Goal: Task Accomplishment & Management: Manage account settings

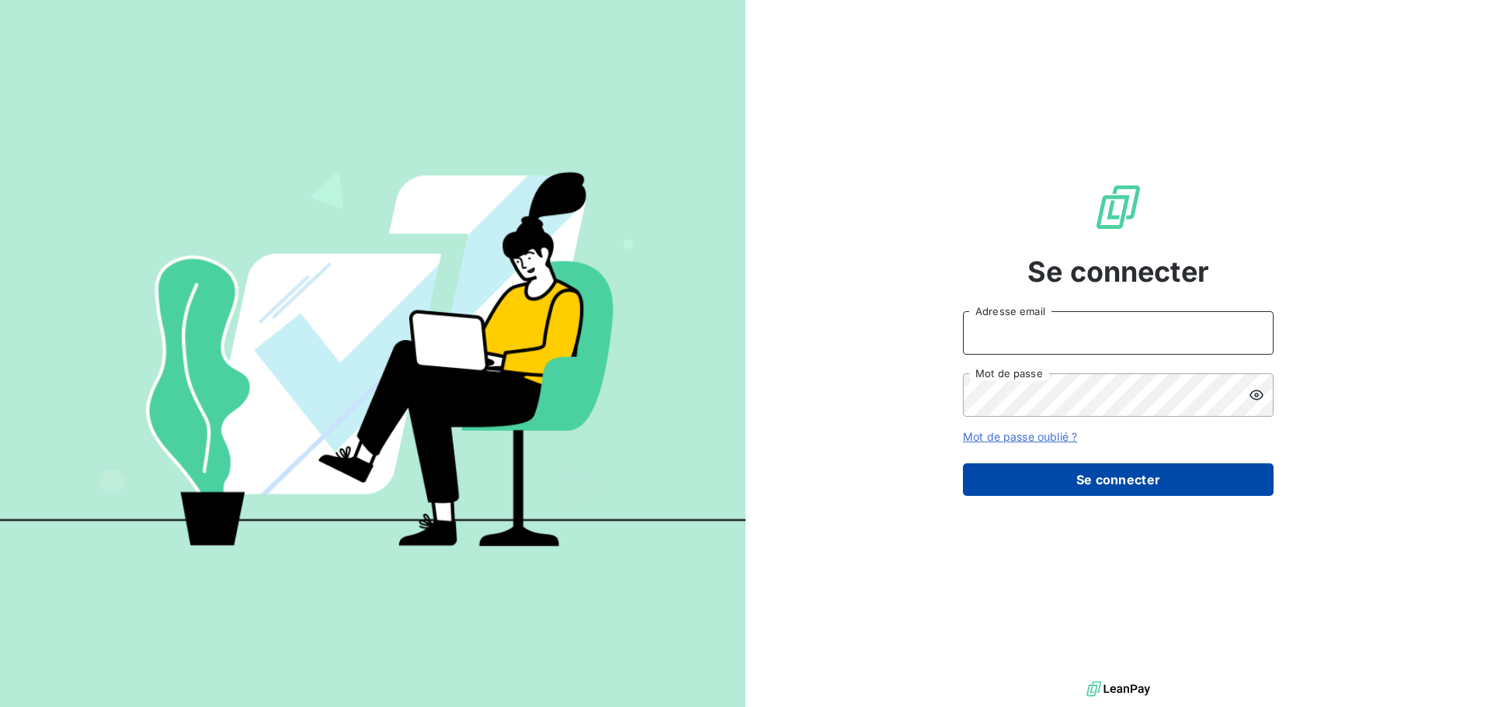
type input "c.ollivier@oxysign.fr"
click at [1166, 489] on button "Se connecter" at bounding box center [1118, 480] width 311 height 33
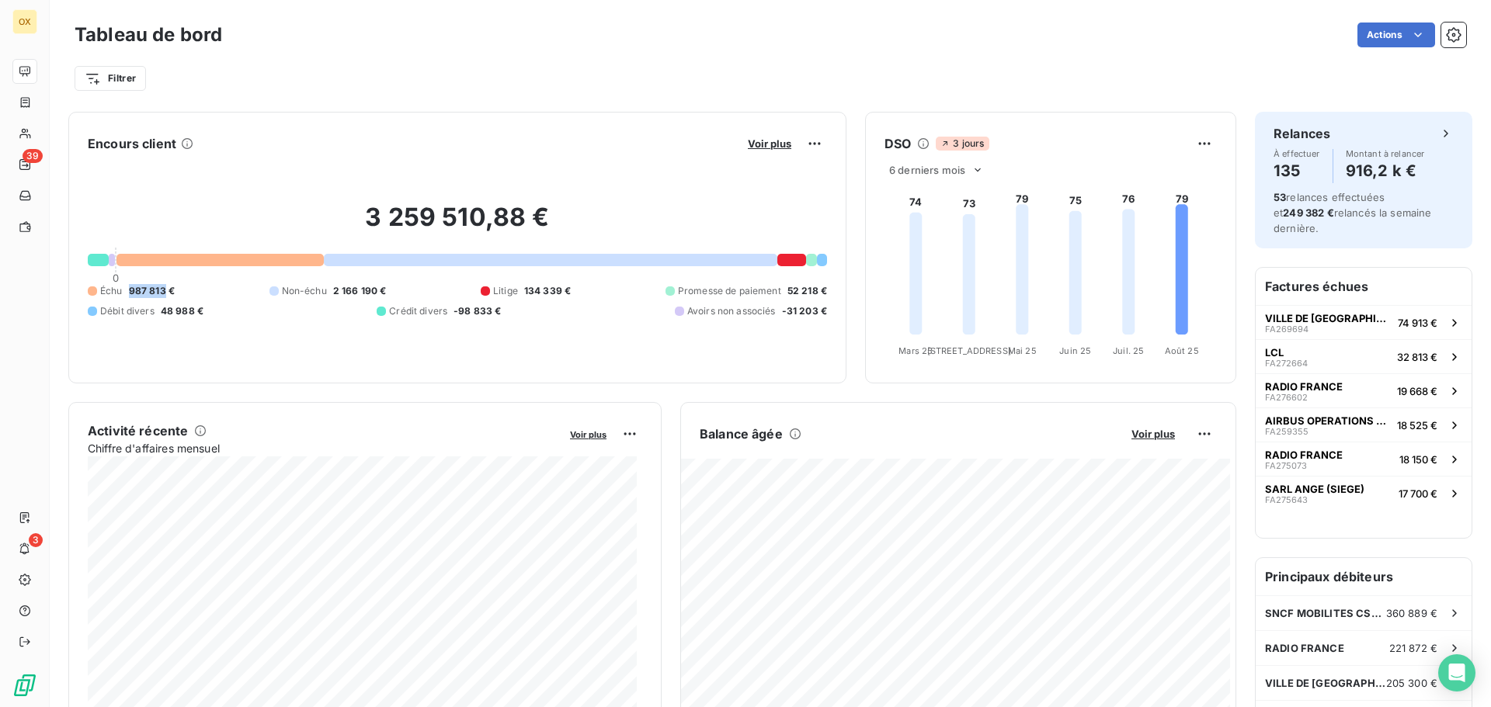
drag, startPoint x: 131, startPoint y: 288, endPoint x: 163, endPoint y: 294, distance: 32.3
click at [163, 294] on span "987 813 €" at bounding box center [152, 291] width 46 height 14
copy span "987 813"
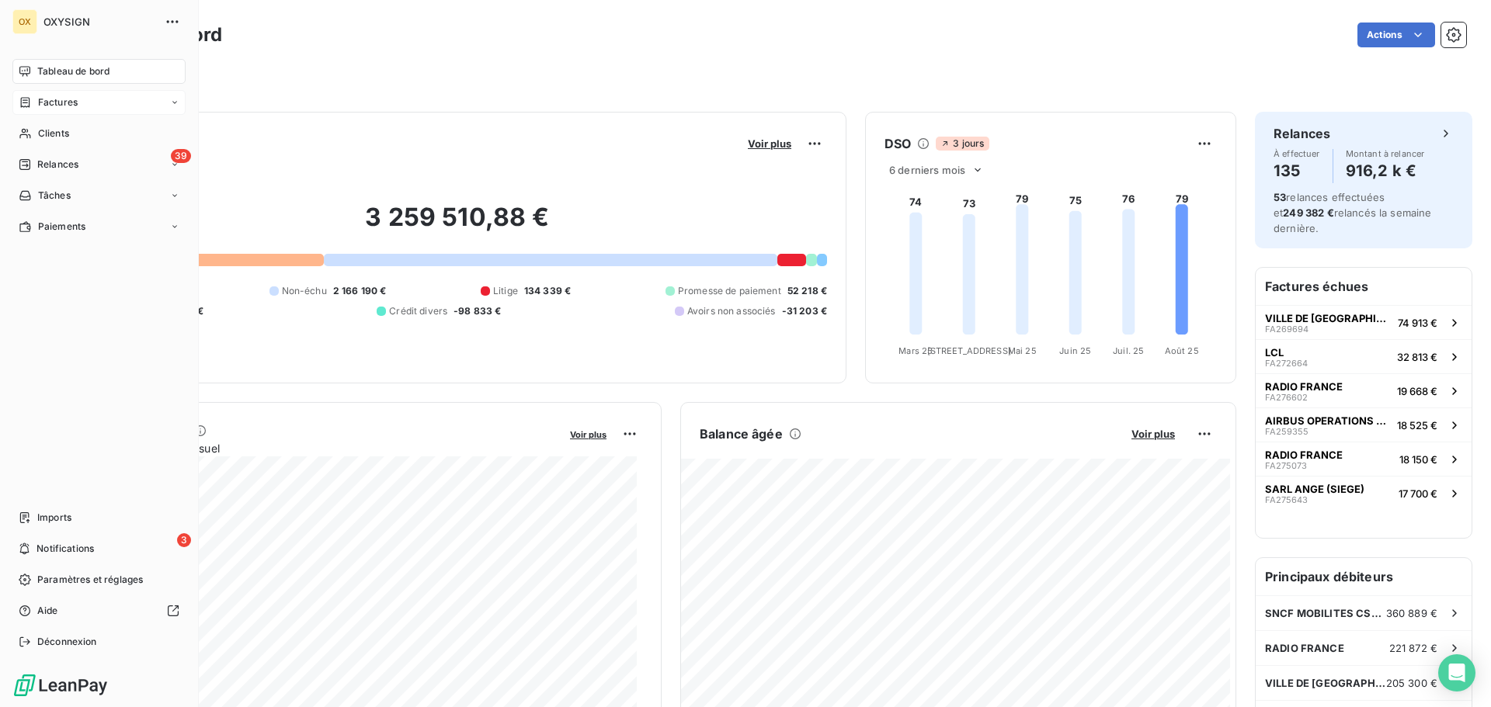
click at [50, 104] on span "Factures" at bounding box center [58, 103] width 40 height 14
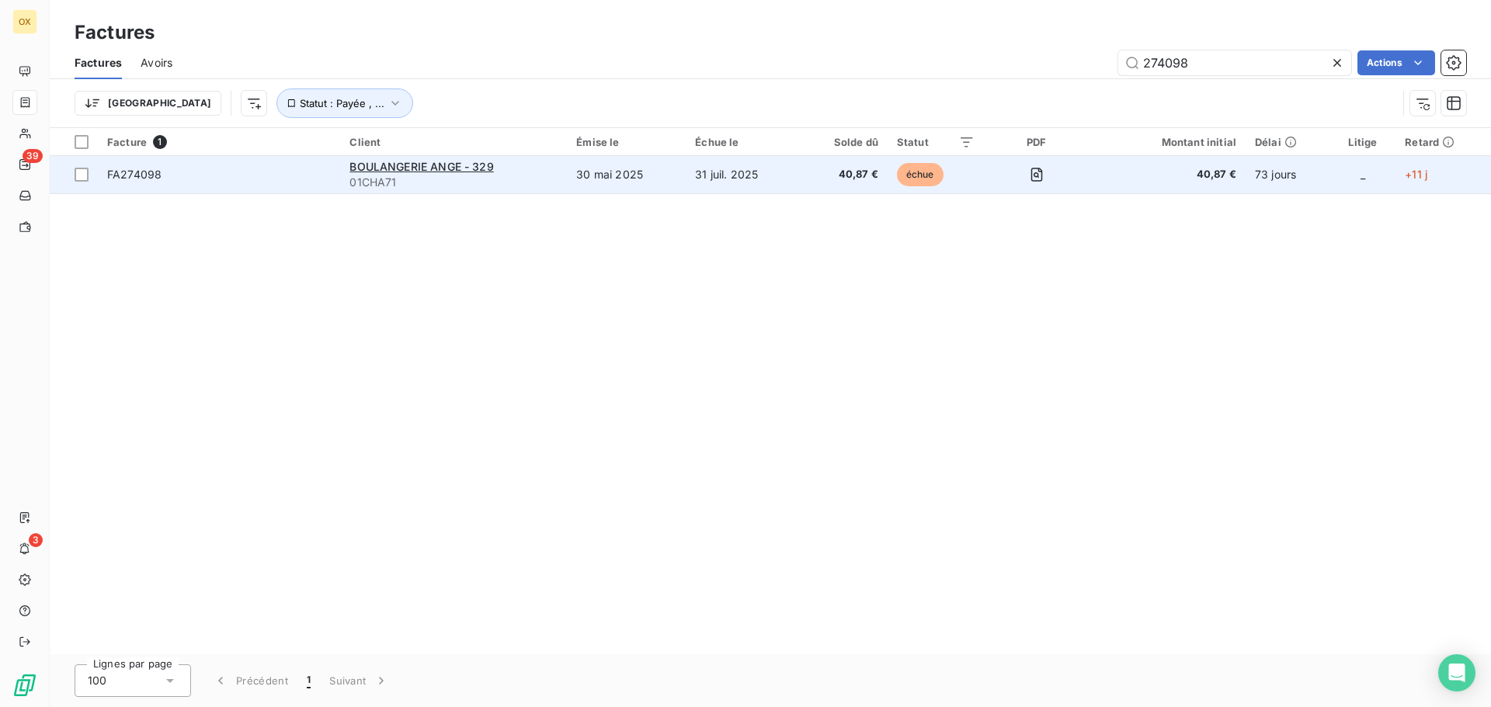
type input "274098"
click at [212, 168] on span "FA274098" at bounding box center [219, 175] width 224 height 16
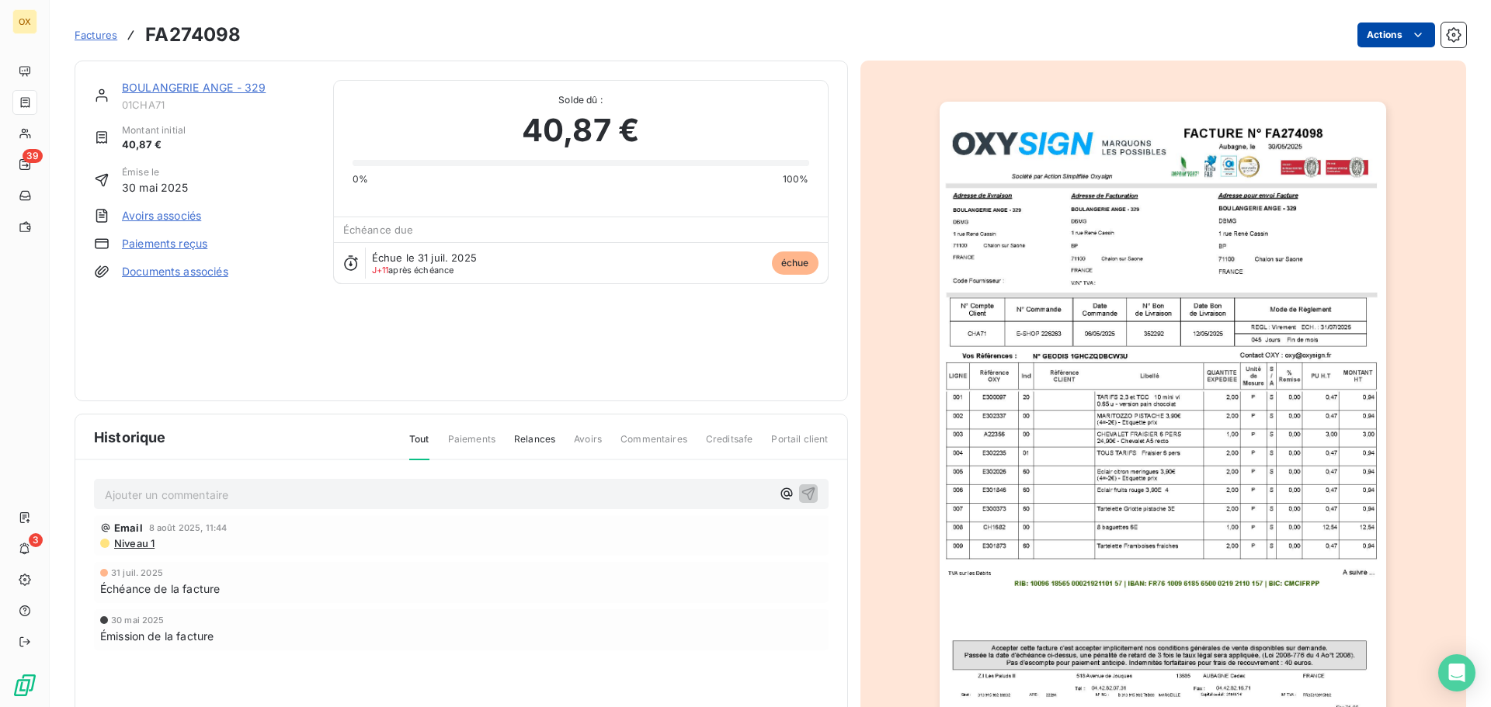
click at [1385, 39] on html "OX 39 3 Factures FA274098 Actions BOULANGERIE ANGE - 329 01CHA71 Montant initia…" at bounding box center [745, 353] width 1491 height 707
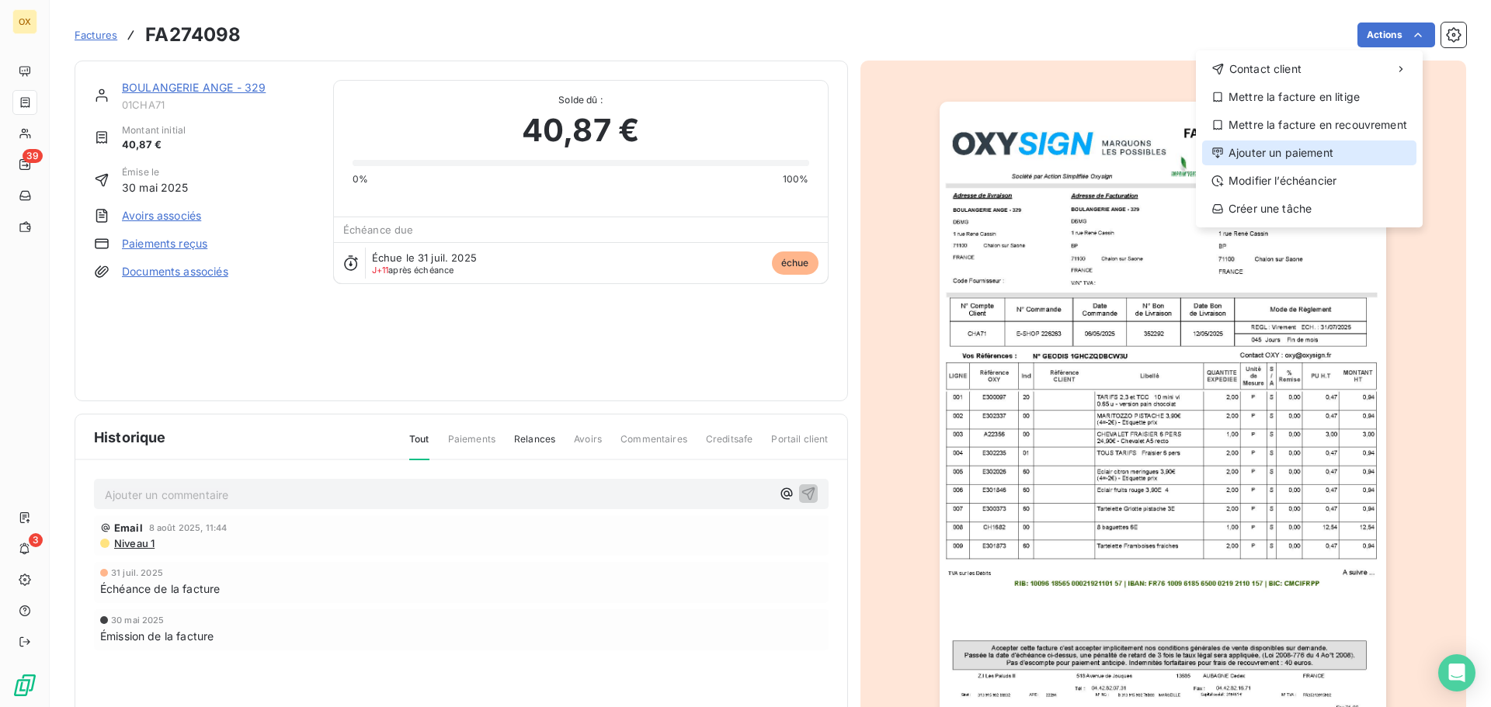
click at [1347, 154] on div "Ajouter un paiement" at bounding box center [1309, 153] width 214 height 25
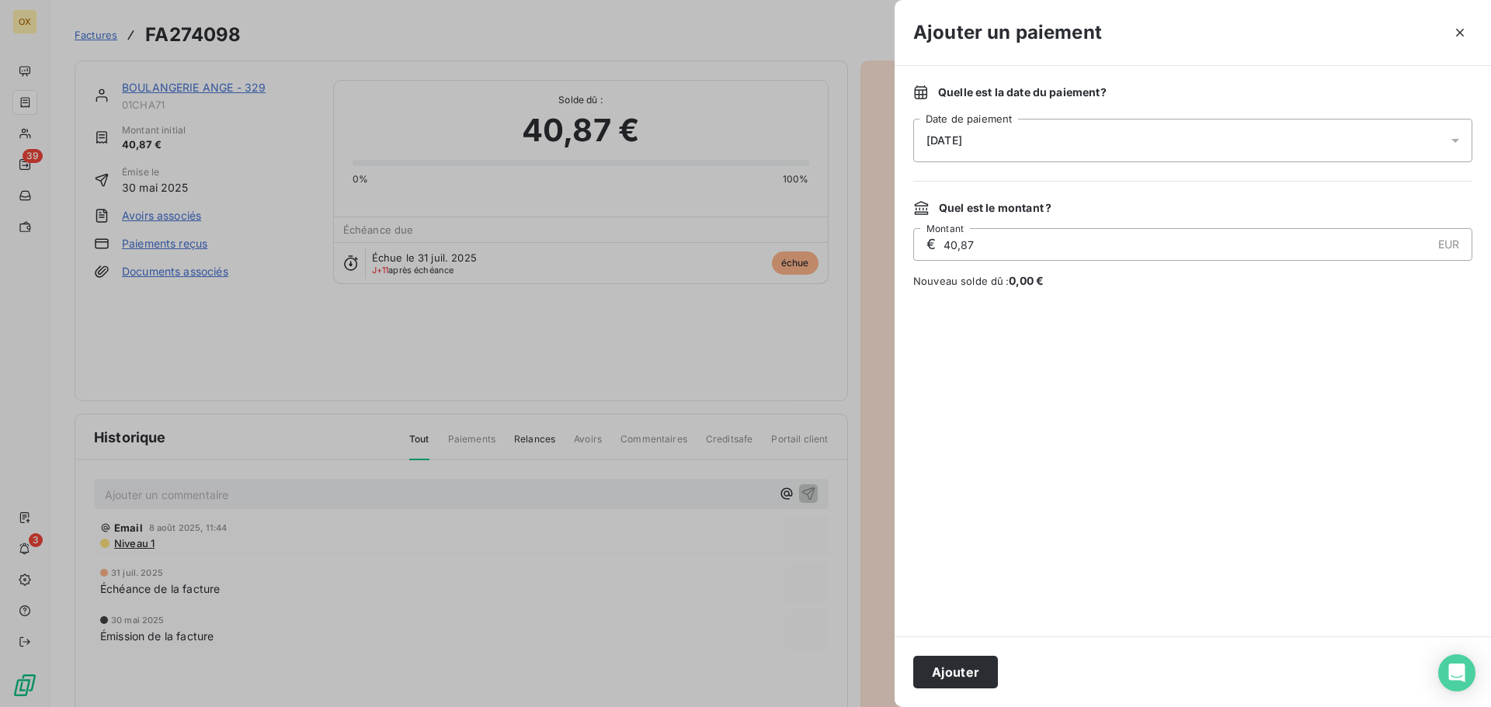
click at [1065, 137] on div "11/08/2025" at bounding box center [1192, 140] width 559 height 43
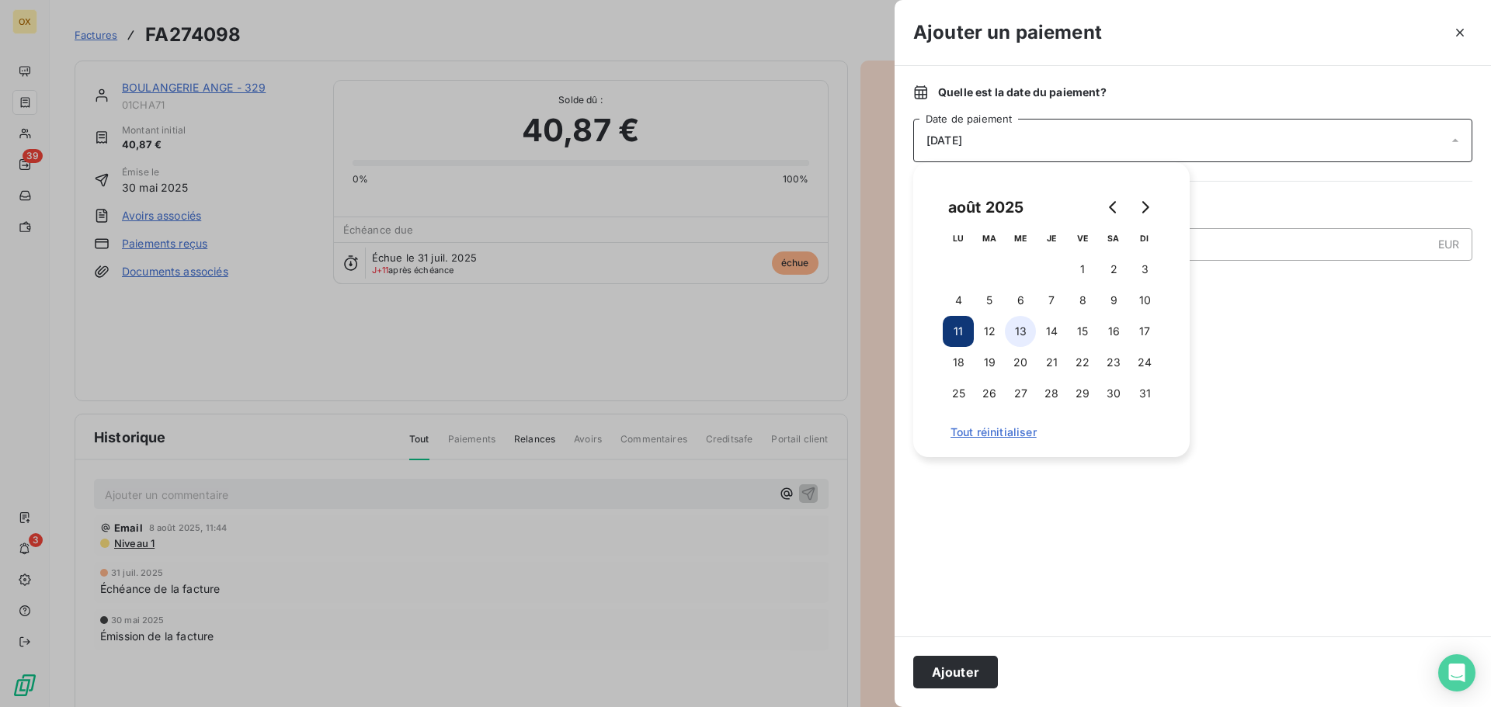
click at [1027, 331] on button "13" at bounding box center [1020, 331] width 31 height 31
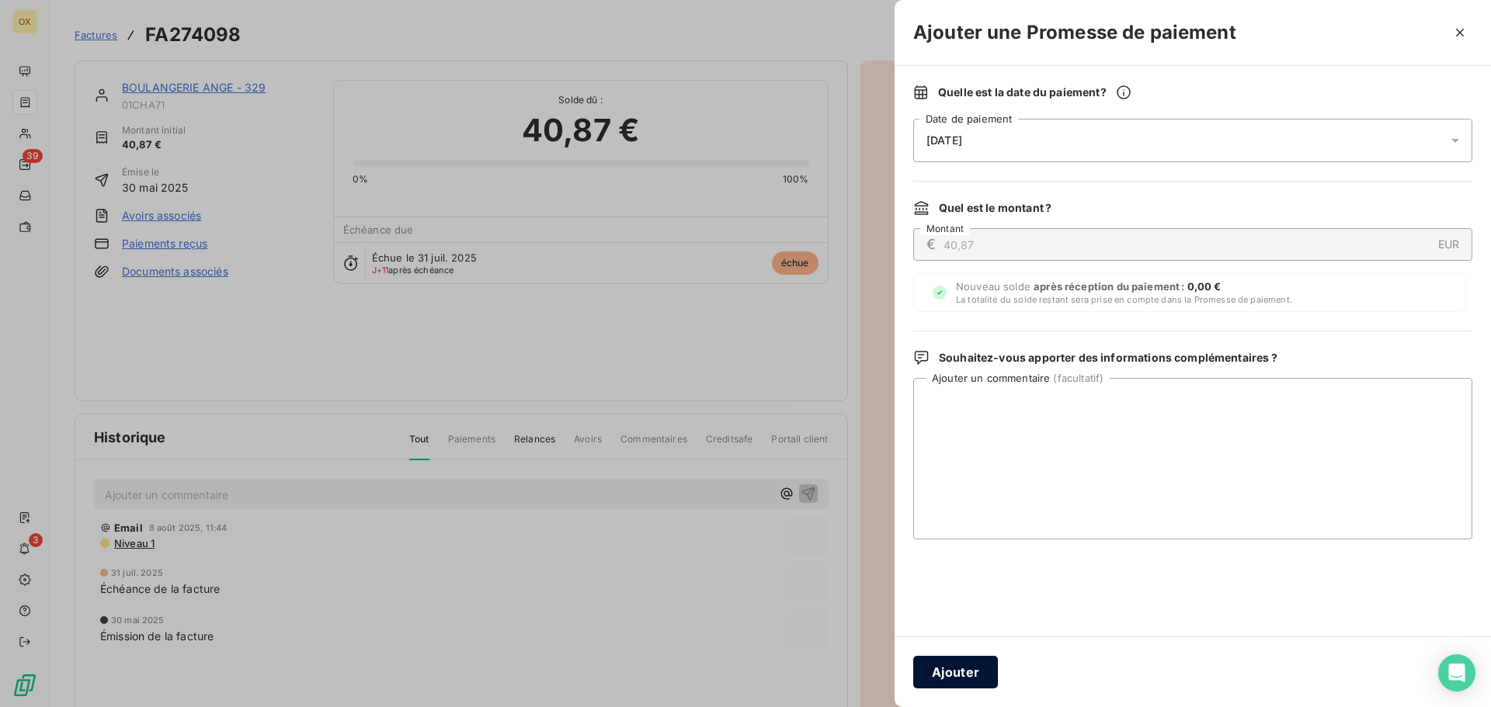
click at [965, 659] on button "Ajouter" at bounding box center [955, 672] width 85 height 33
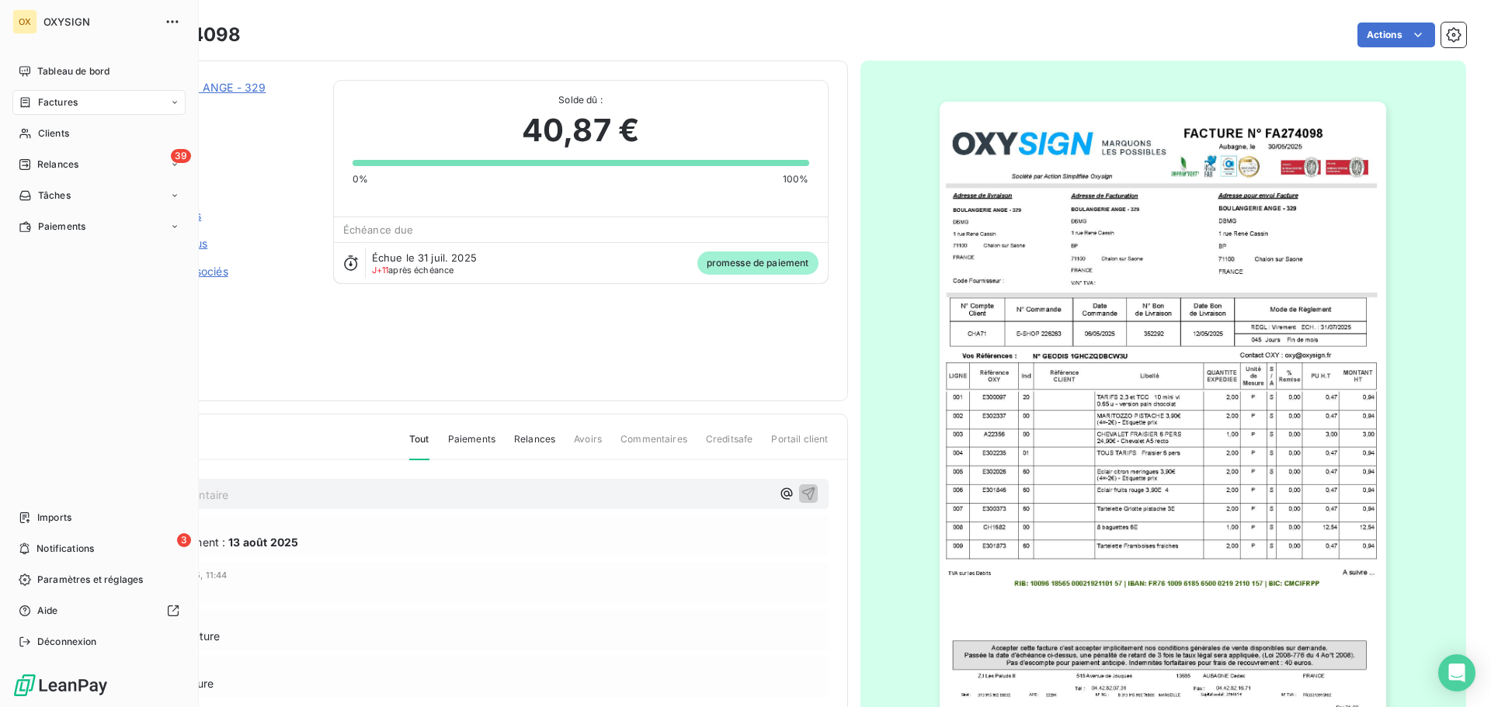
click at [85, 106] on div "Factures" at bounding box center [98, 102] width 173 height 25
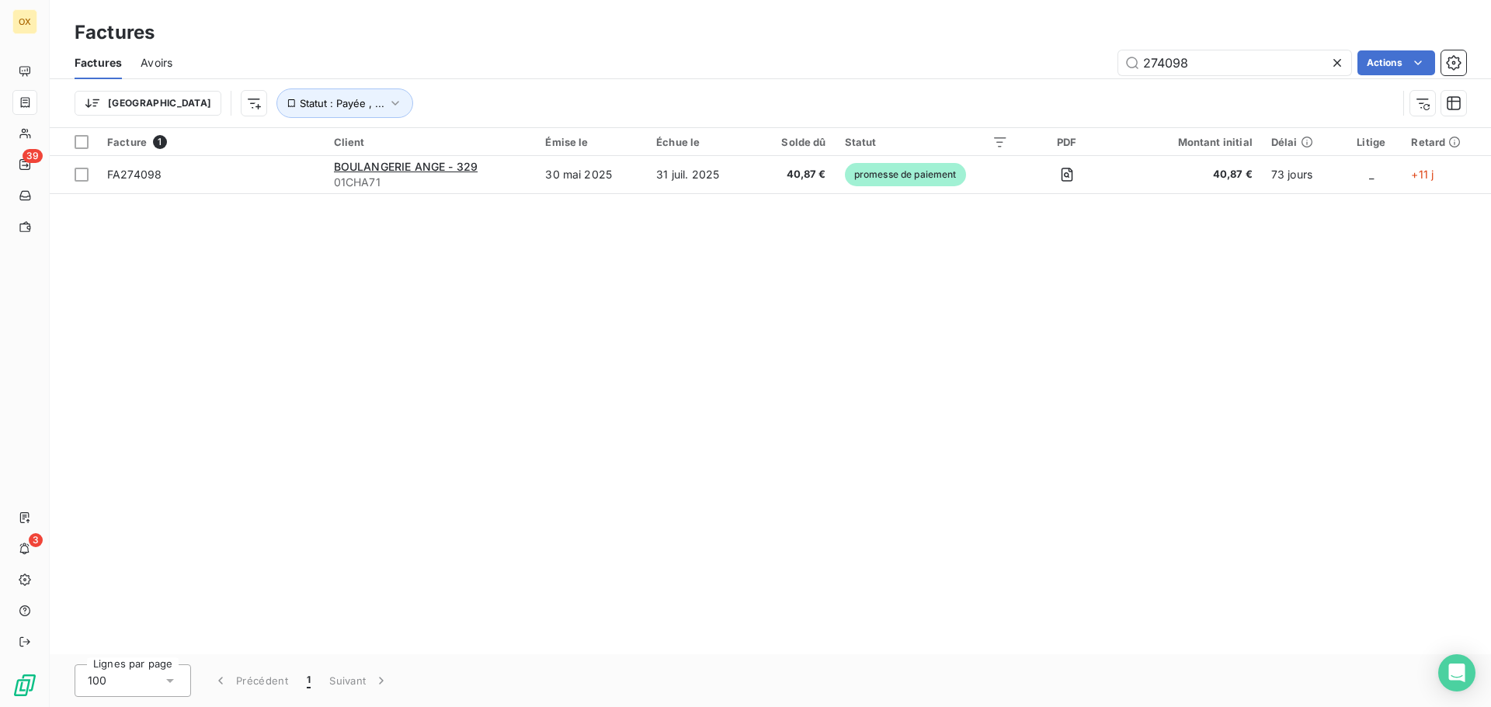
drag, startPoint x: 1268, startPoint y: 69, endPoint x: 1090, endPoint y: 58, distance: 178.2
click at [1090, 58] on div "274098 Actions" at bounding box center [828, 62] width 1275 height 25
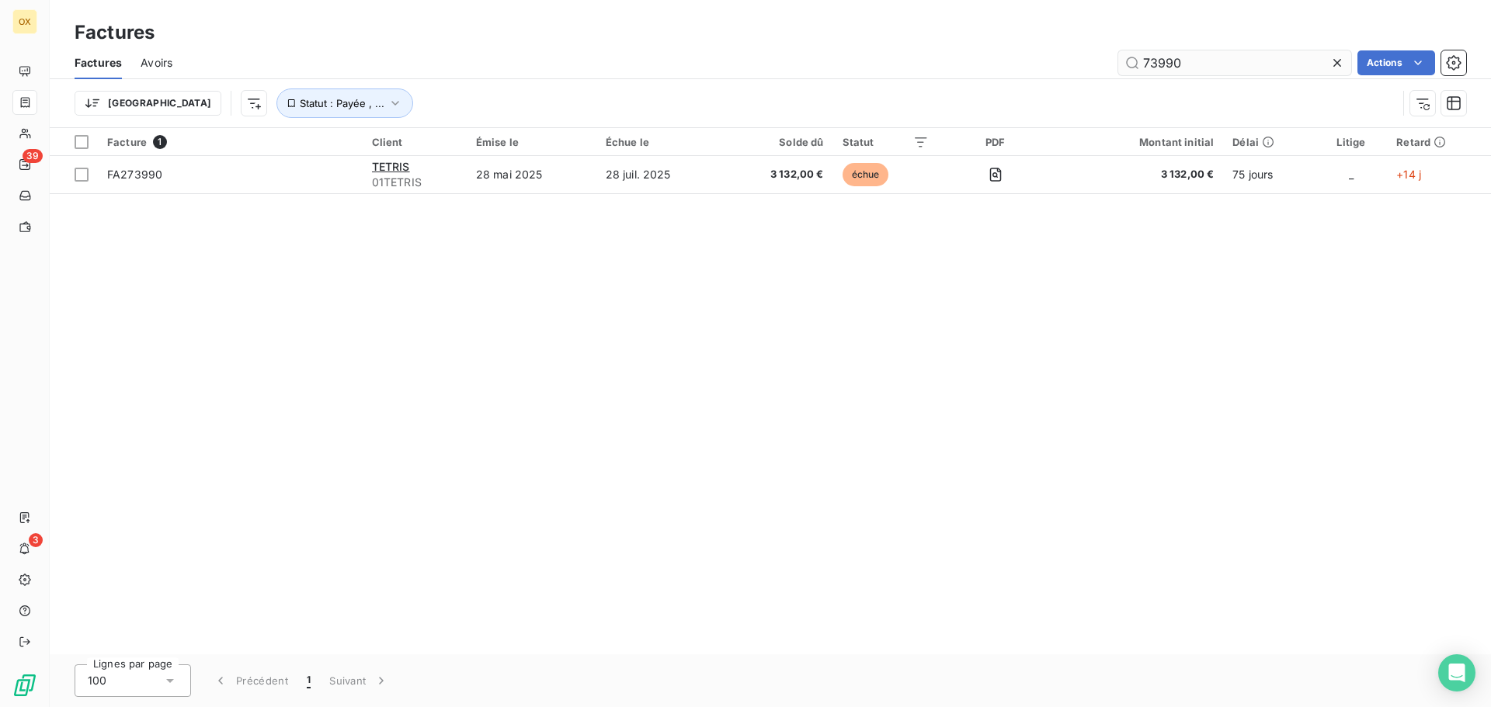
click at [1144, 61] on input "73990" at bounding box center [1234, 62] width 233 height 25
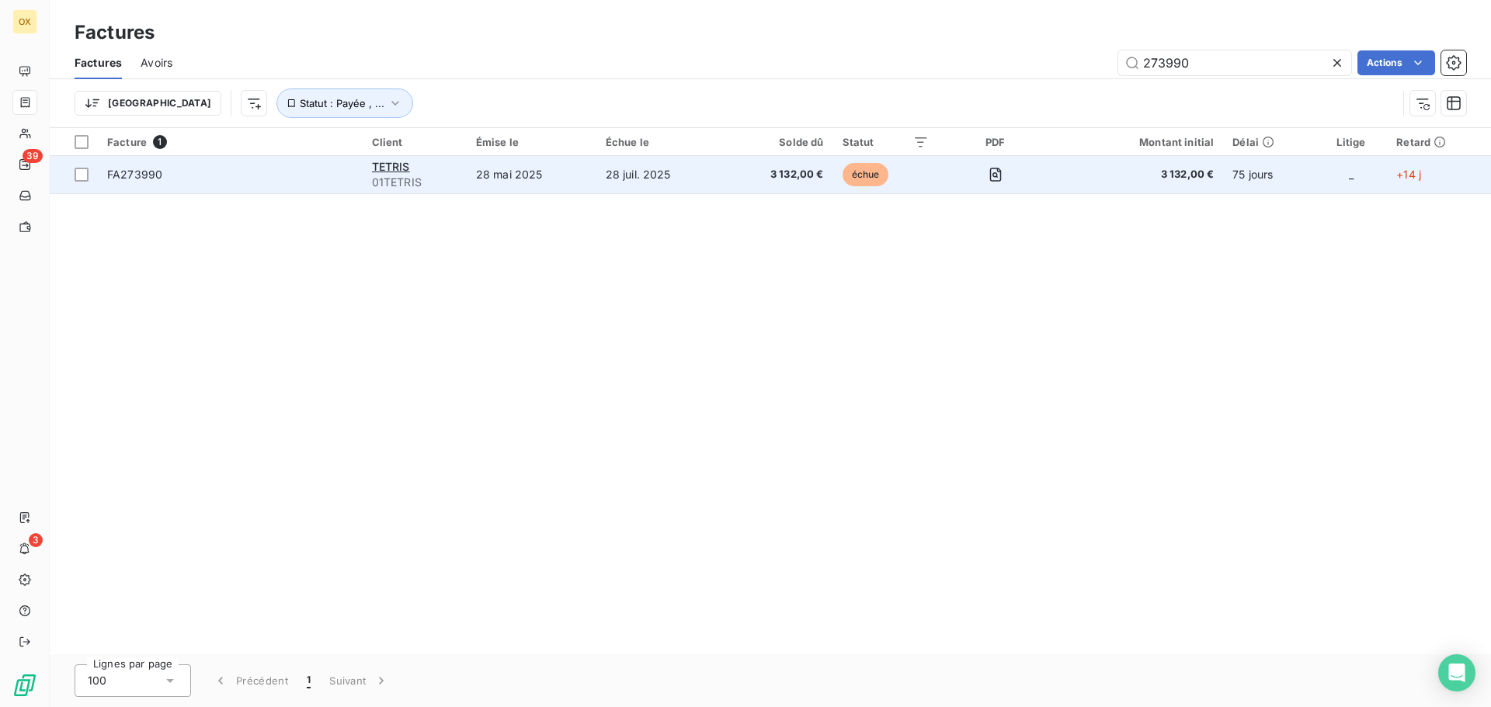
type input "273990"
click at [216, 166] on td "FA273990" at bounding box center [230, 174] width 265 height 37
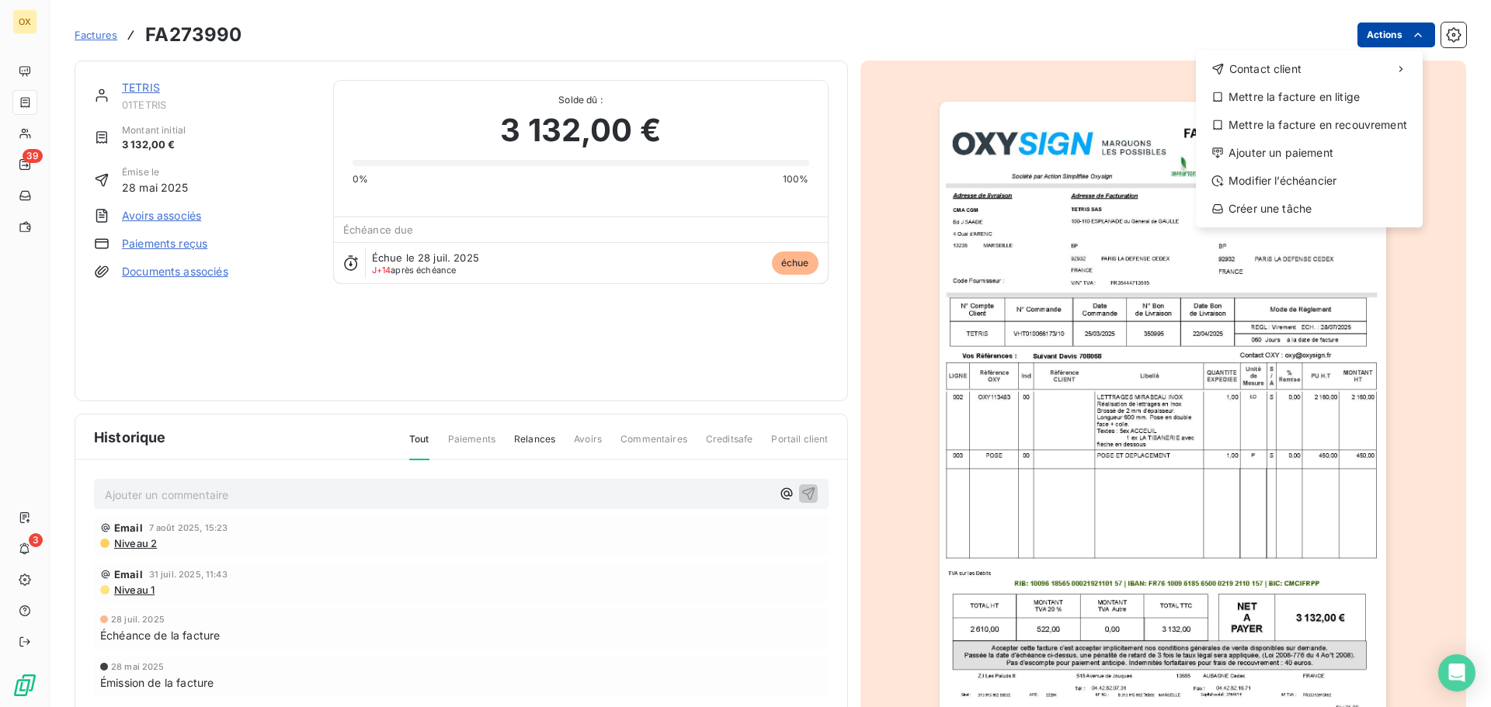
click at [1378, 38] on html "OX 39 3 Factures FA273990 Actions Contact client Mettre la facture en litige Me…" at bounding box center [745, 353] width 1491 height 707
click at [1306, 158] on div "Ajouter un paiement" at bounding box center [1309, 153] width 214 height 25
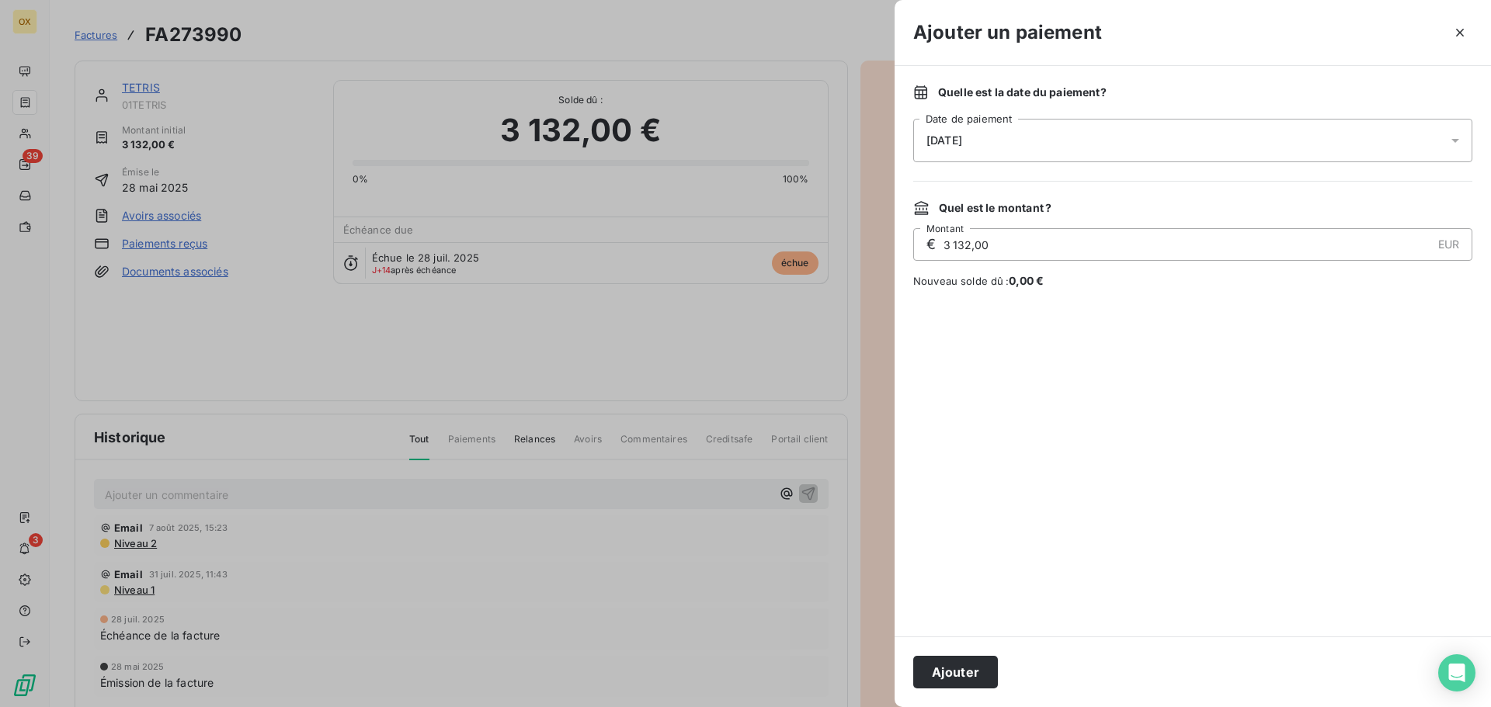
click at [961, 150] on div "11/08/2025" at bounding box center [1192, 140] width 559 height 43
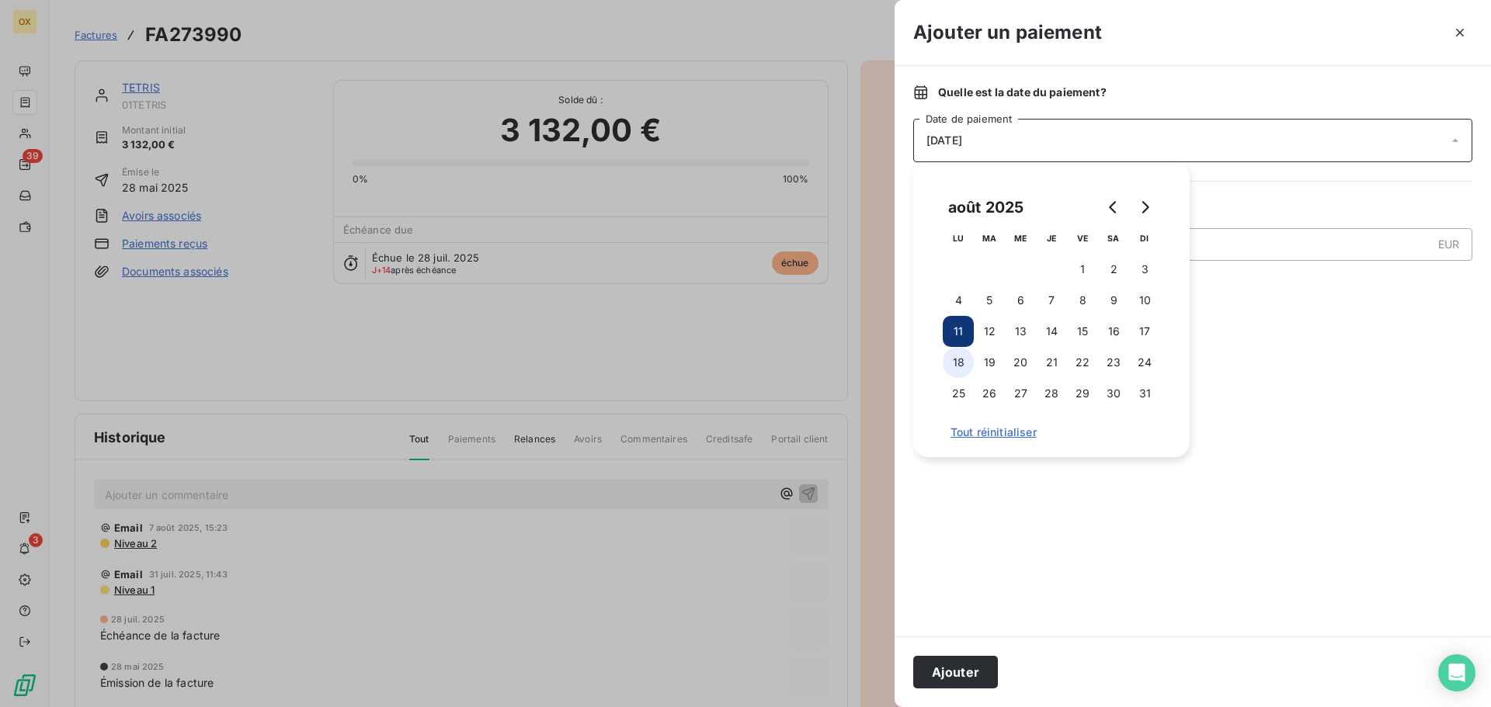
click at [960, 363] on button "18" at bounding box center [958, 362] width 31 height 31
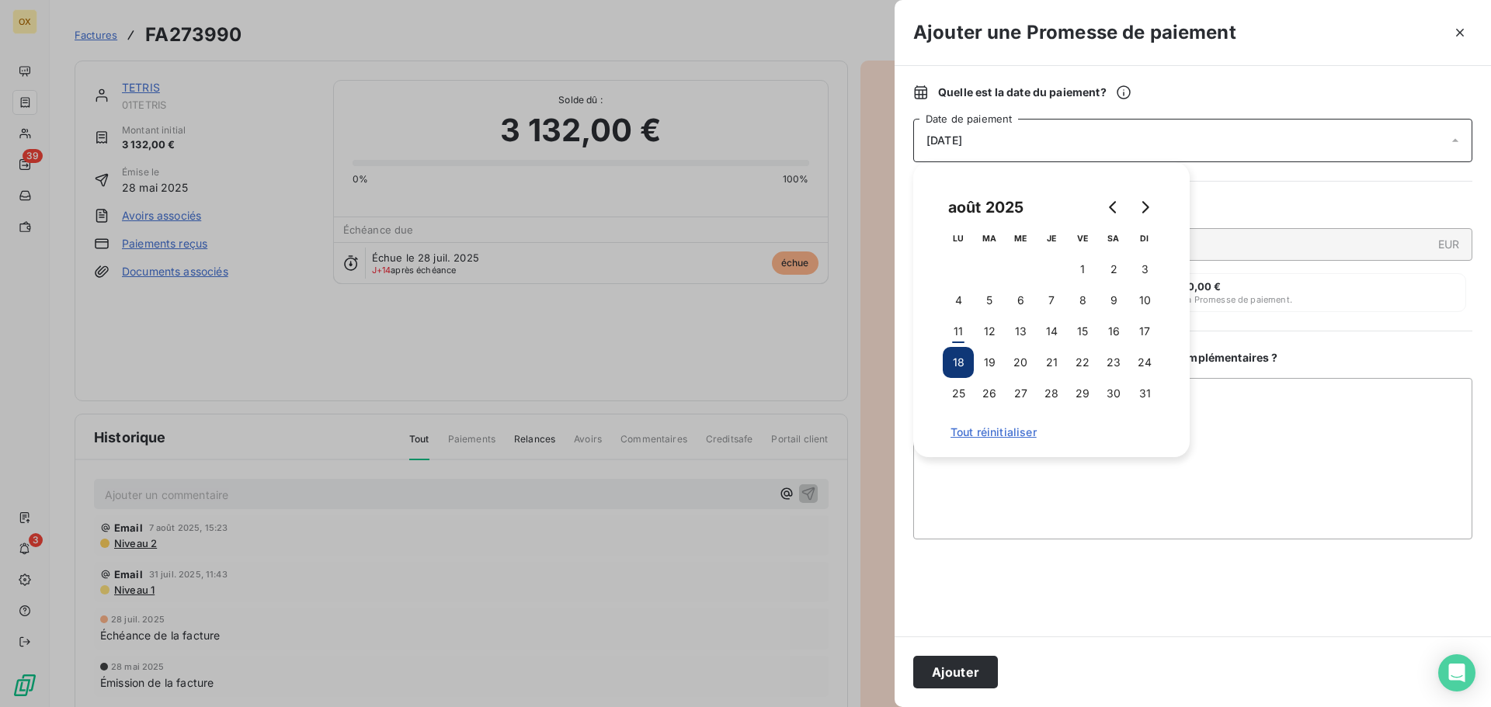
drag, startPoint x: 947, startPoint y: 672, endPoint x: 918, endPoint y: 636, distance: 46.3
click at [948, 672] on button "Ajouter" at bounding box center [955, 672] width 85 height 33
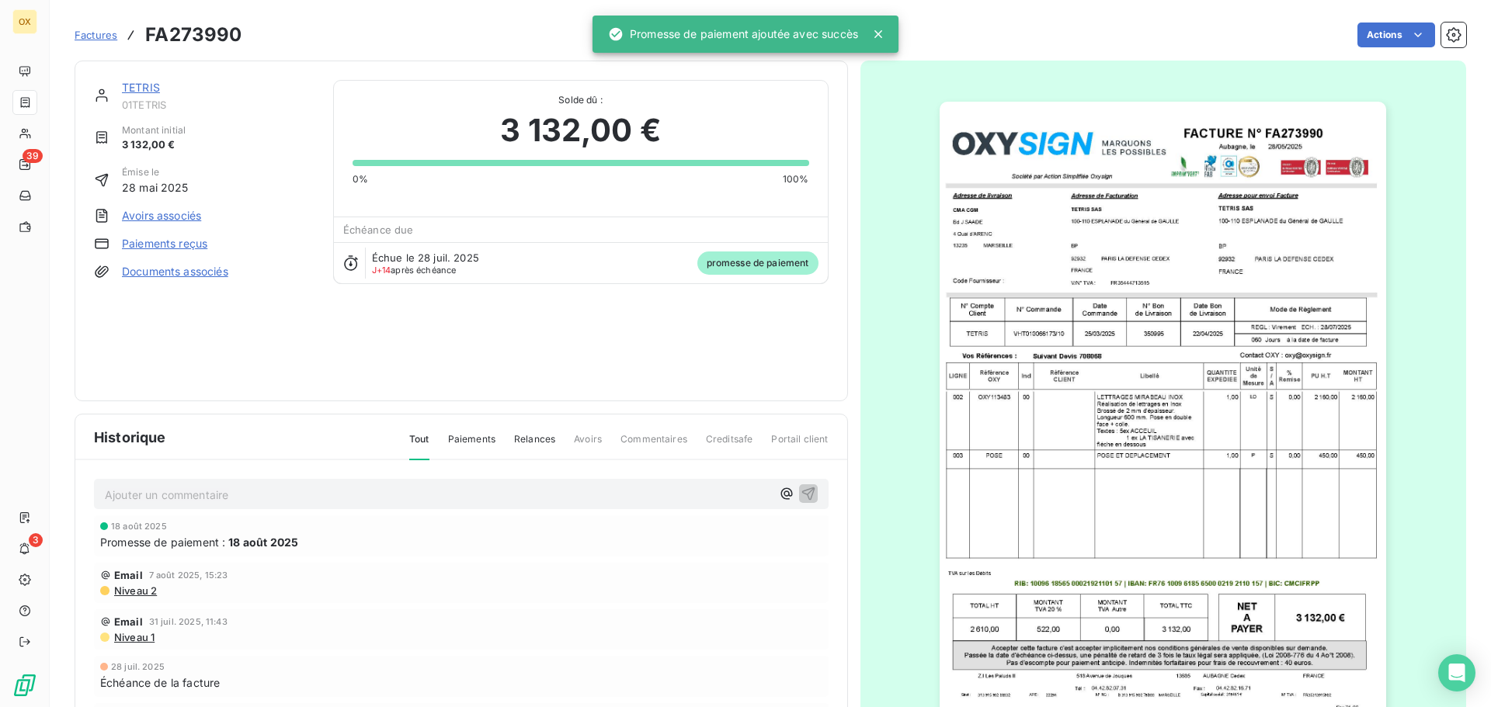
click at [144, 92] on link "TETRIS" at bounding box center [141, 87] width 38 height 13
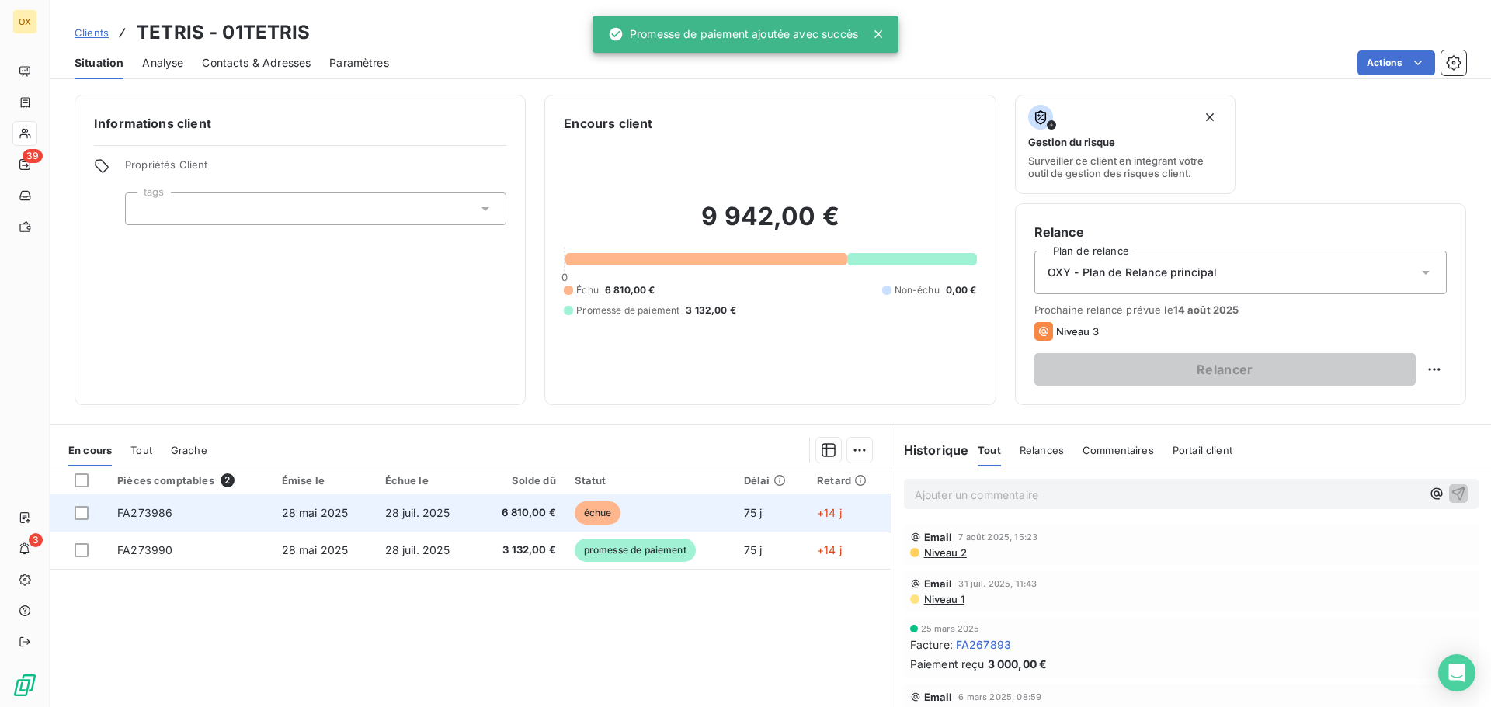
click at [575, 505] on span "échue" at bounding box center [598, 513] width 47 height 23
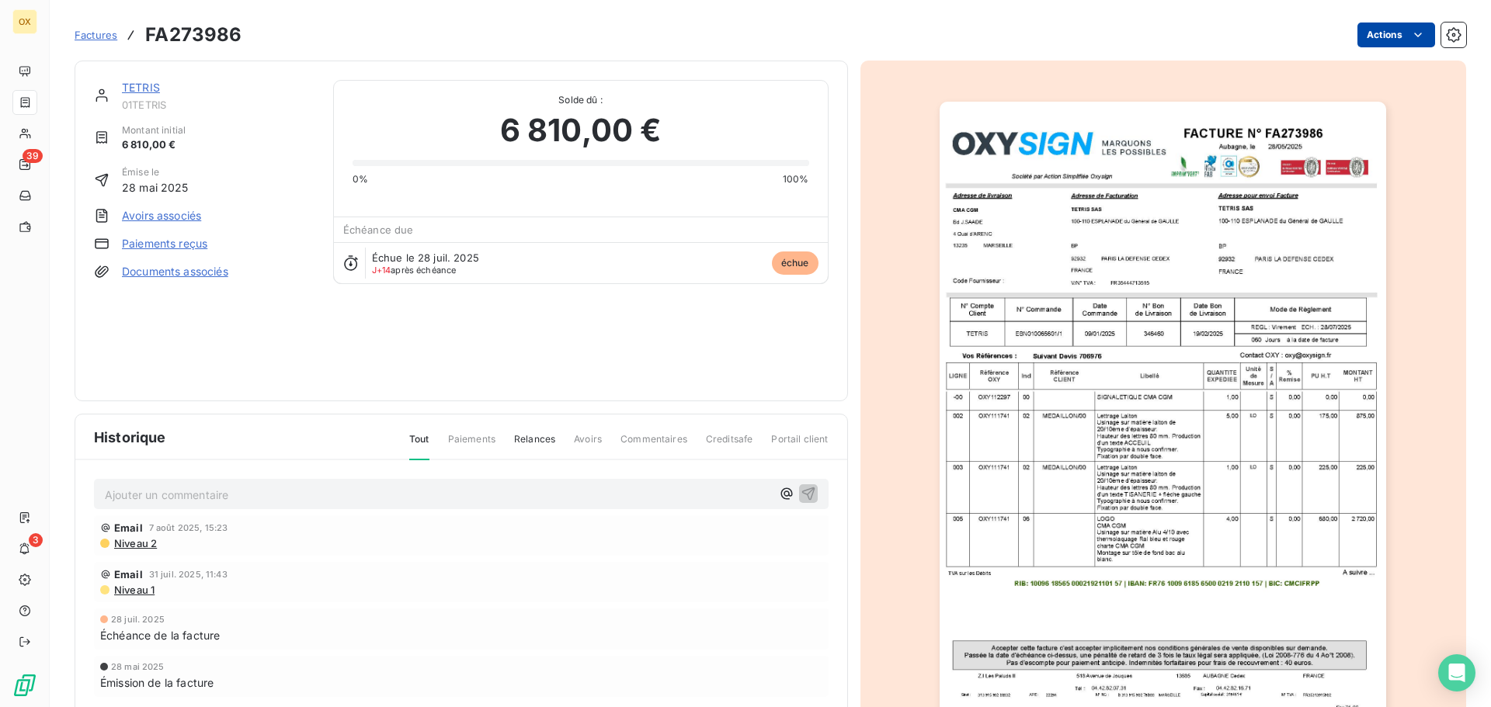
click at [1360, 29] on html "OX 39 3 Factures FA273986 Actions TETRIS 01TETRIS Montant initial 6 810,00 € Ém…" at bounding box center [745, 353] width 1491 height 707
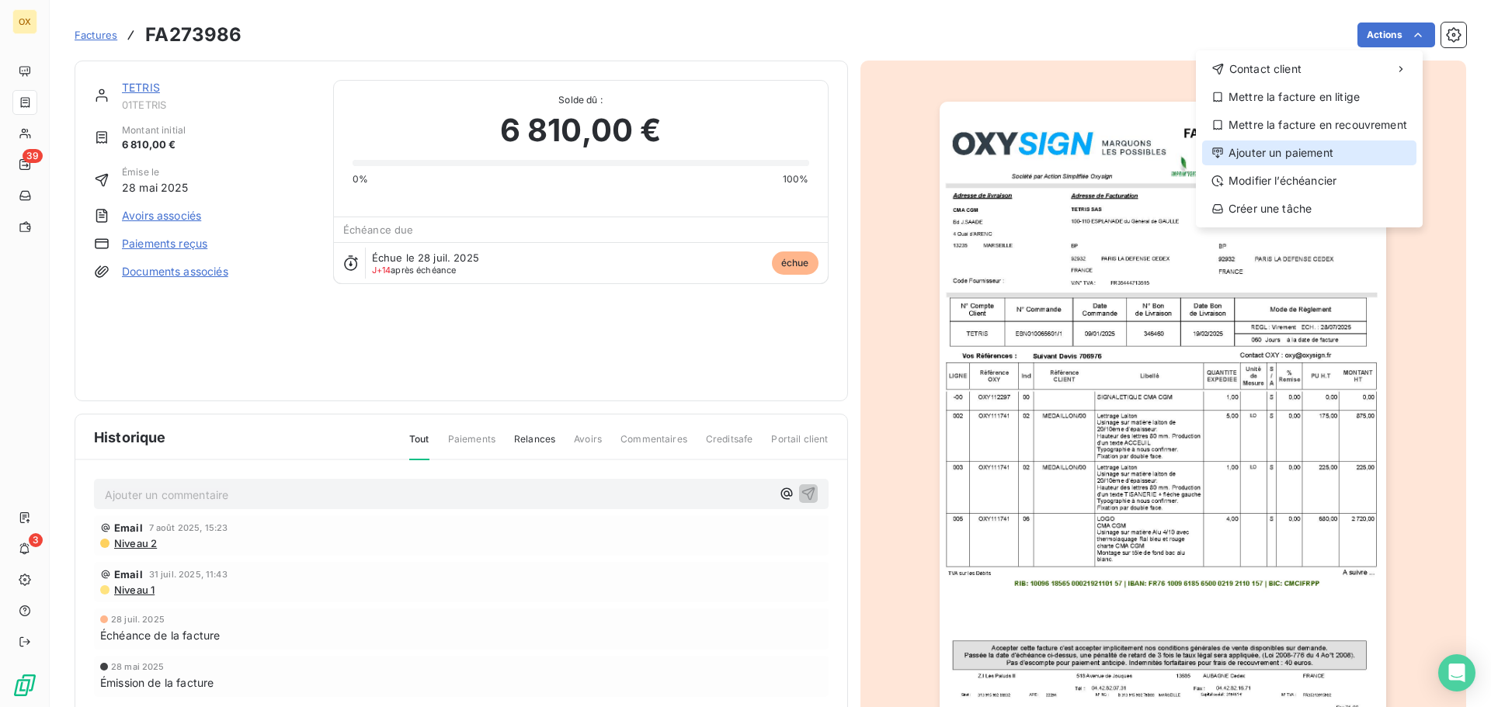
click at [1303, 144] on div "Ajouter un paiement" at bounding box center [1309, 153] width 214 height 25
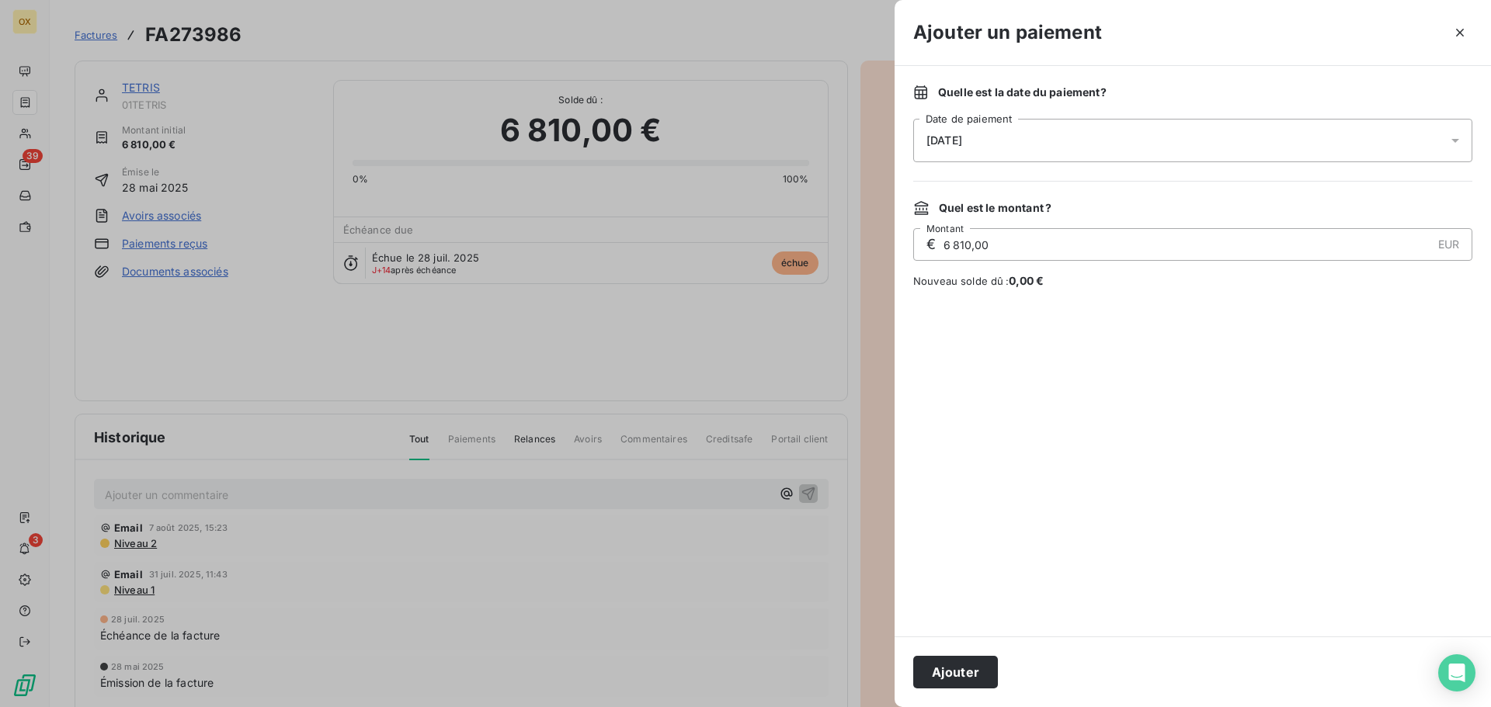
click at [1021, 139] on div "11/08/2025" at bounding box center [1192, 140] width 559 height 43
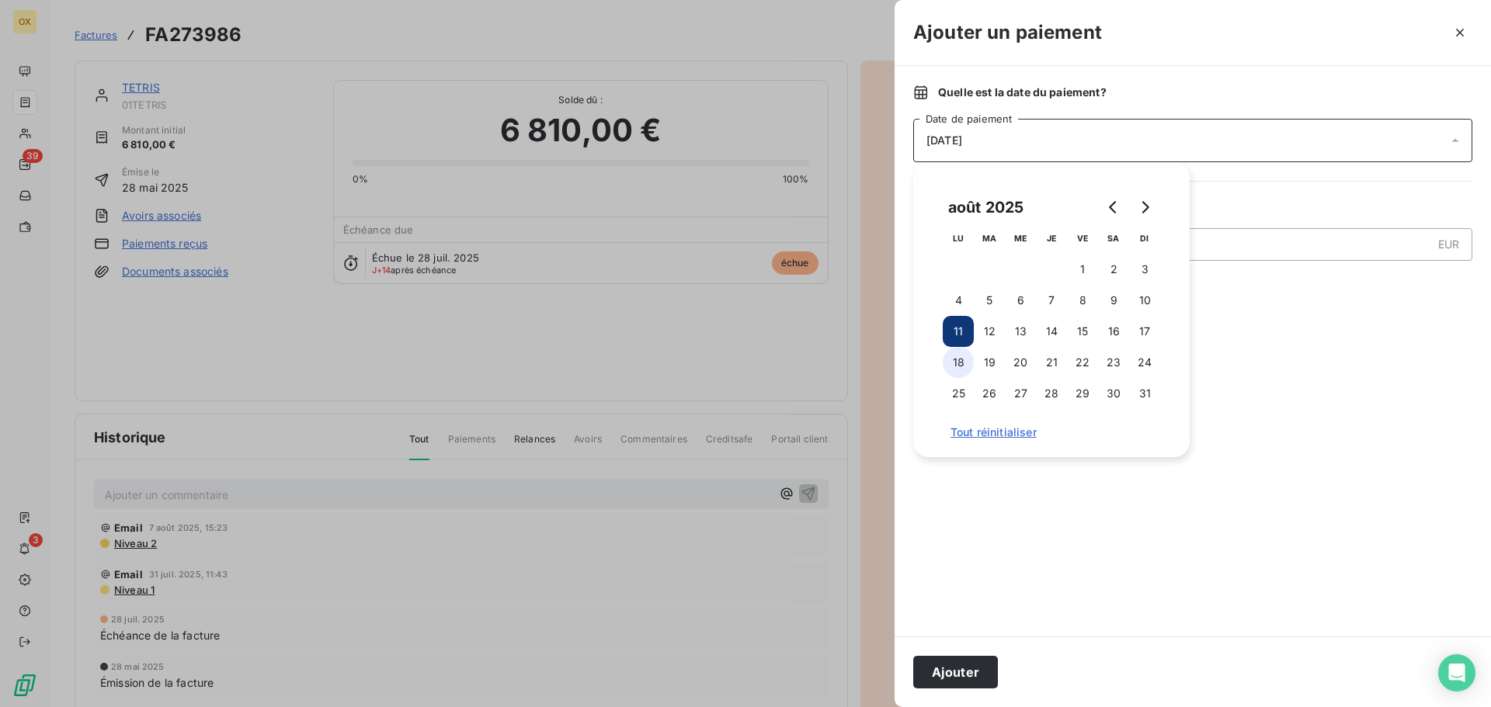
click at [964, 362] on button "18" at bounding box center [958, 362] width 31 height 31
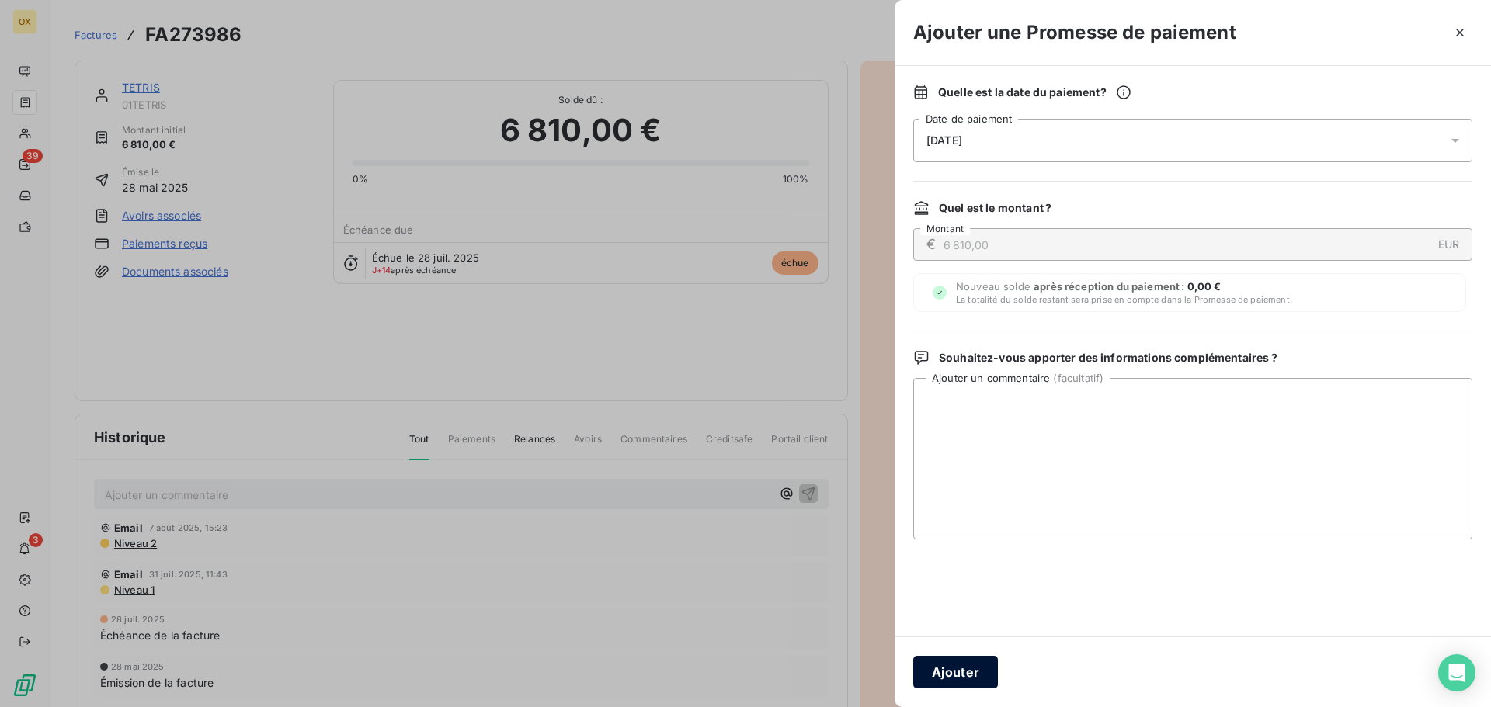
drag, startPoint x: 946, startPoint y: 662, endPoint x: 1467, endPoint y: 485, distance: 550.1
click at [948, 661] on button "Ajouter" at bounding box center [955, 672] width 85 height 33
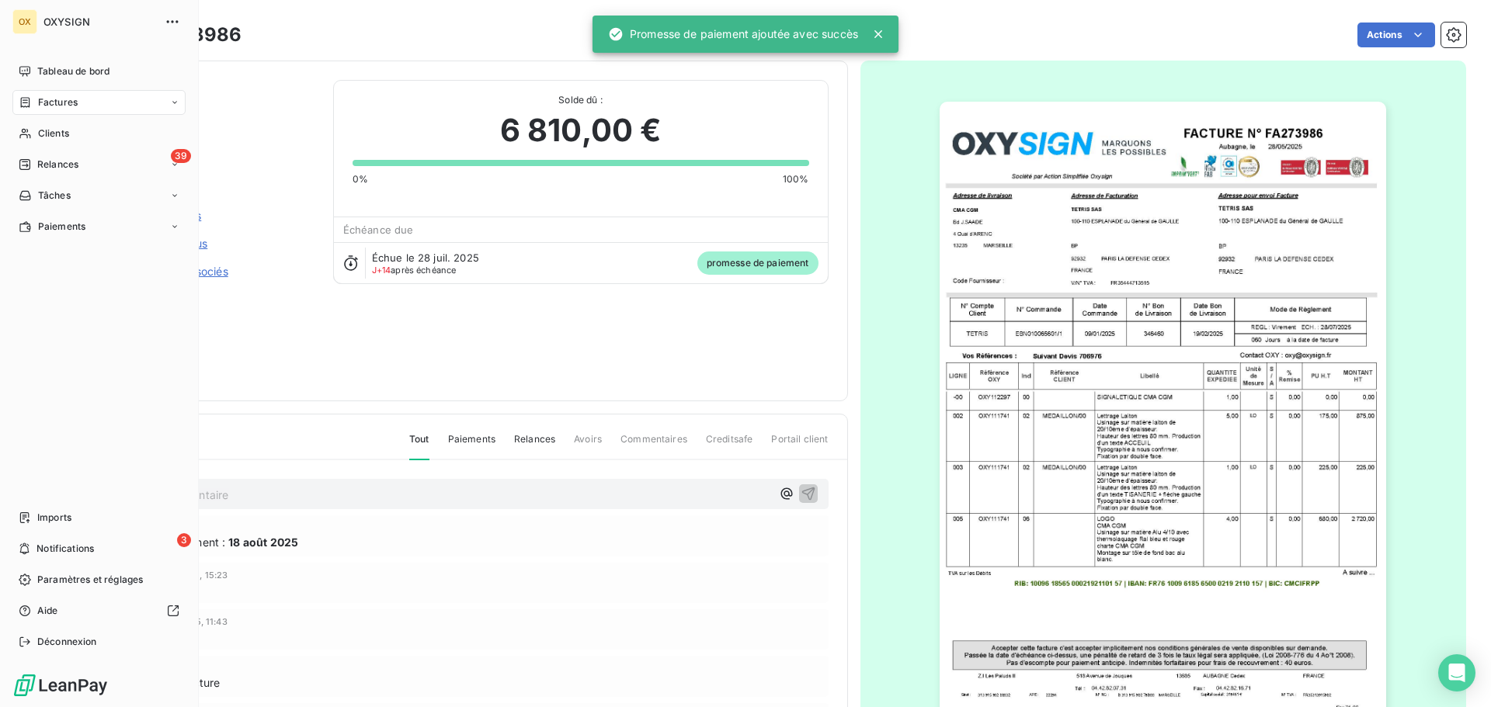
click at [62, 100] on span "Factures" at bounding box center [58, 103] width 40 height 14
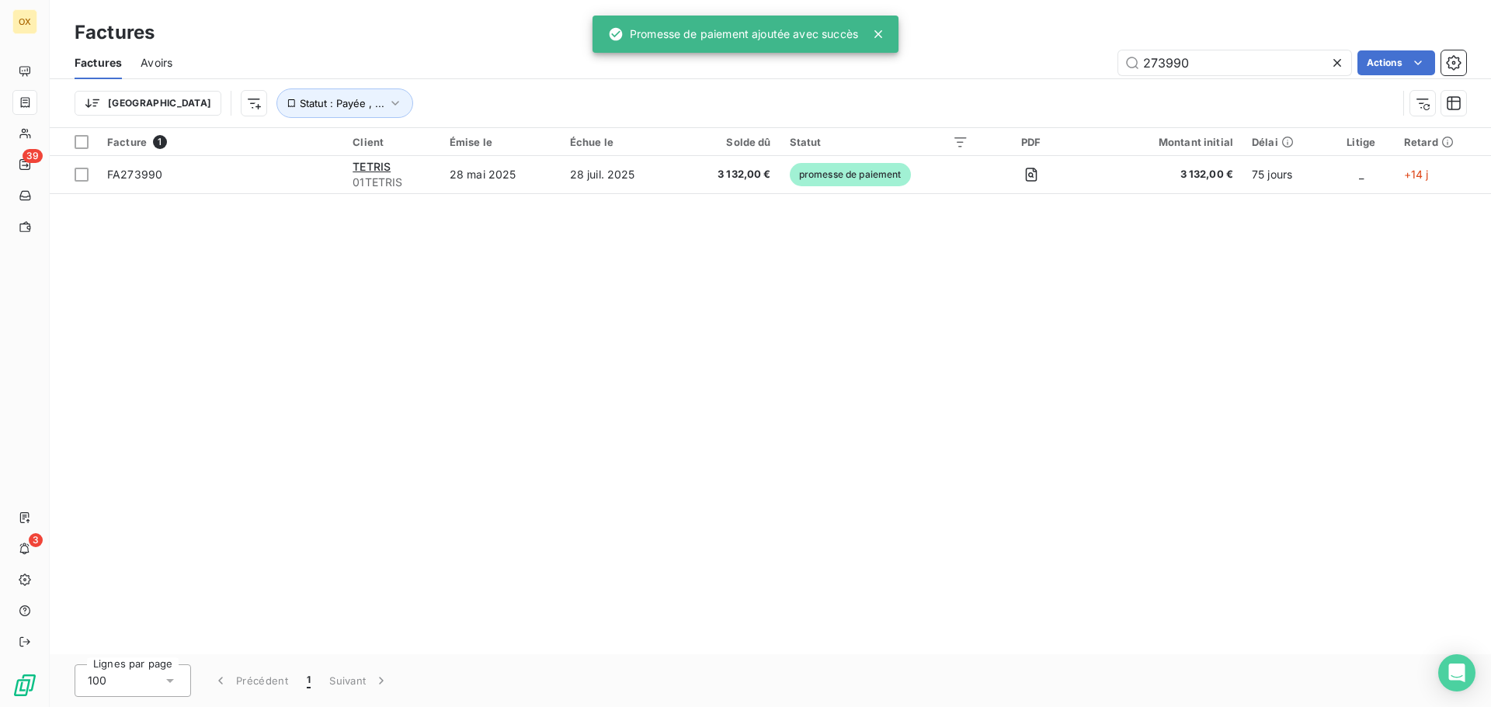
drag, startPoint x: 1217, startPoint y: 73, endPoint x: 1112, endPoint y: 76, distance: 104.9
click at [1112, 76] on div "Factures Avoirs 273990 Actions" at bounding box center [770, 63] width 1441 height 33
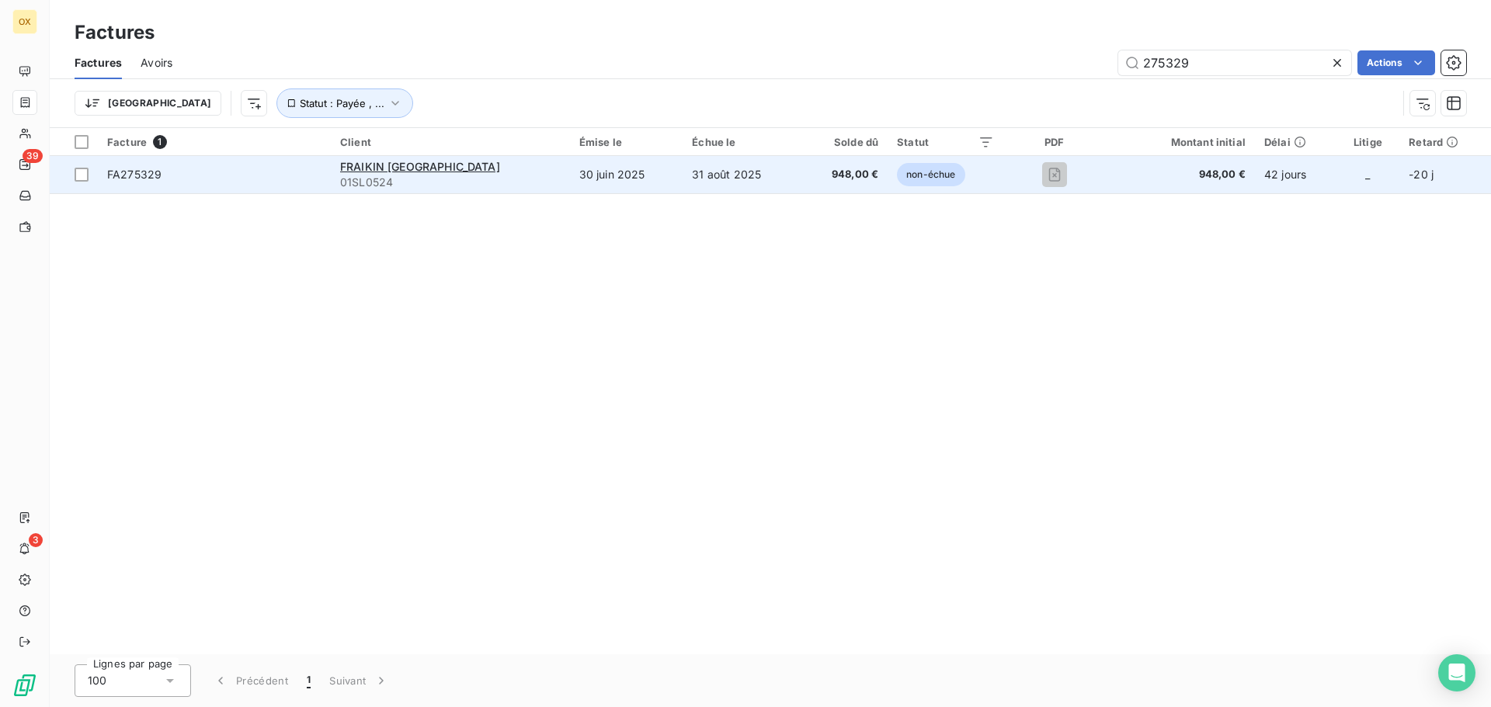
type input "275329"
click at [193, 168] on span "FA275329" at bounding box center [214, 175] width 214 height 16
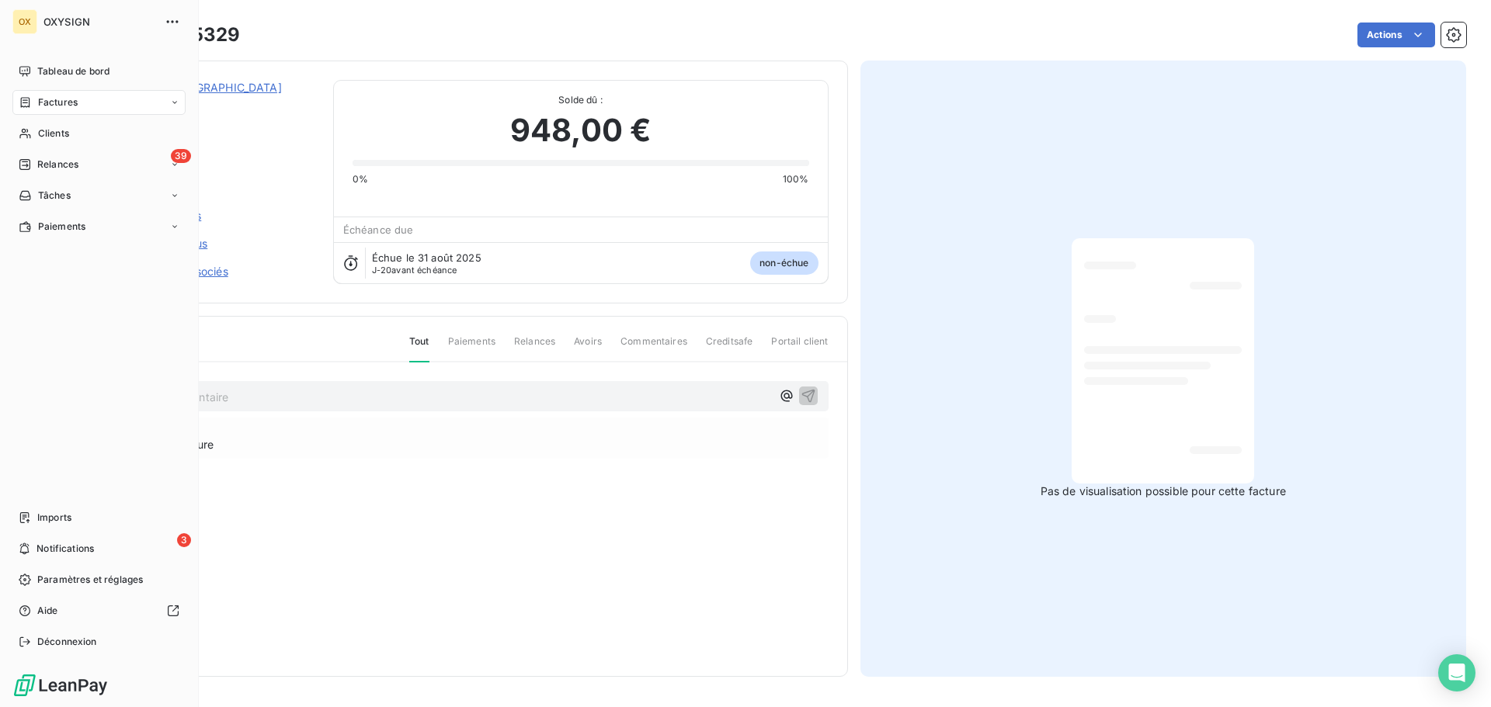
click at [60, 103] on span "Factures" at bounding box center [58, 103] width 40 height 14
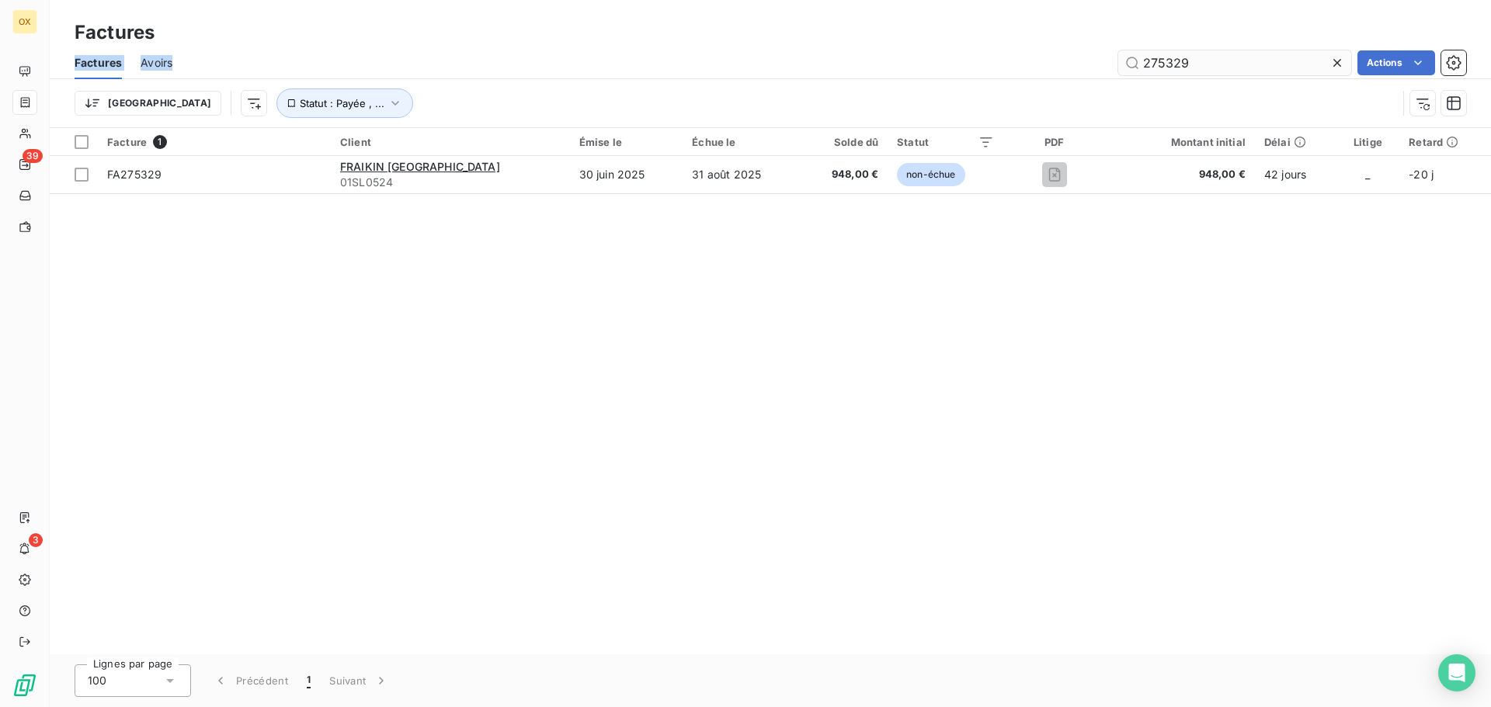
drag, startPoint x: 1218, startPoint y: 77, endPoint x: 1142, endPoint y: 53, distance: 79.8
click at [1083, 45] on div "Factures Factures Avoirs 275329 Actions Trier Statut : Payée , ..." at bounding box center [770, 64] width 1441 height 128
drag, startPoint x: 1192, startPoint y: 60, endPoint x: 1106, endPoint y: 52, distance: 86.5
click at [1106, 52] on div "275329 Actions" at bounding box center [828, 62] width 1275 height 25
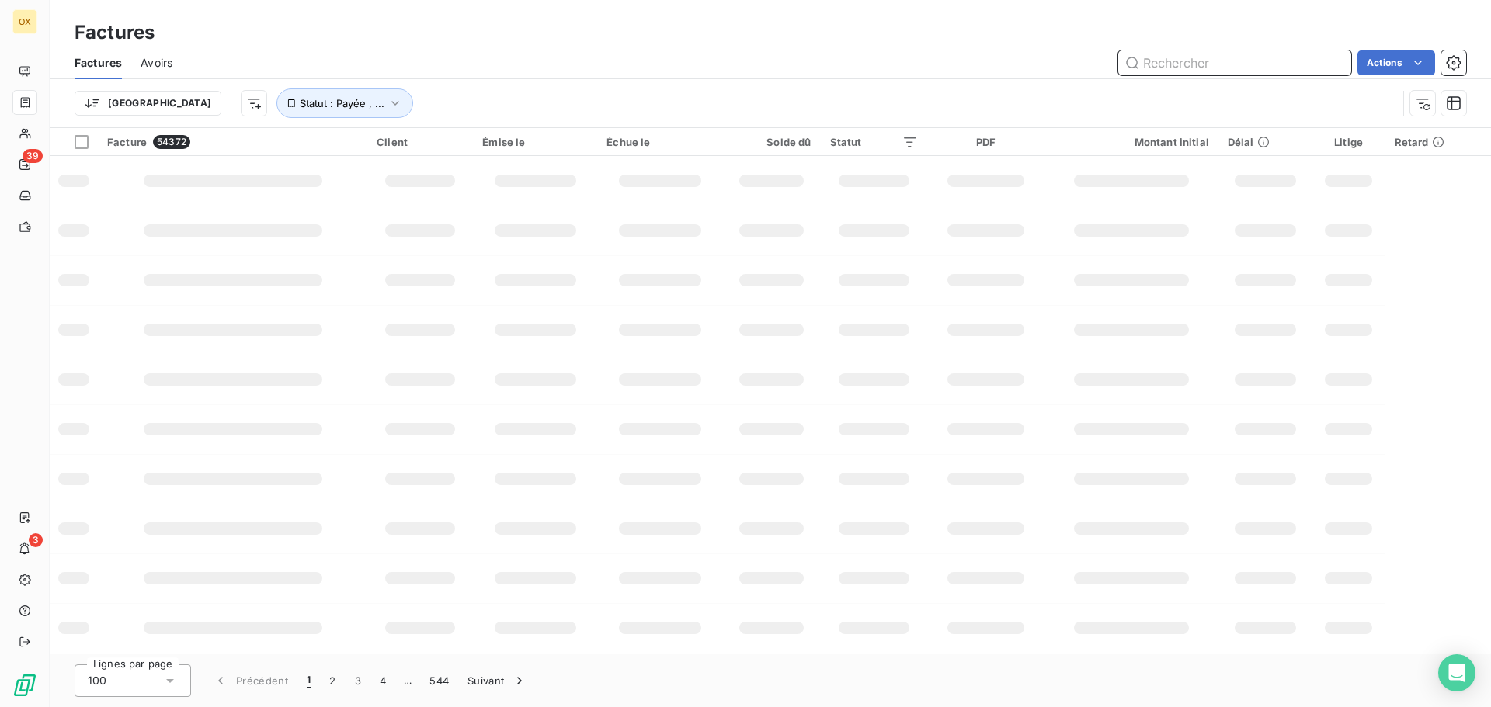
paste input "274489"
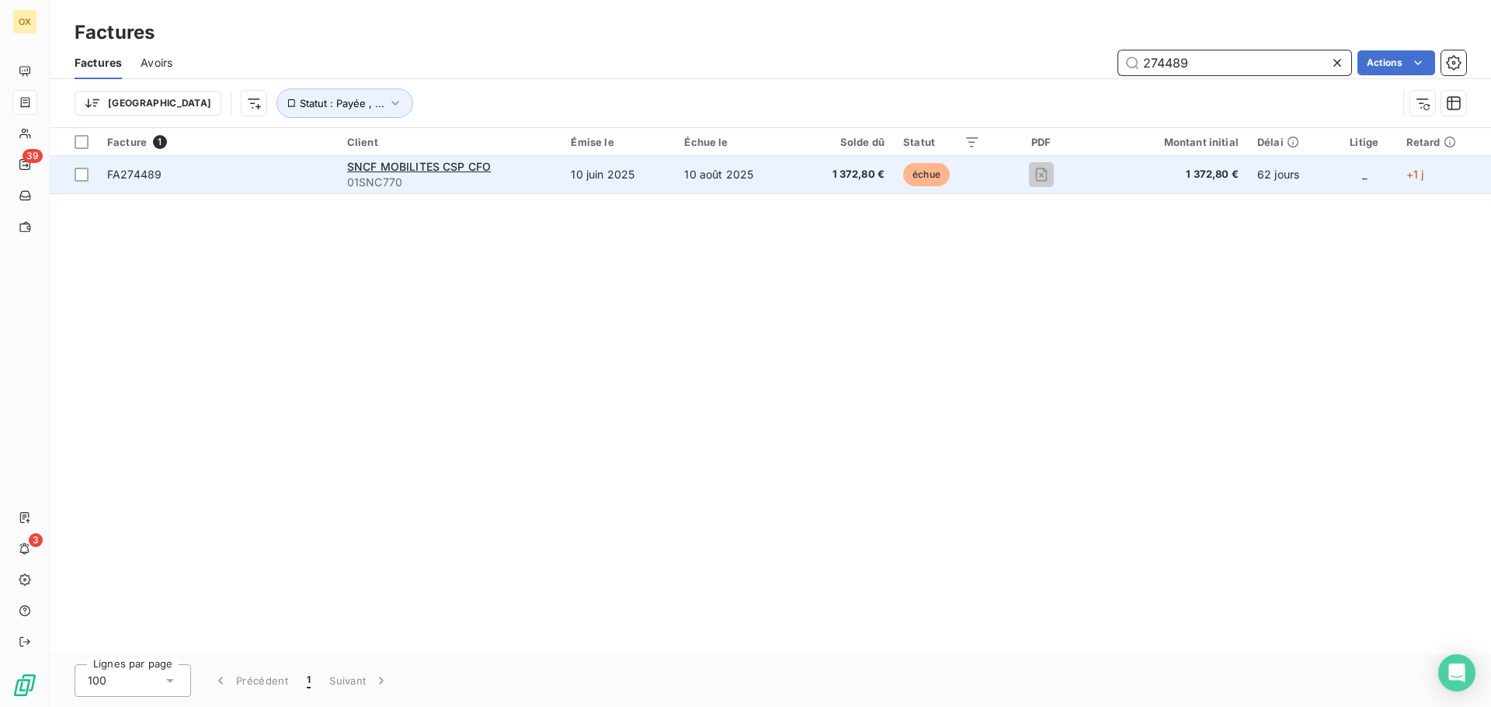
type input "274489"
click at [246, 177] on span "FA274489" at bounding box center [217, 175] width 221 height 16
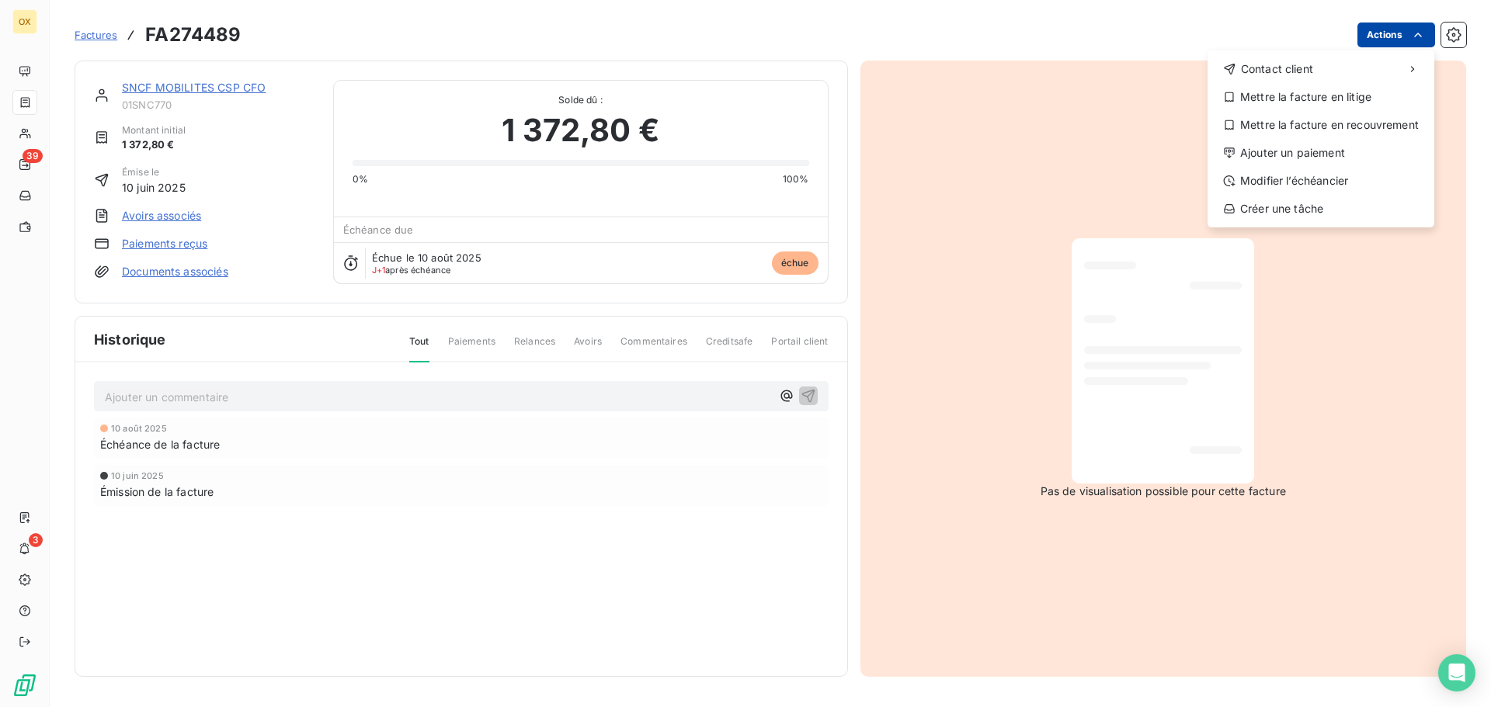
click at [1400, 40] on html "OX 39 3 Factures FA274489 Actions Contact client Mettre la facture en litige Me…" at bounding box center [745, 353] width 1491 height 707
click at [1325, 149] on div "Ajouter un paiement" at bounding box center [1321, 153] width 214 height 25
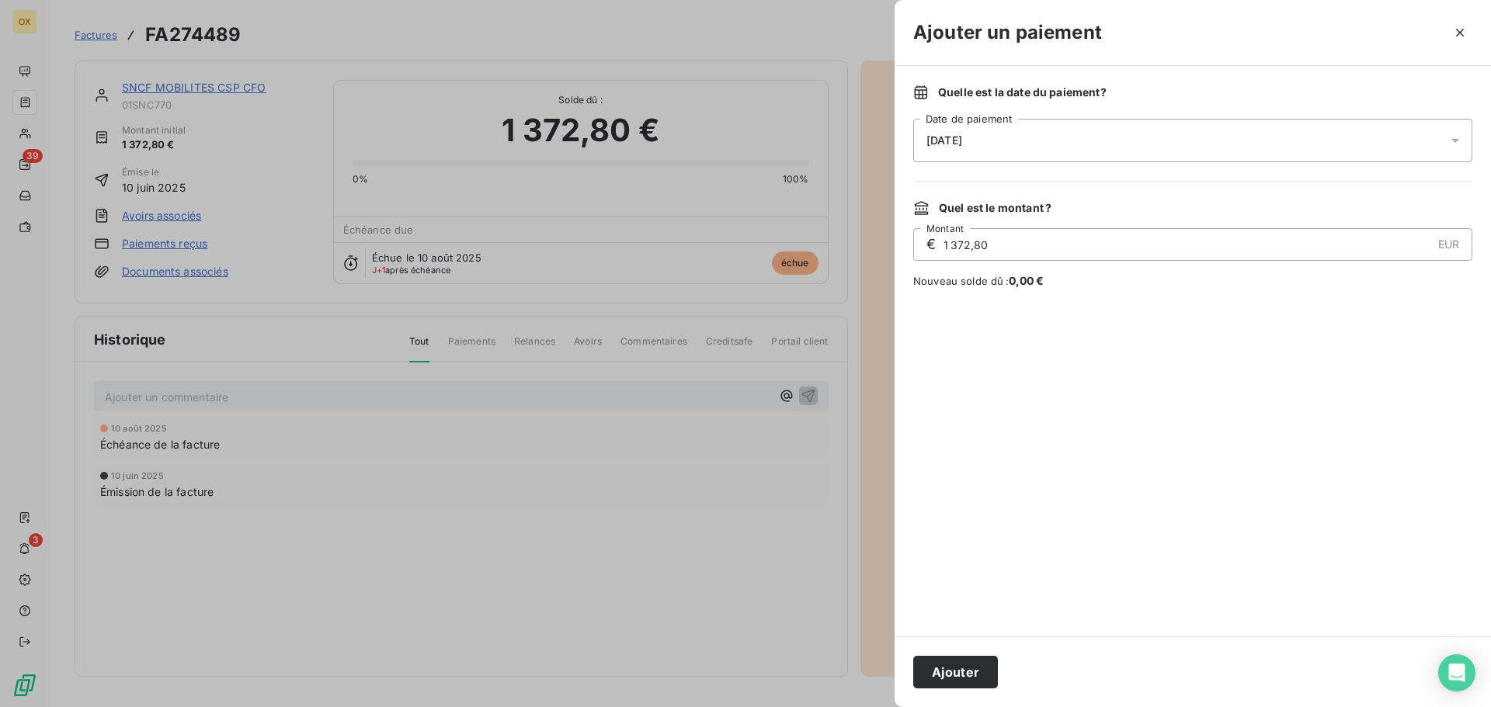
click at [949, 137] on span "11/08/2025" at bounding box center [944, 140] width 36 height 12
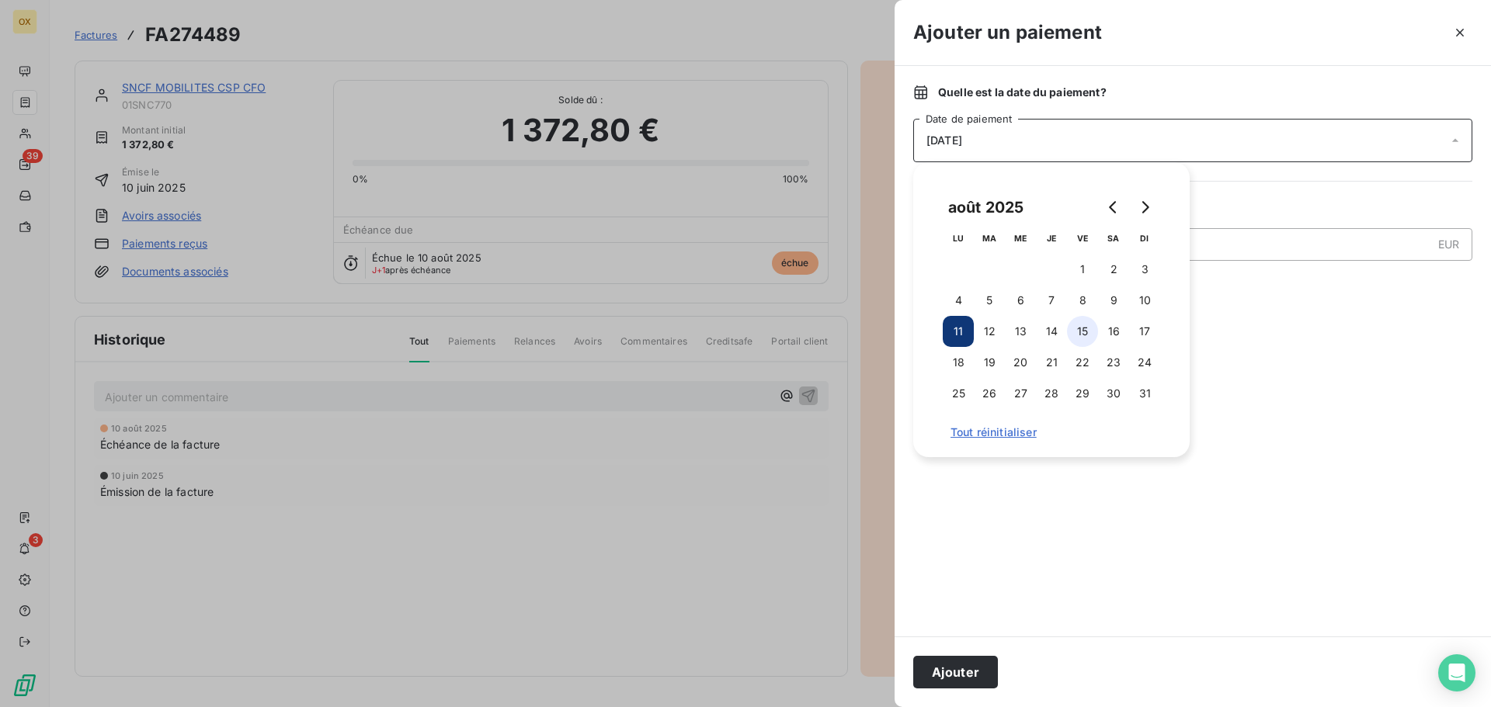
click at [1086, 328] on button "15" at bounding box center [1082, 331] width 31 height 31
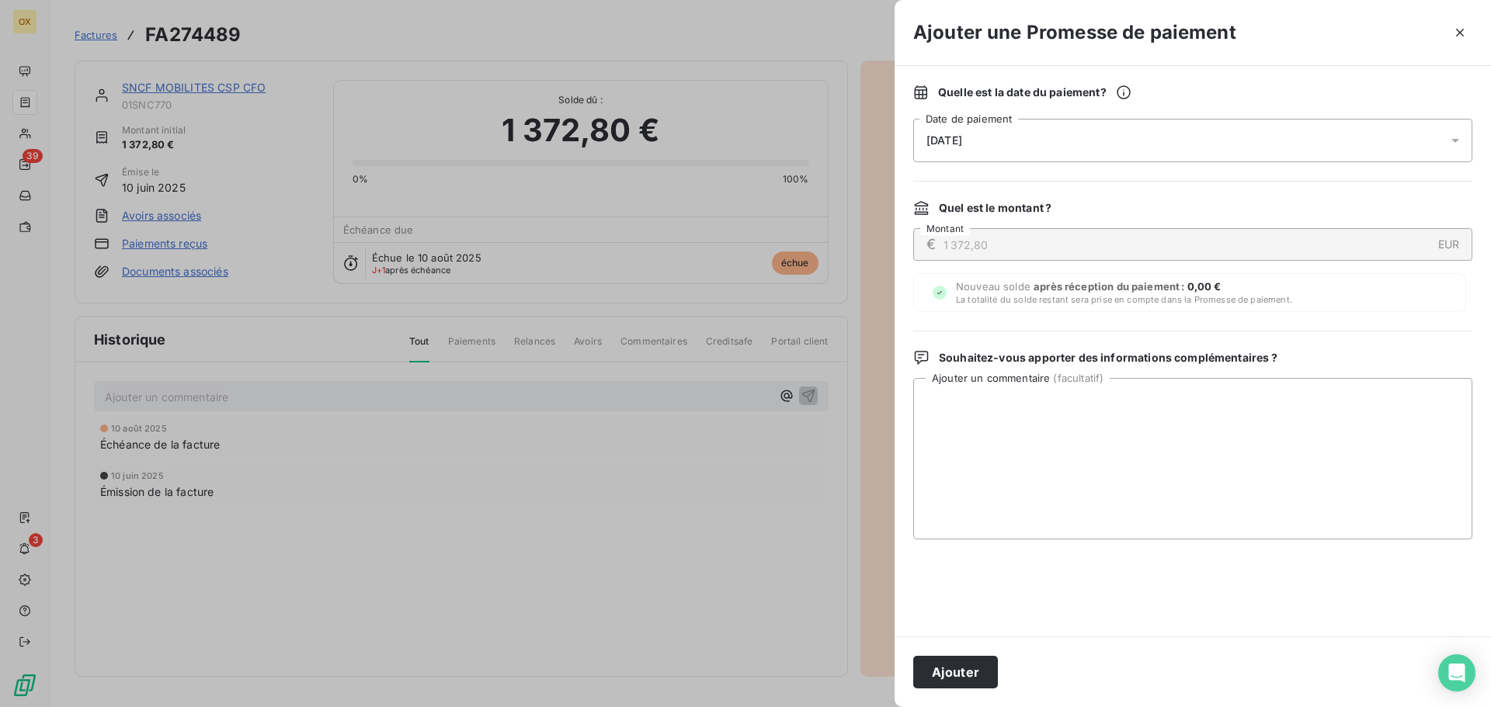
drag, startPoint x: 972, startPoint y: 662, endPoint x: 989, endPoint y: 626, distance: 40.3
click at [971, 657] on button "Ajouter" at bounding box center [955, 672] width 85 height 33
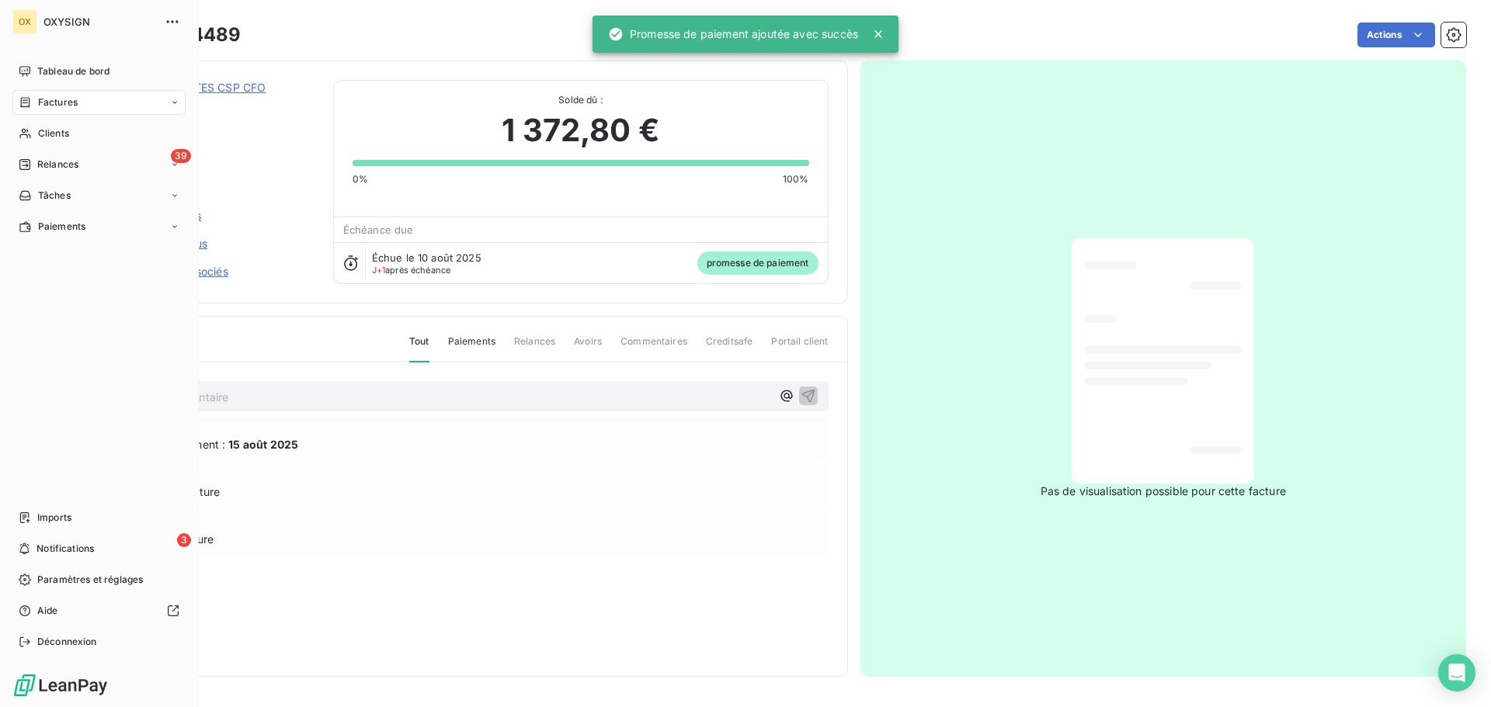
click at [62, 100] on span "Factures" at bounding box center [58, 103] width 40 height 14
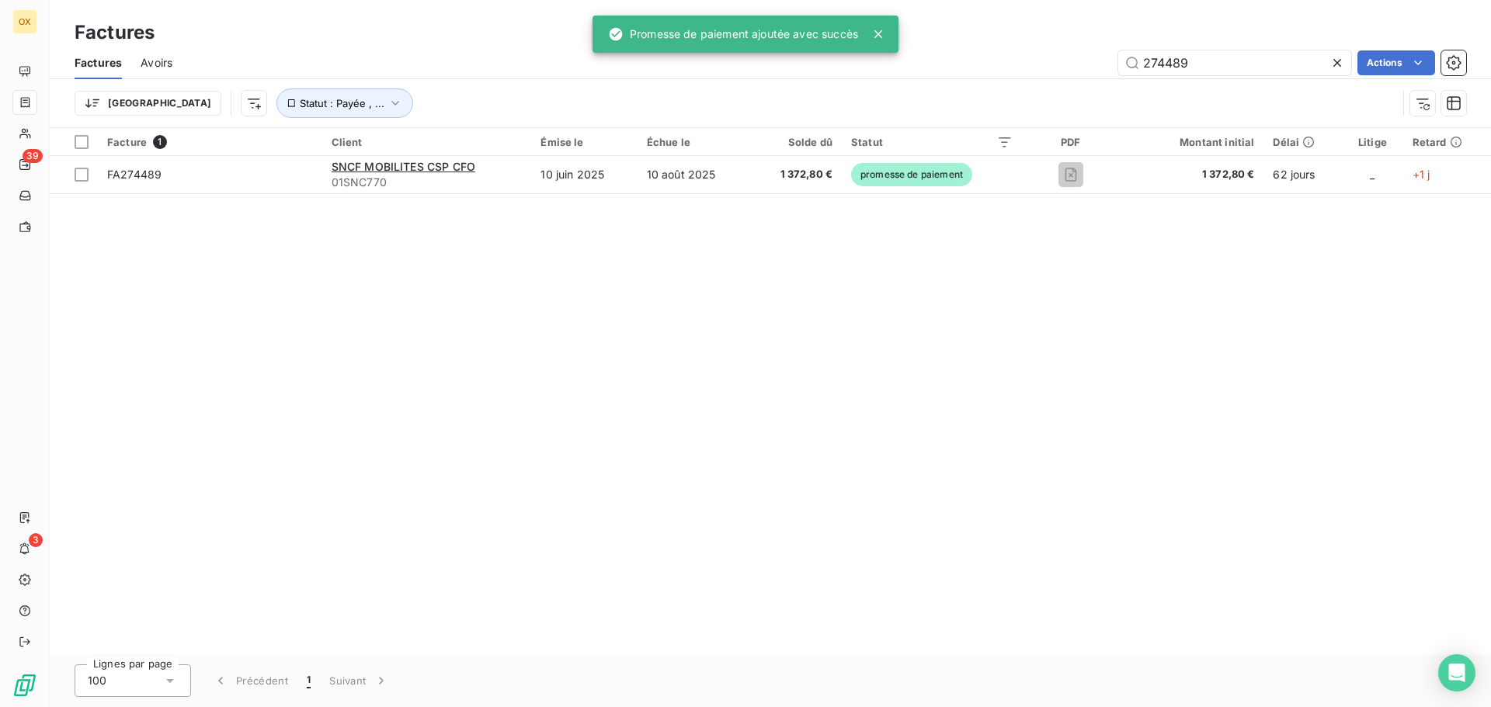
drag, startPoint x: 1232, startPoint y: 60, endPoint x: 1024, endPoint y: 54, distance: 208.2
click at [1024, 54] on div "274489 Actions" at bounding box center [828, 62] width 1275 height 25
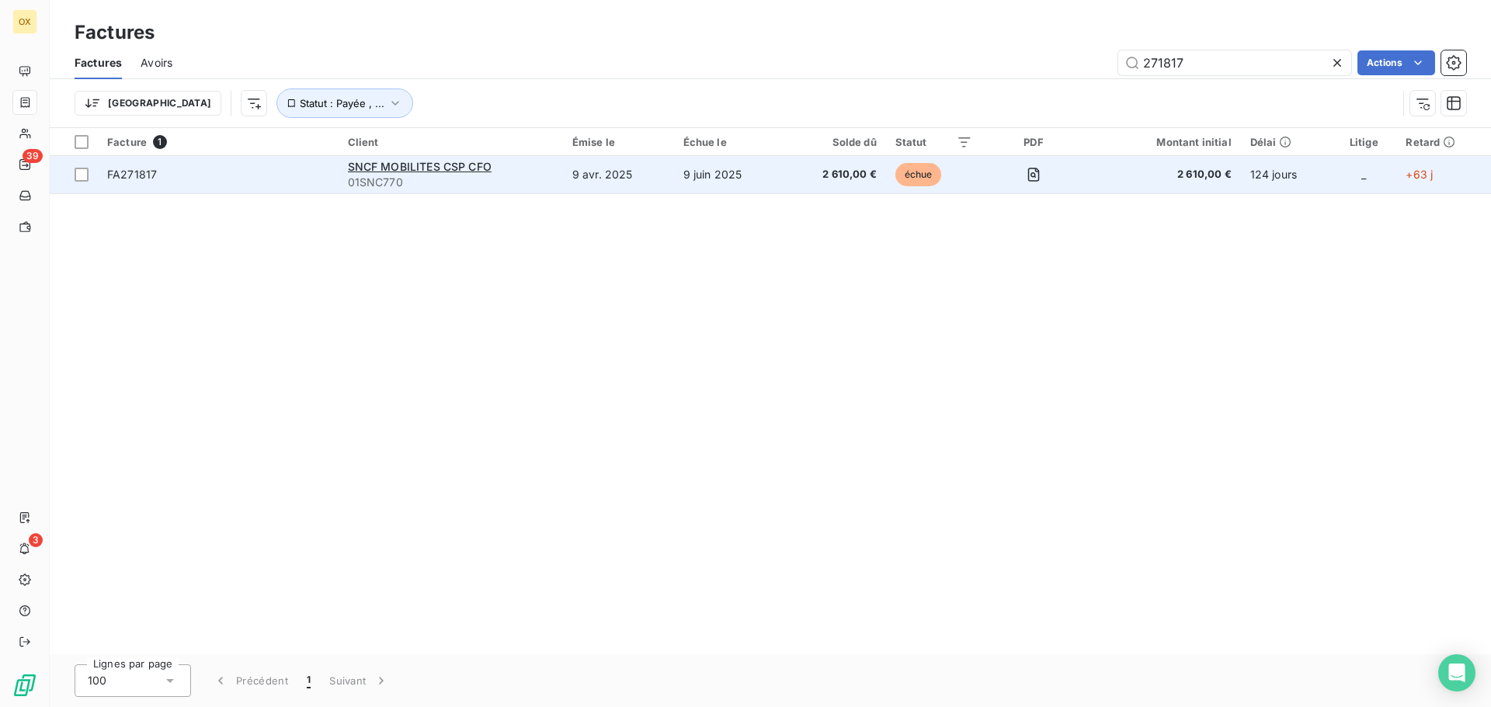
type input "271817"
click at [162, 171] on span "FA271817" at bounding box center [218, 175] width 222 height 16
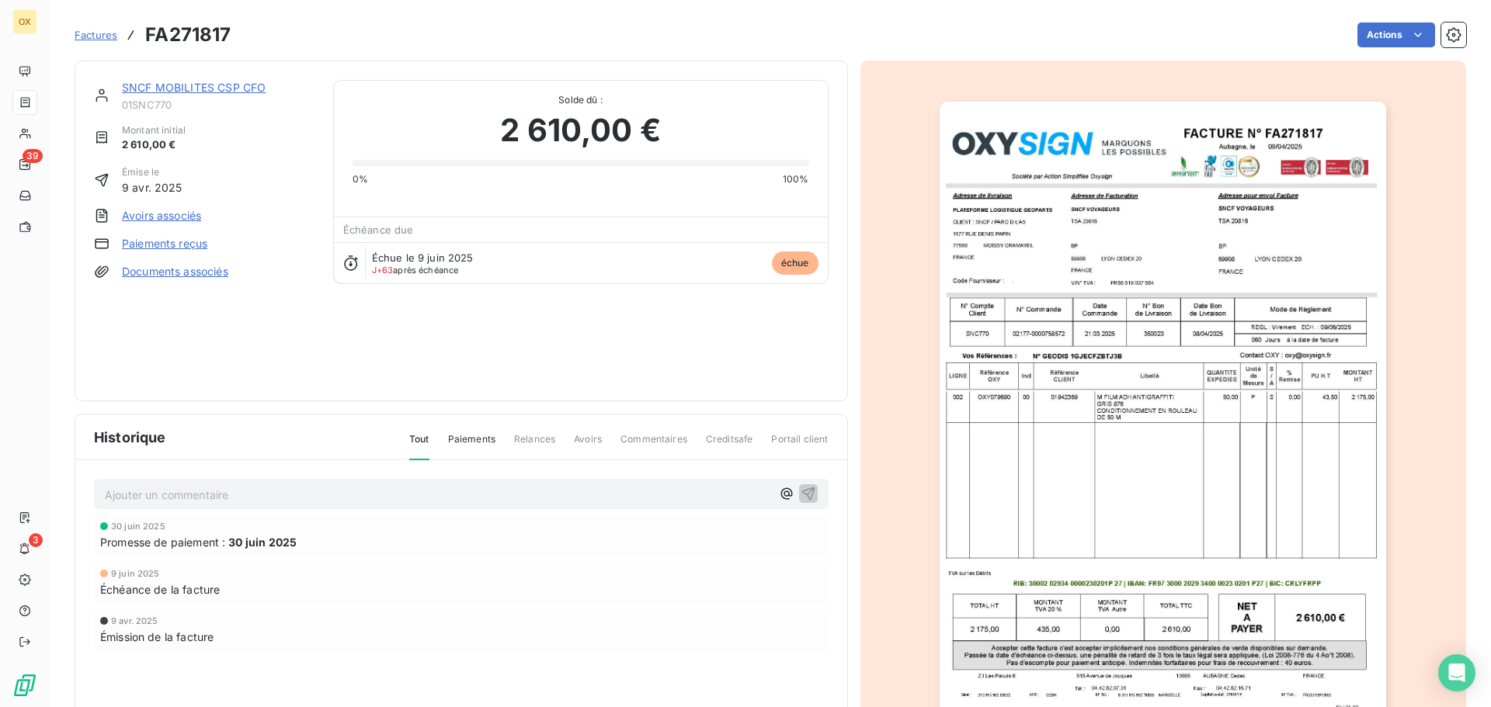
click at [1375, 20] on div "Factures FA271817 Actions" at bounding box center [771, 35] width 1392 height 33
click at [1379, 31] on html "OX 39 3 Factures FA271817 Actions SNCF MOBILITES CSP CFO 01SNC770 Montant initi…" at bounding box center [745, 353] width 1491 height 707
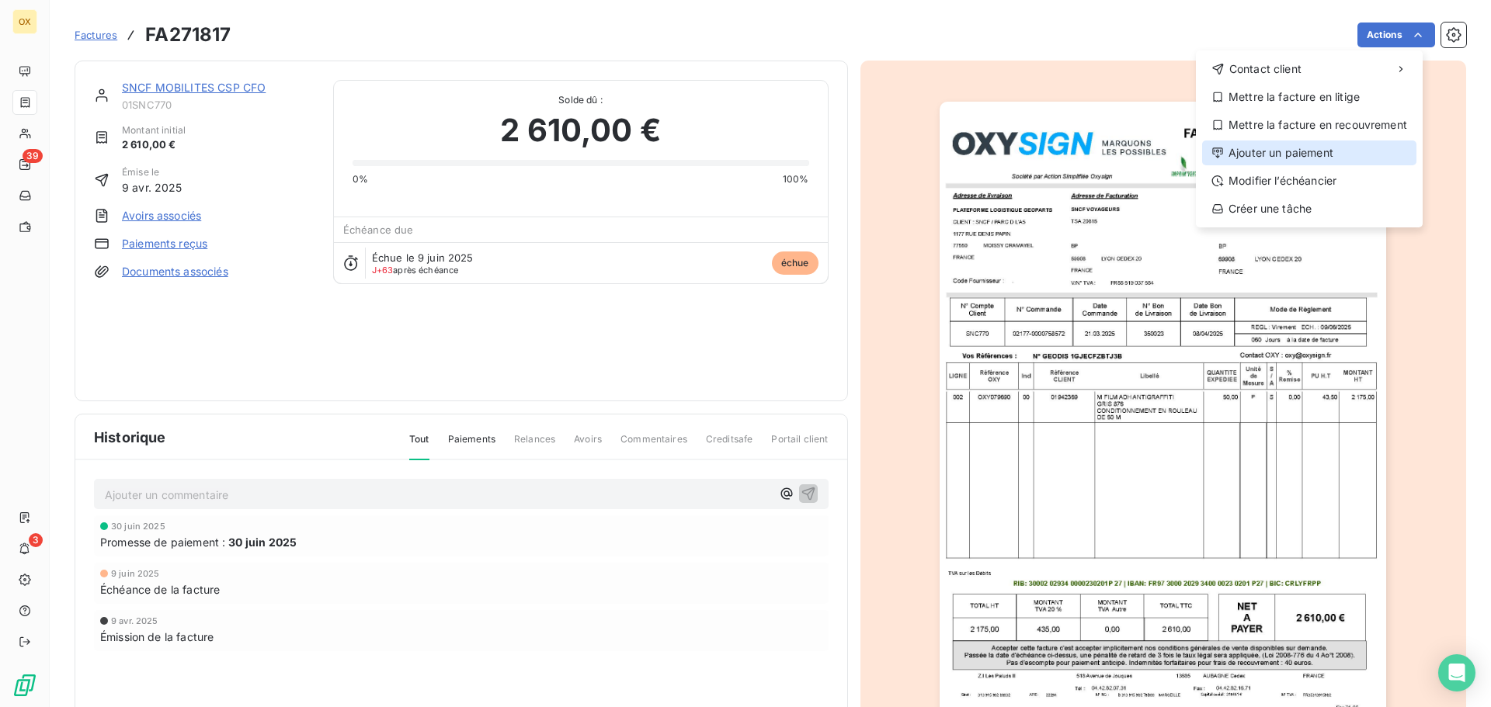
click at [1292, 147] on div "Ajouter un paiement" at bounding box center [1309, 153] width 214 height 25
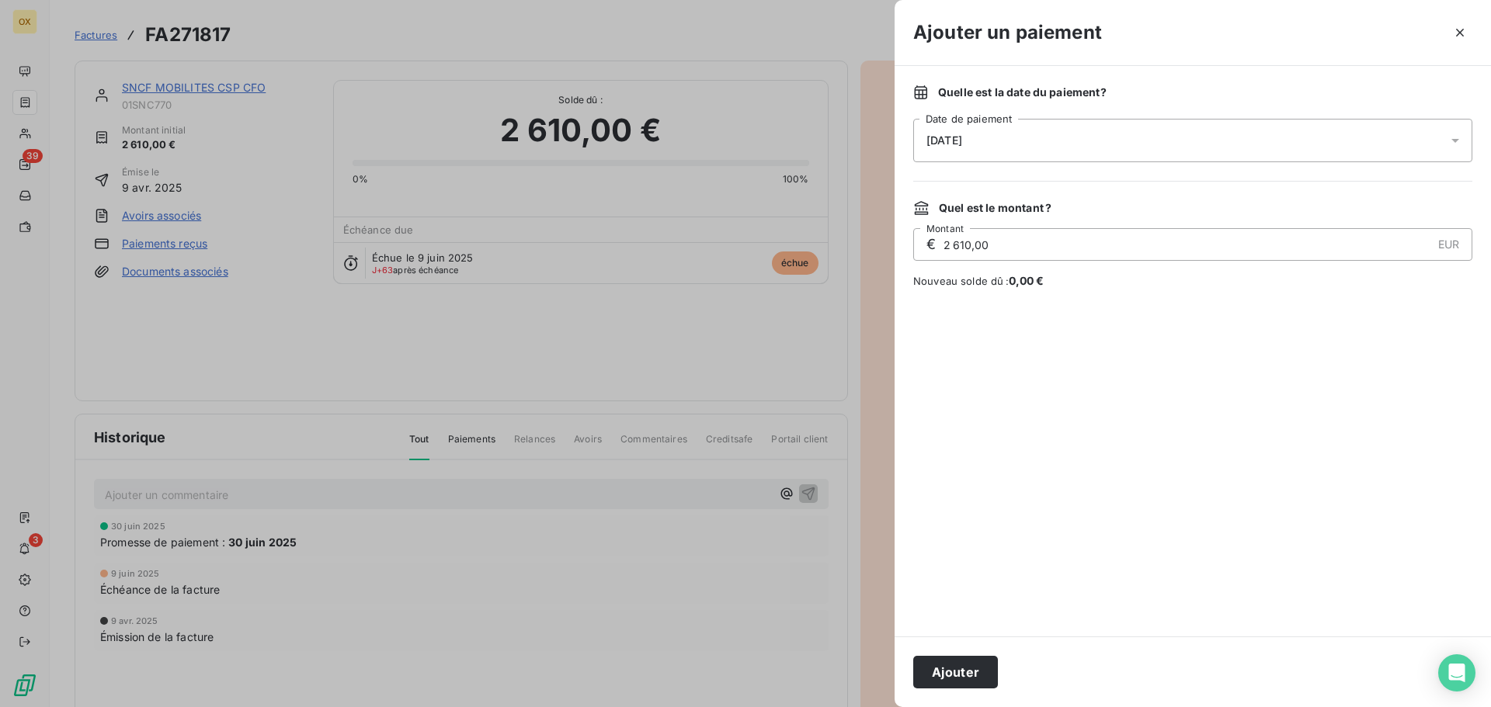
click at [1013, 132] on div "11/08/2025" at bounding box center [1192, 140] width 559 height 43
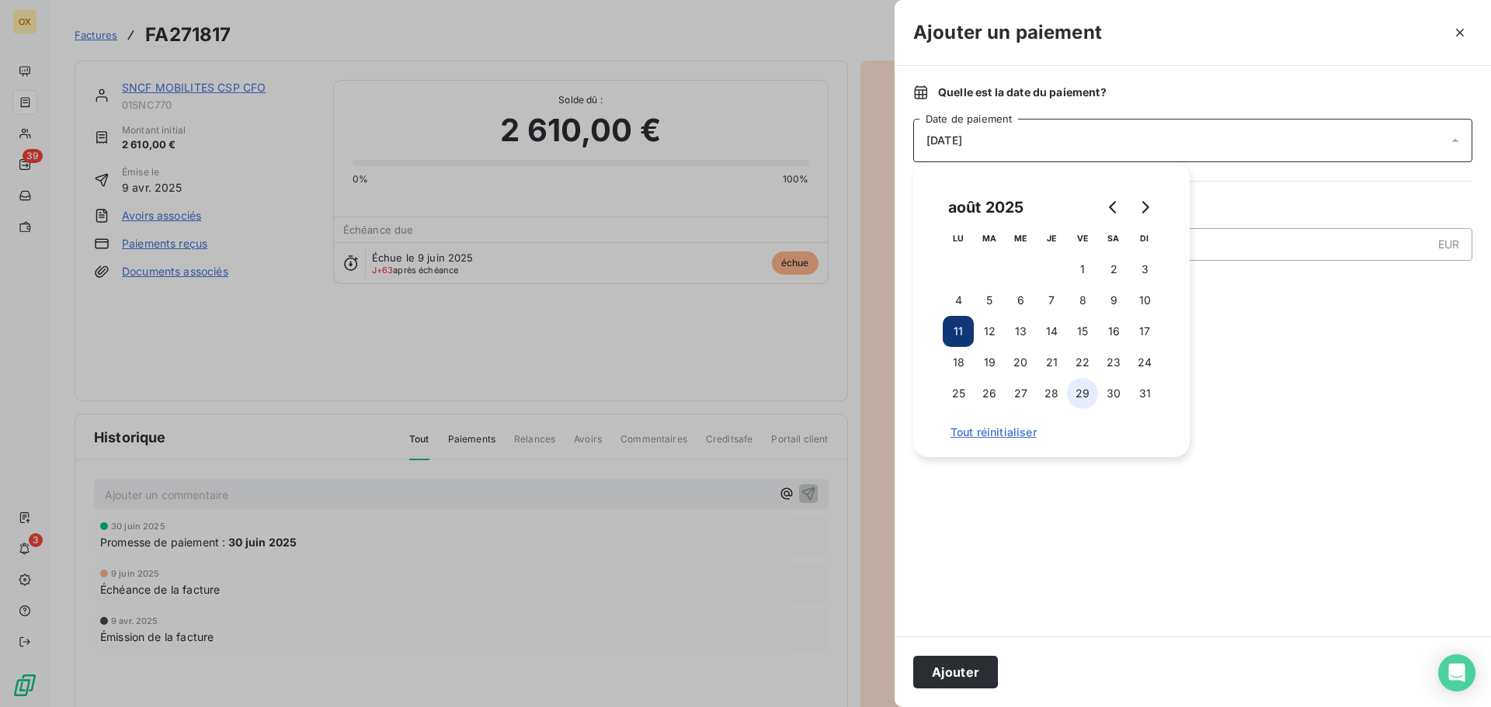
click at [1083, 391] on button "29" at bounding box center [1082, 393] width 31 height 31
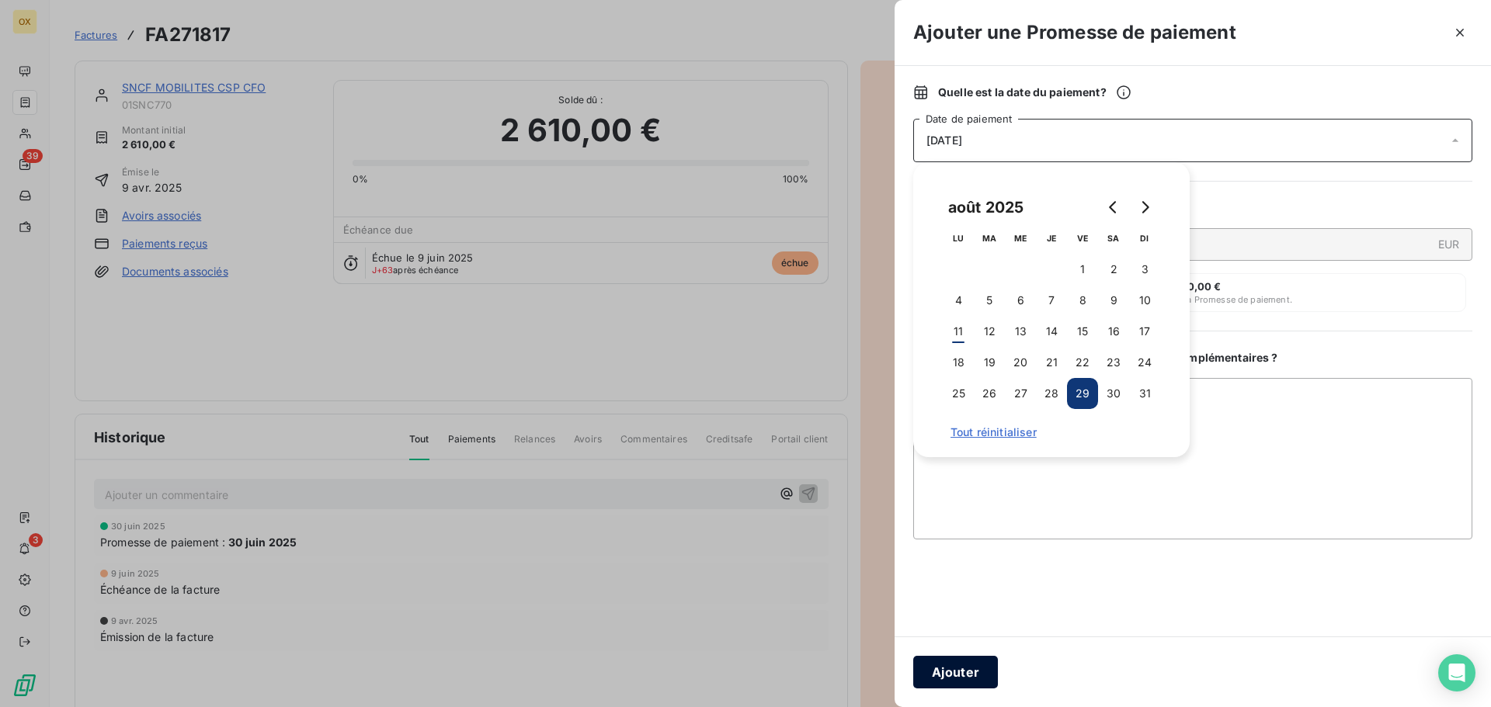
click at [964, 669] on button "Ajouter" at bounding box center [955, 672] width 85 height 33
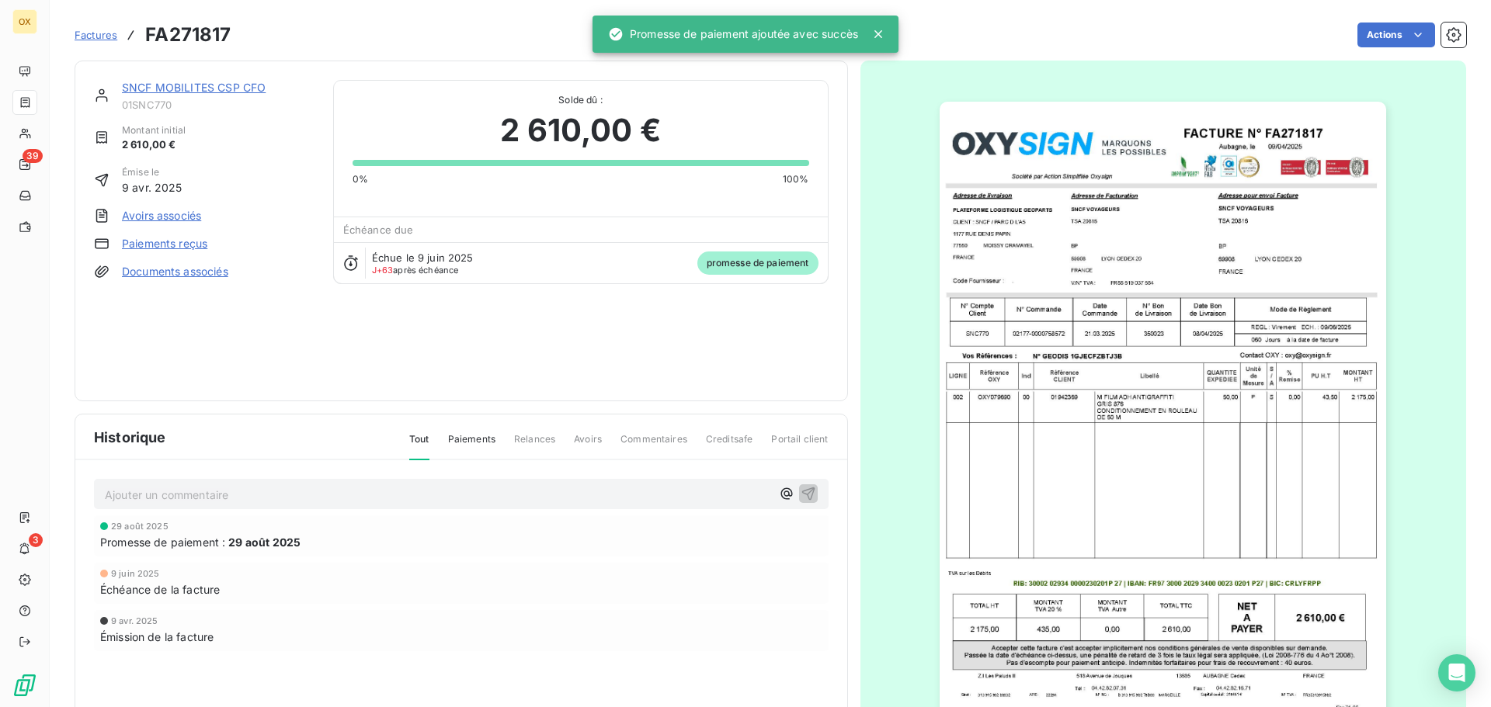
click at [170, 87] on link "SNCF MOBILITES CSP CFO" at bounding box center [194, 87] width 144 height 13
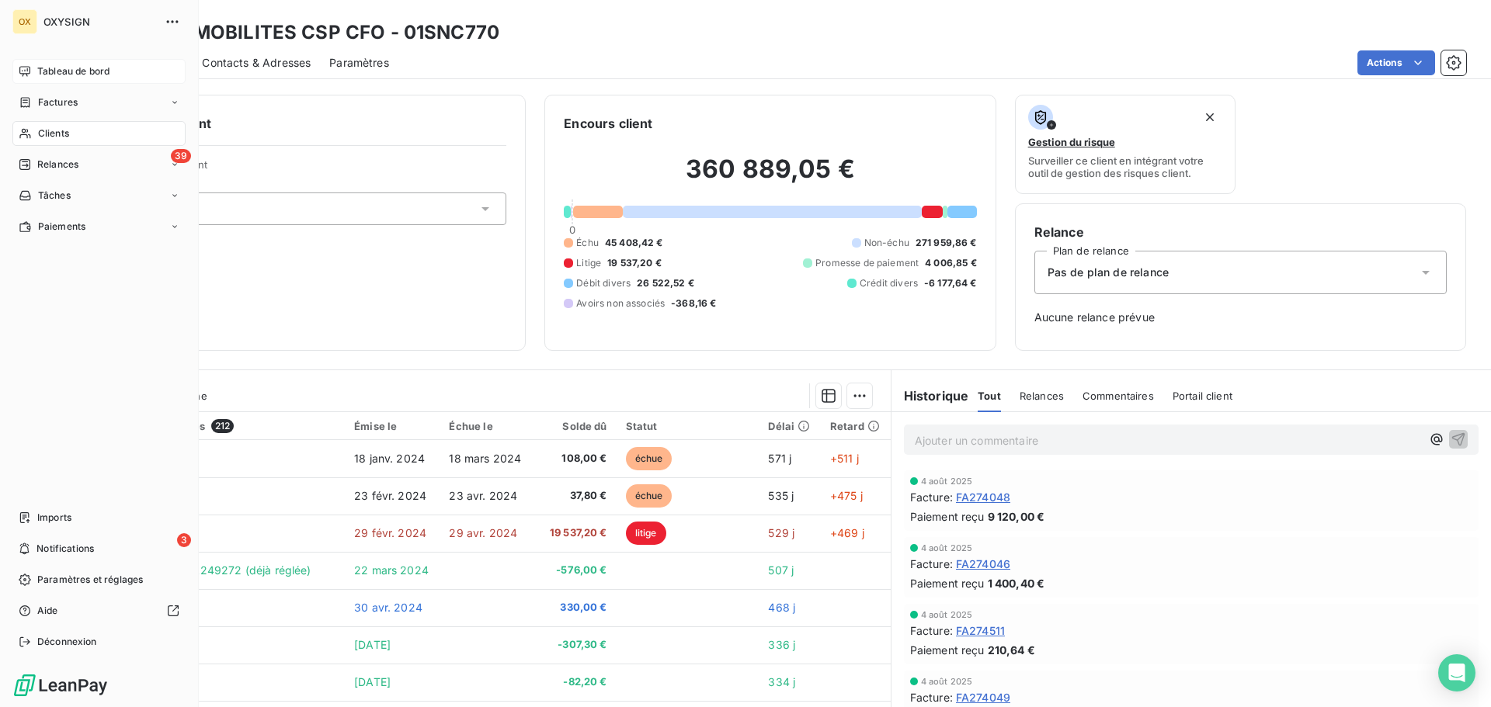
click at [39, 71] on span "Tableau de bord" at bounding box center [73, 71] width 72 height 14
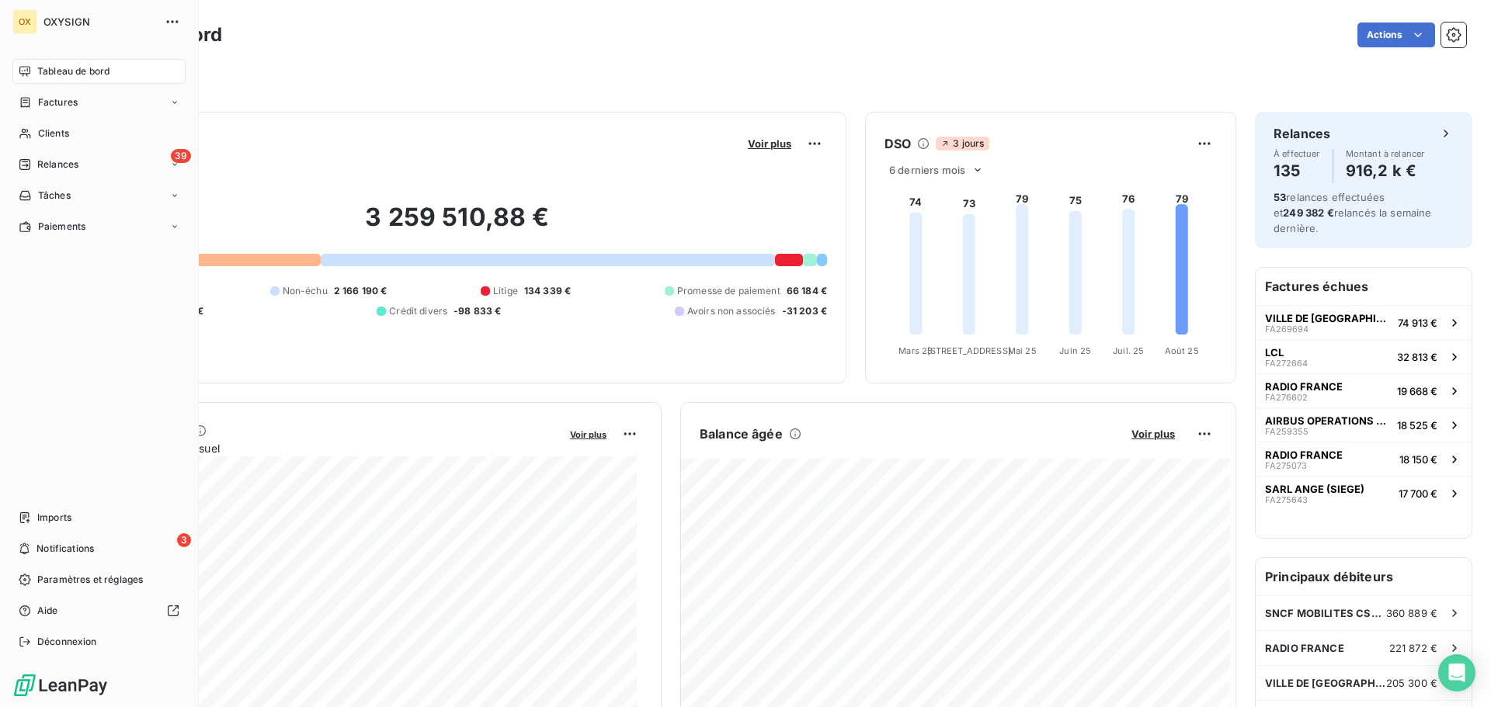
click at [51, 100] on span "Factures" at bounding box center [58, 103] width 40 height 14
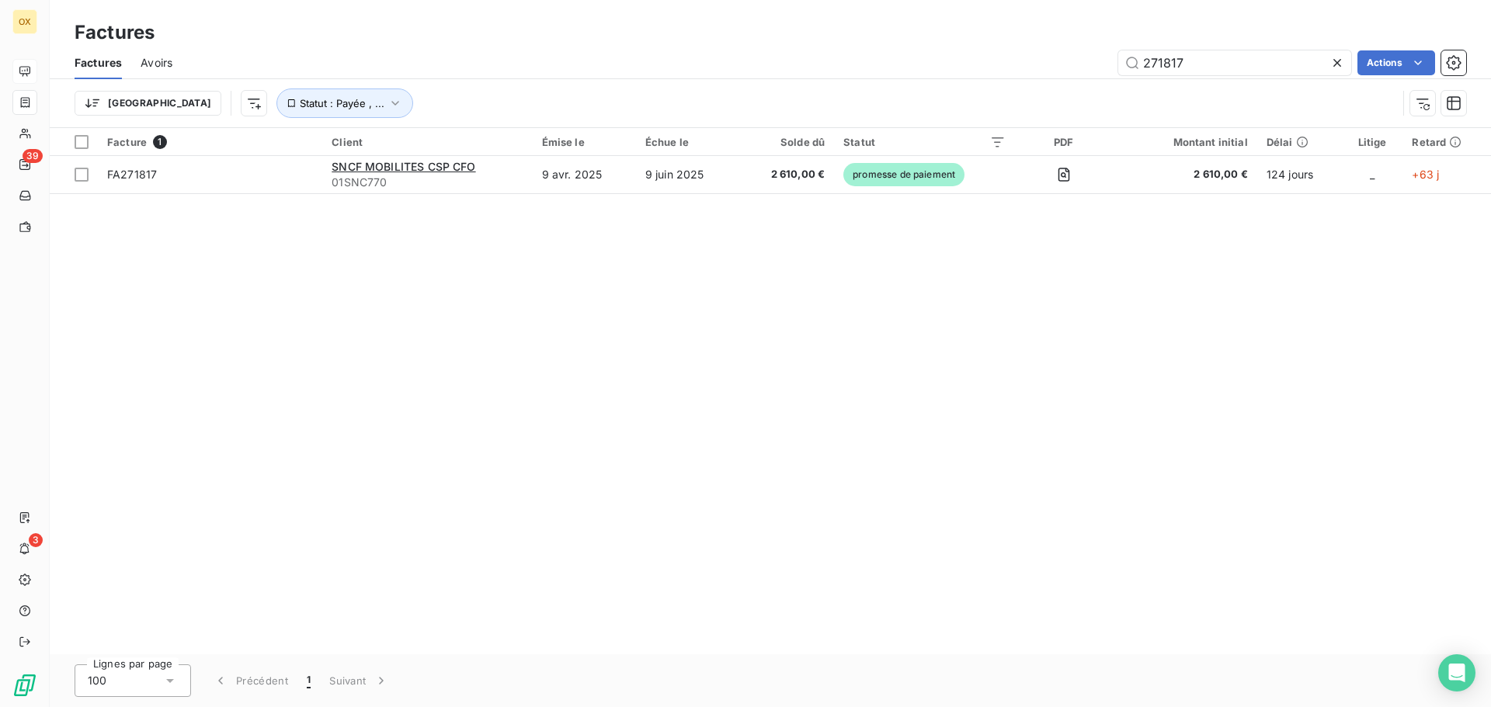
drag, startPoint x: 1215, startPoint y: 61, endPoint x: 1043, endPoint y: 47, distance: 172.3
click at [1043, 47] on div "Factures Avoirs 271817 Actions" at bounding box center [770, 63] width 1441 height 33
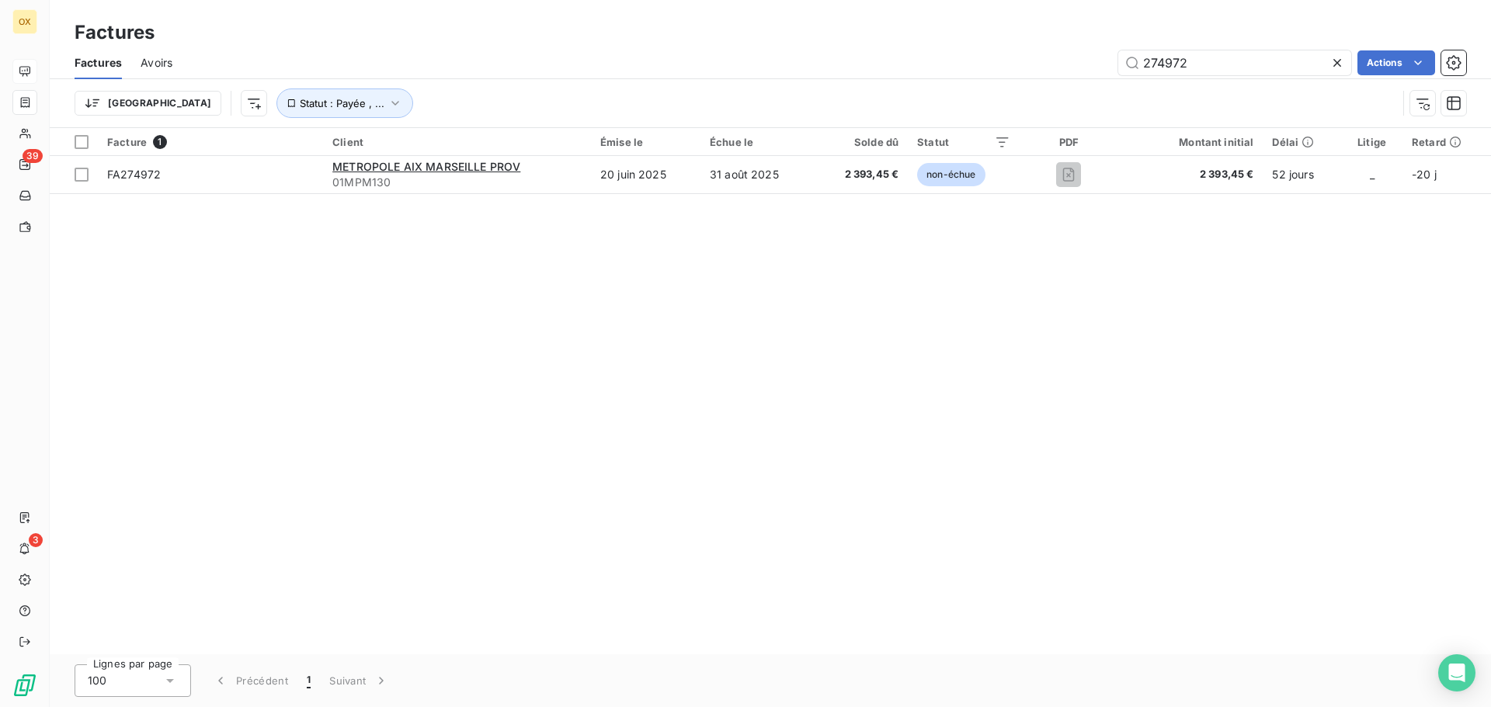
type input "274972"
click at [1336, 63] on icon at bounding box center [1337, 63] width 8 height 8
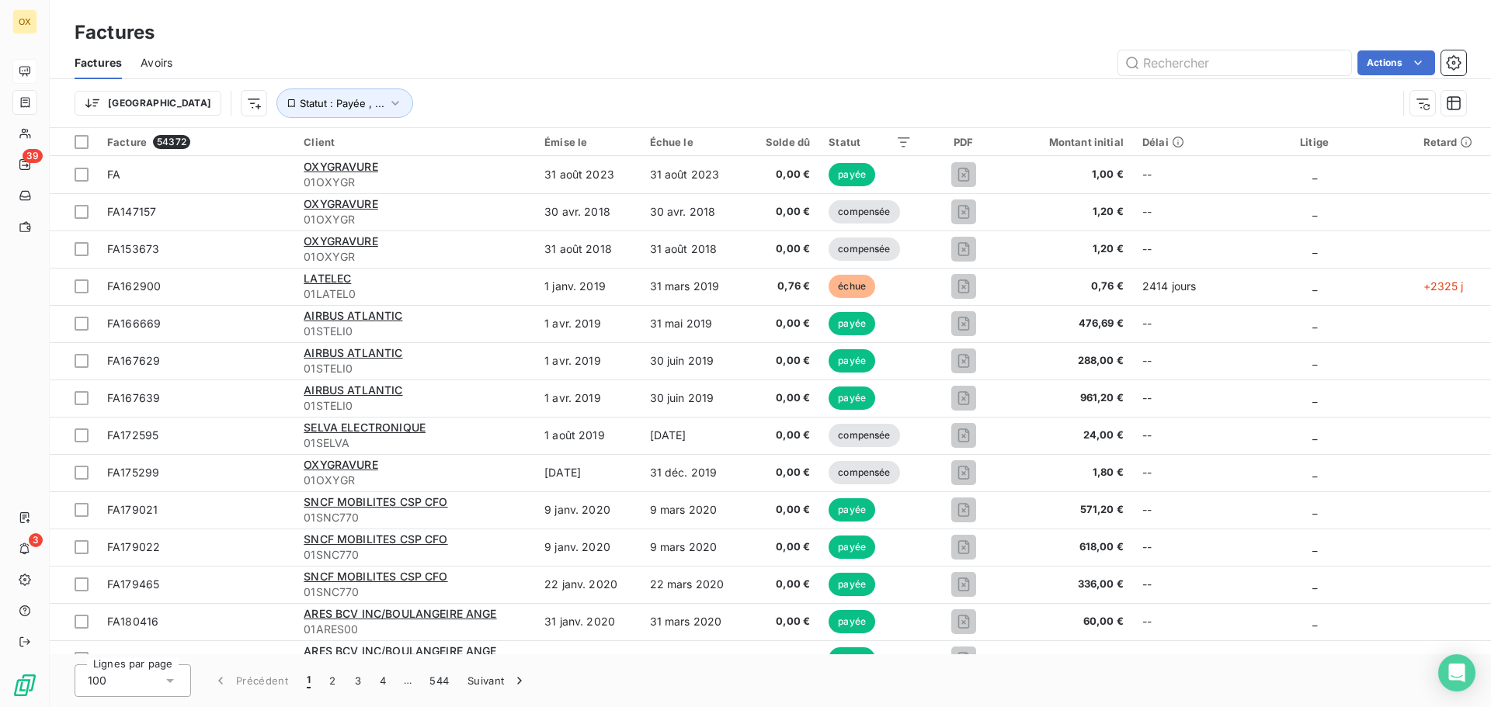
click at [818, 59] on div "Actions" at bounding box center [828, 62] width 1275 height 25
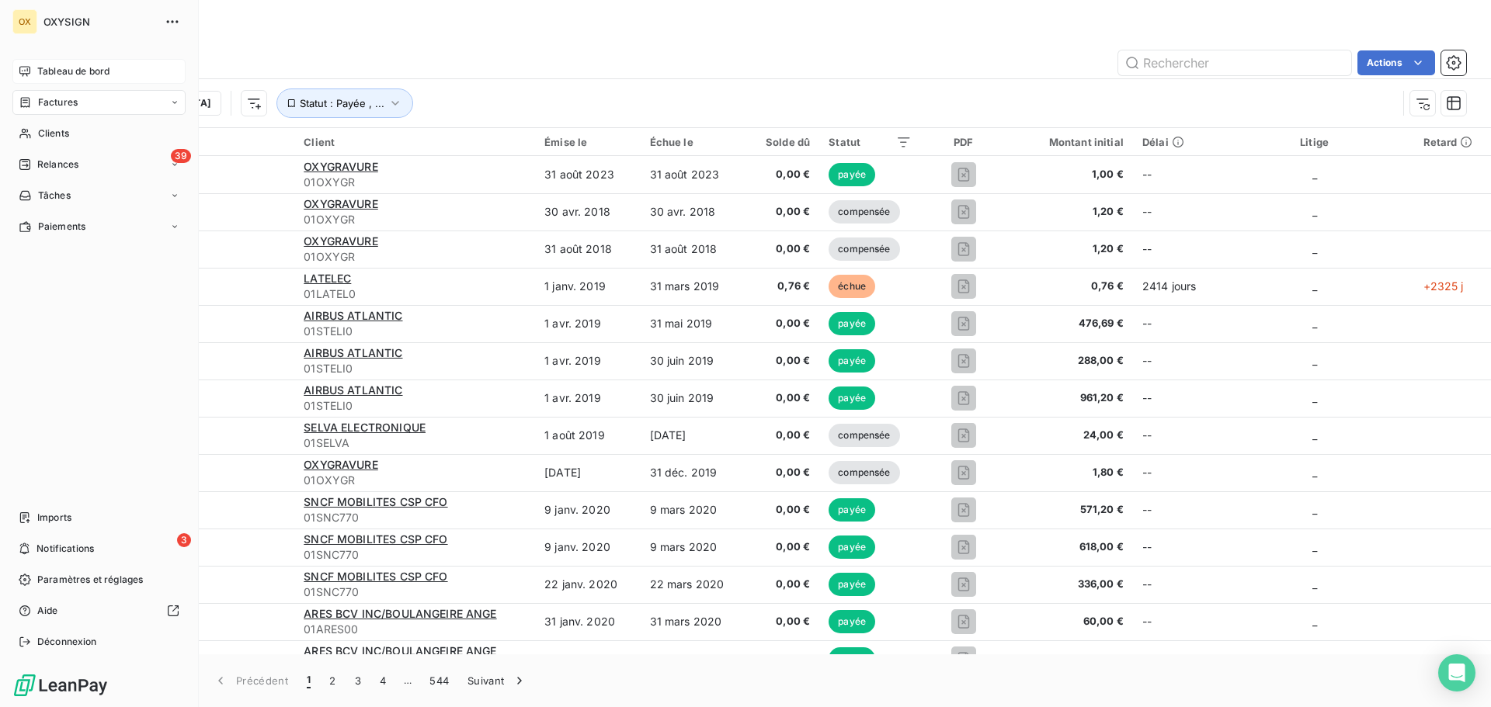
drag, startPoint x: 39, startPoint y: 65, endPoint x: 183, endPoint y: 78, distance: 145.0
click at [40, 66] on span "Tableau de bord" at bounding box center [73, 71] width 72 height 14
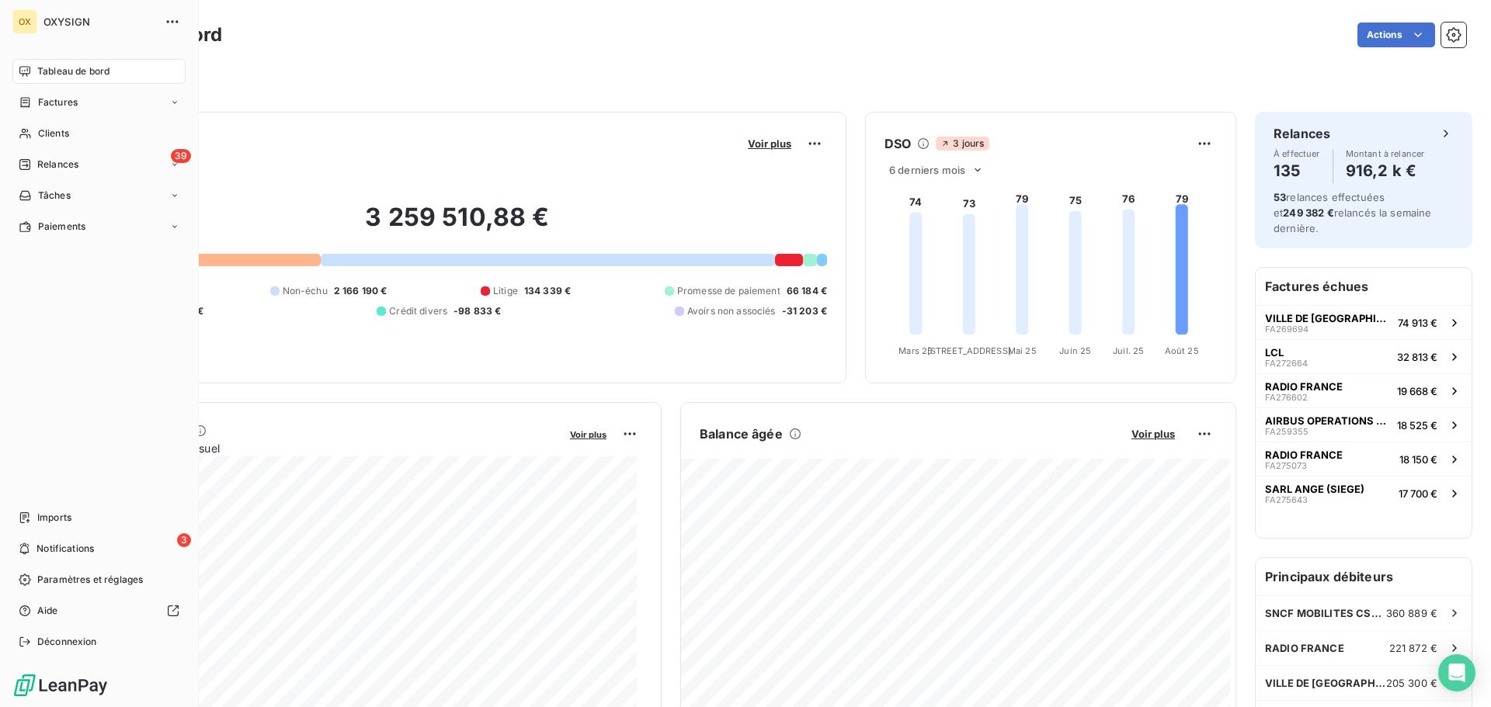
click at [43, 100] on span "Factures" at bounding box center [58, 103] width 40 height 14
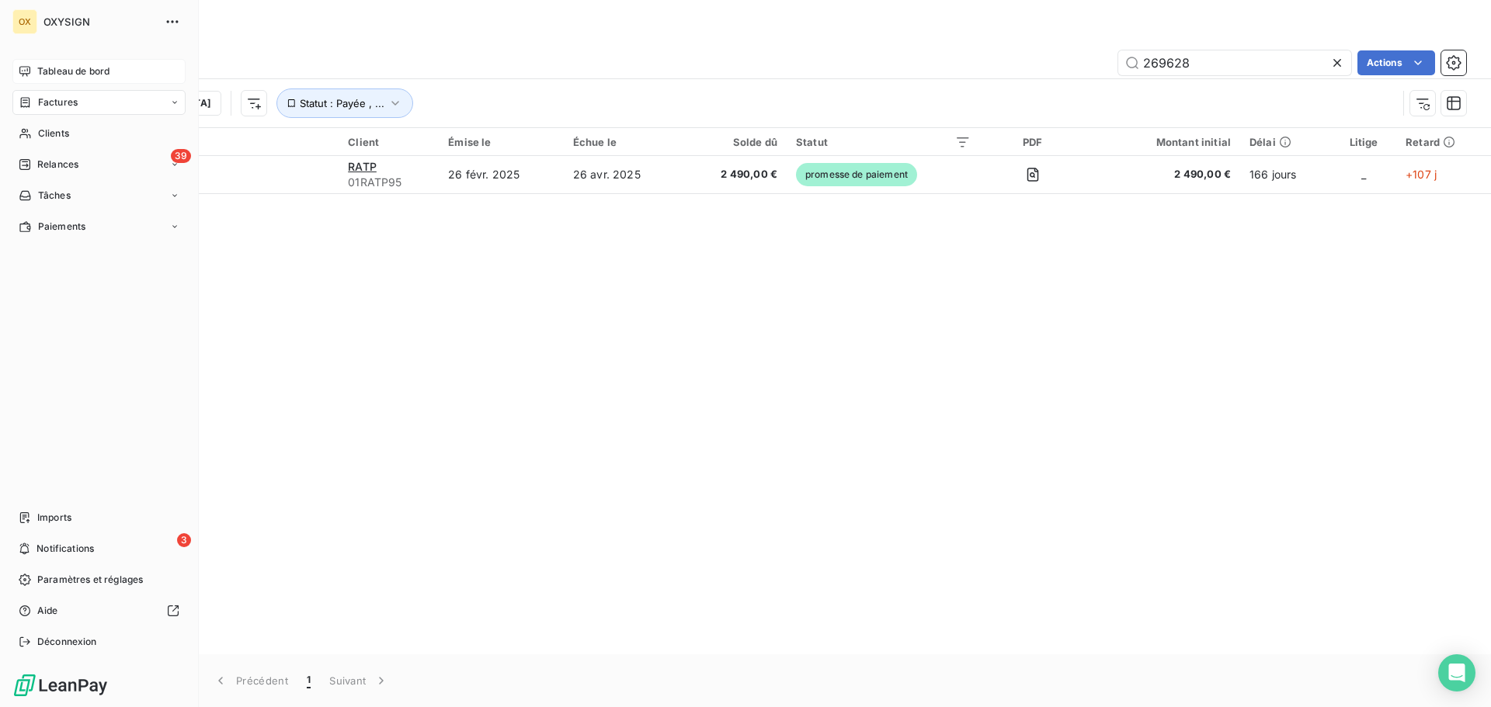
type input "269628"
click at [54, 70] on span "Tableau de bord" at bounding box center [73, 71] width 72 height 14
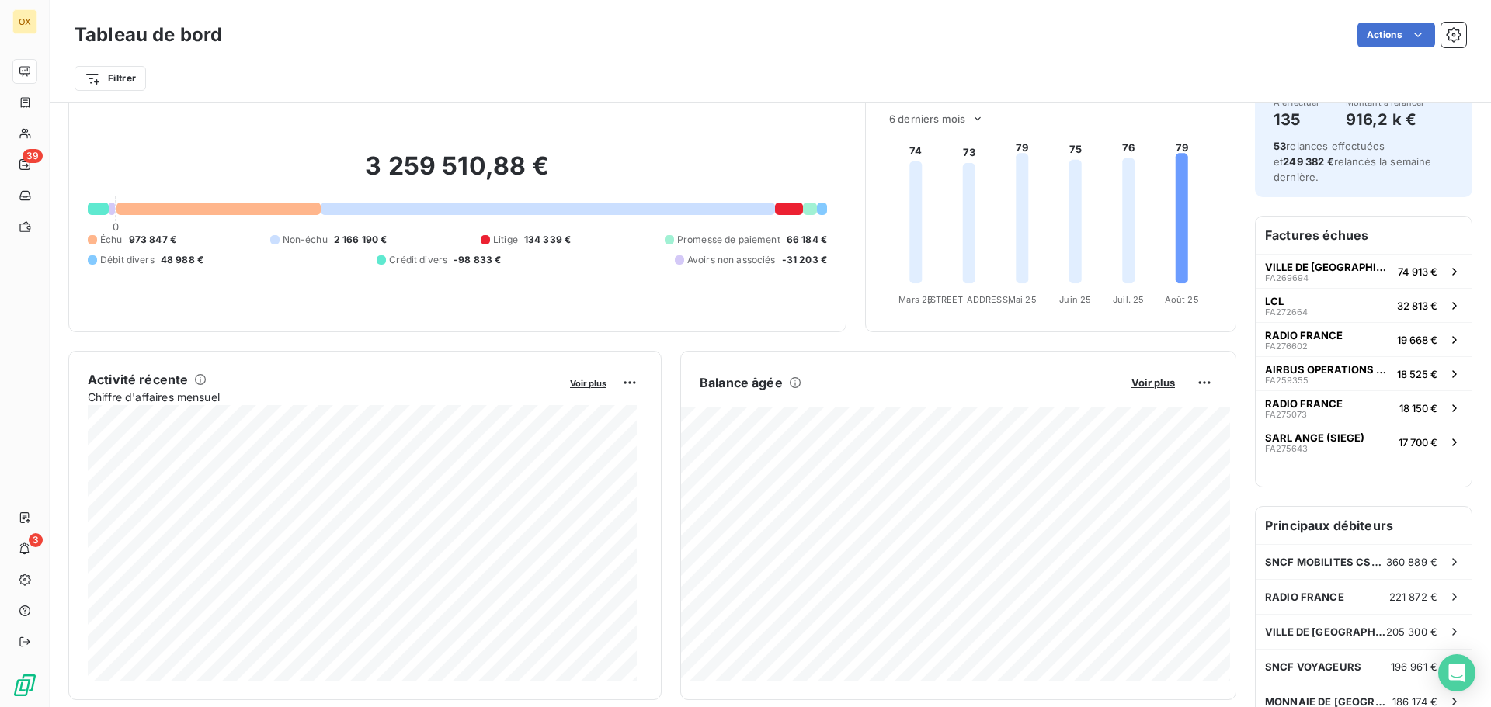
scroll to position [79, 0]
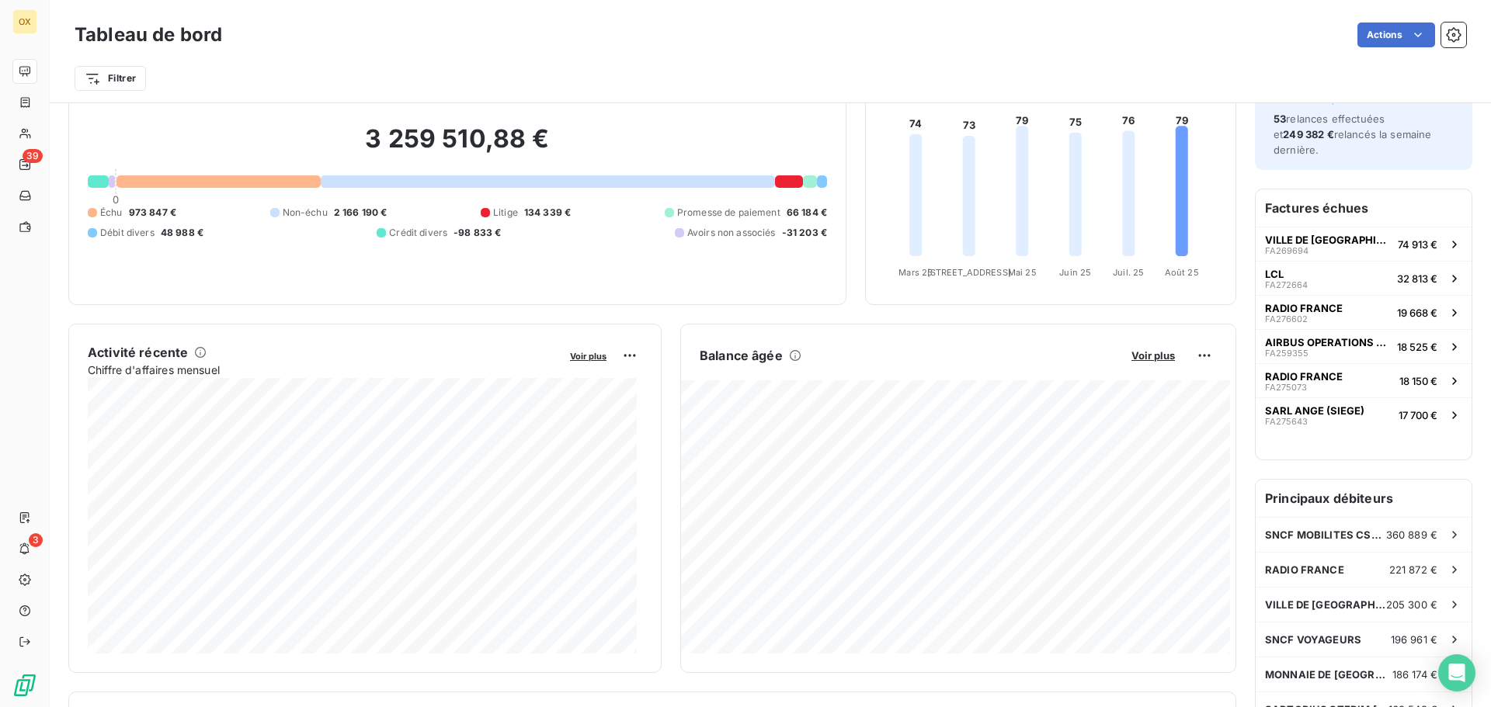
click at [343, 90] on div "Filtrer" at bounding box center [771, 79] width 1392 height 30
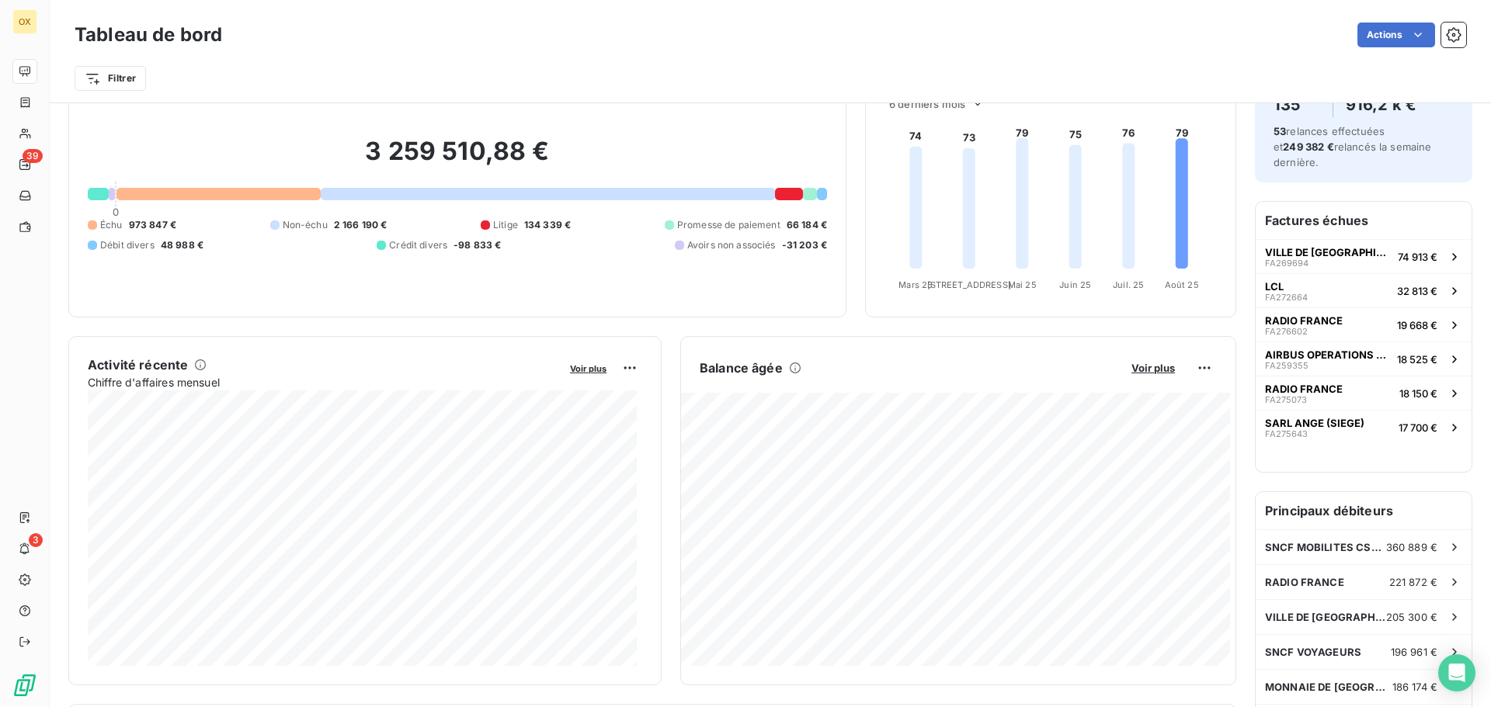
scroll to position [30, 0]
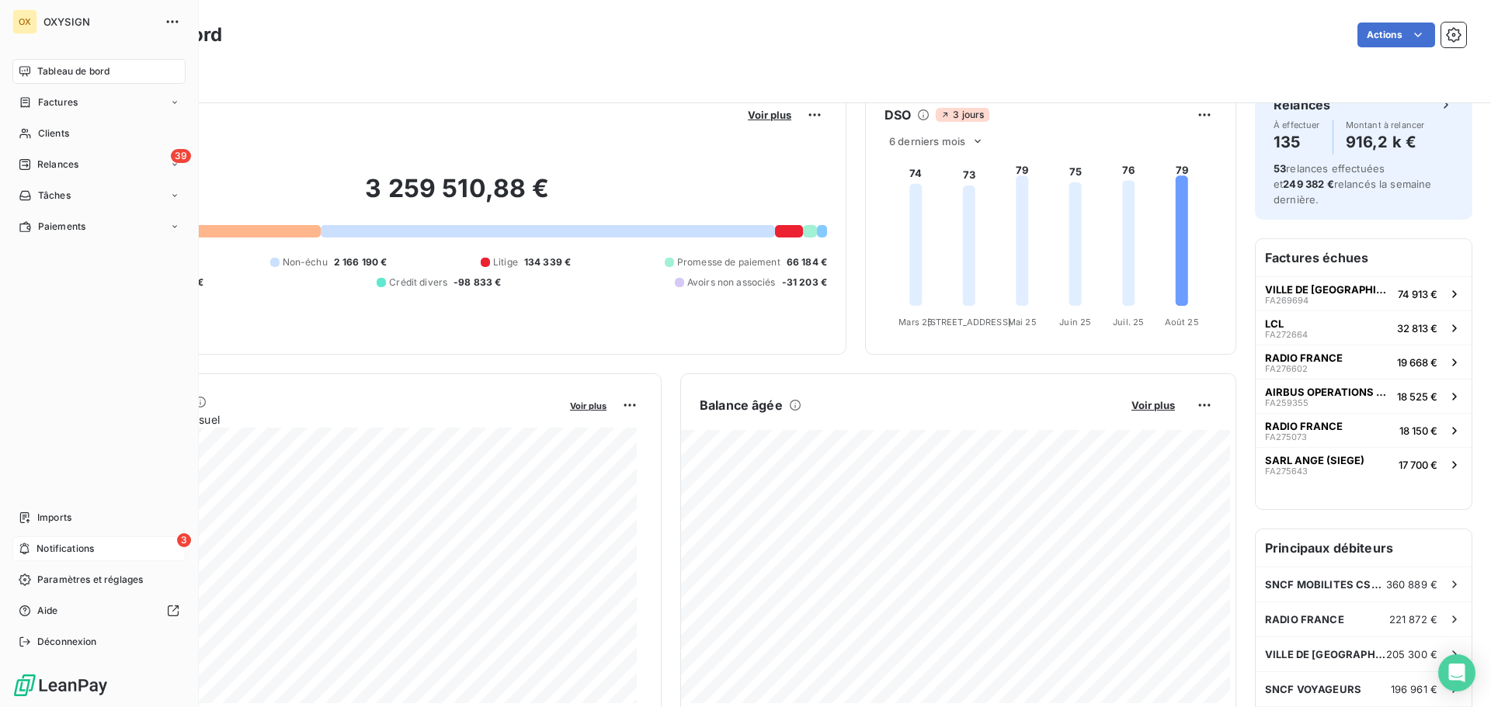
click at [34, 544] on div "3 Notifications" at bounding box center [98, 549] width 173 height 25
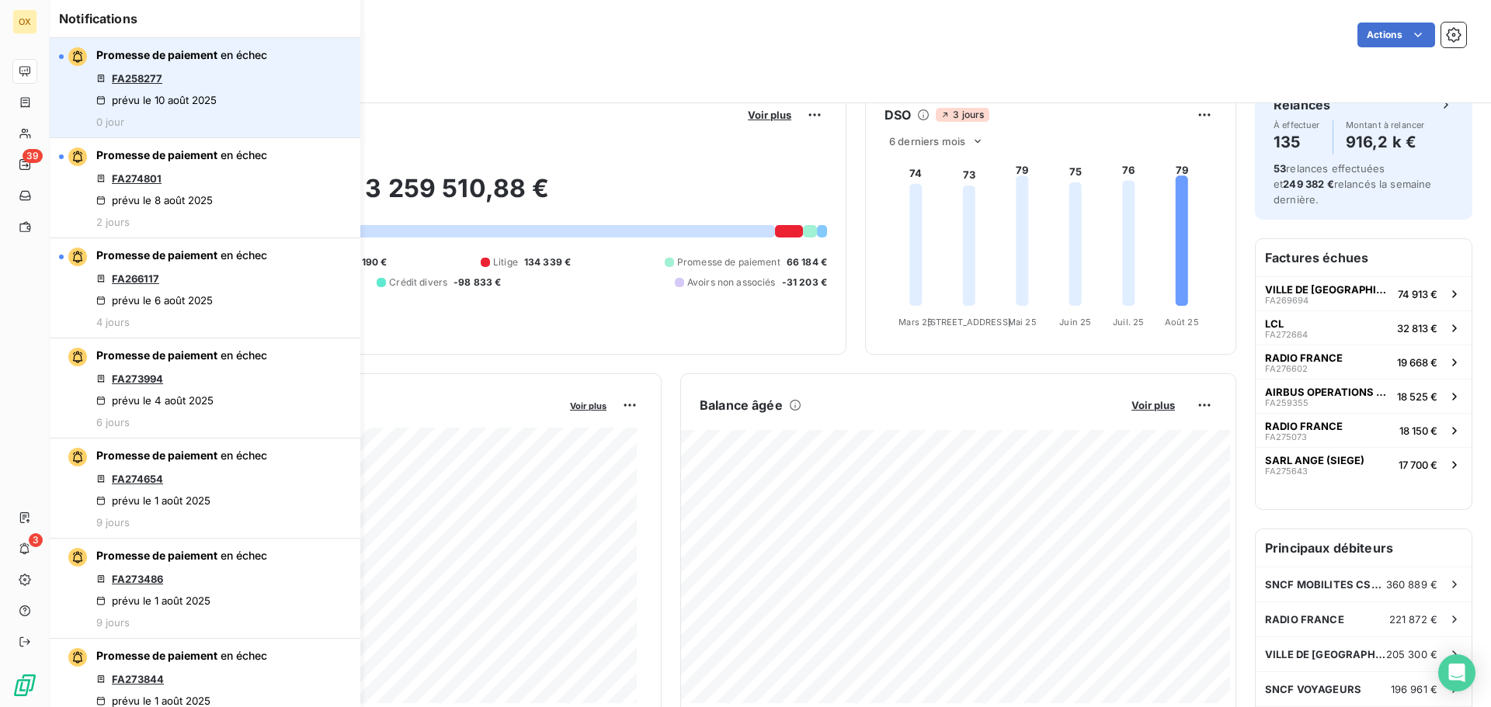
click at [124, 78] on link "FA258277" at bounding box center [137, 78] width 50 height 12
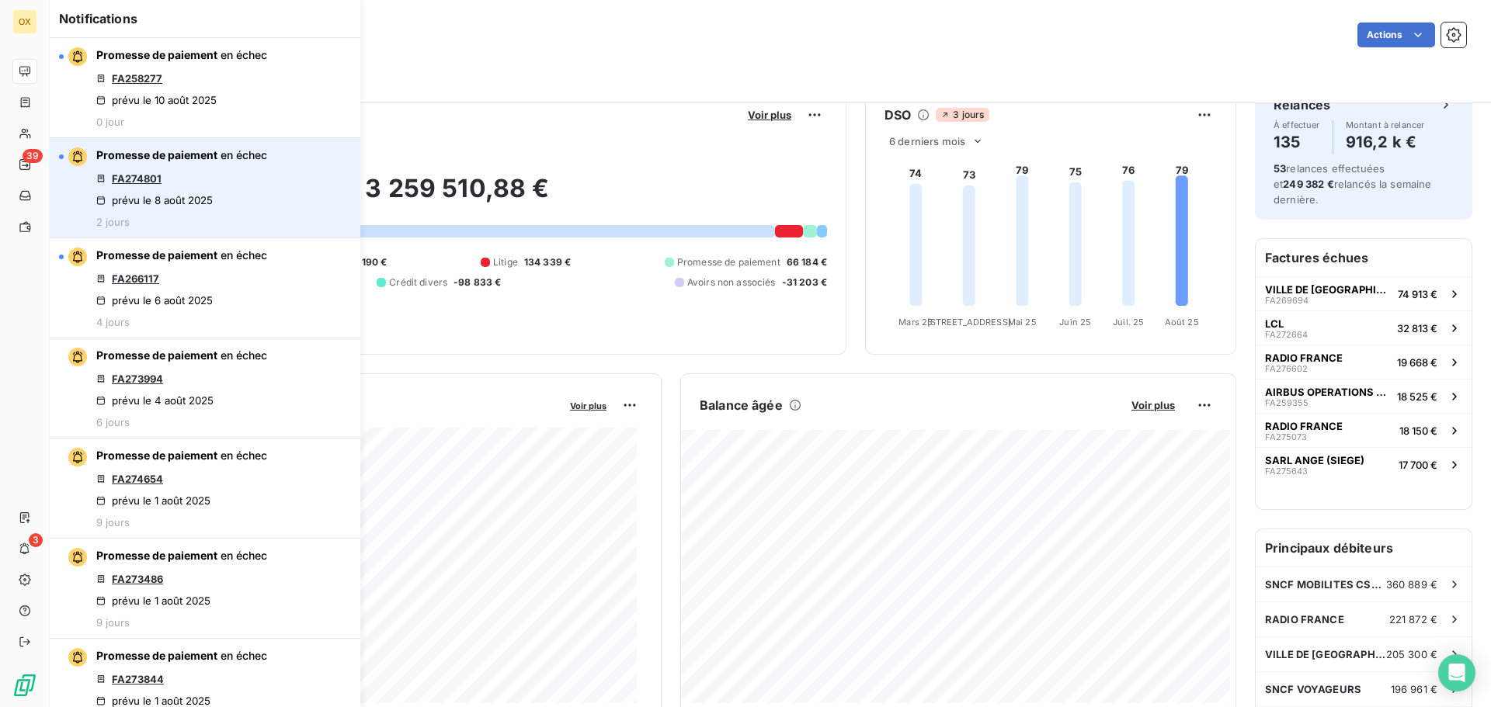
click at [144, 176] on link "FA274801" at bounding box center [137, 178] width 50 height 12
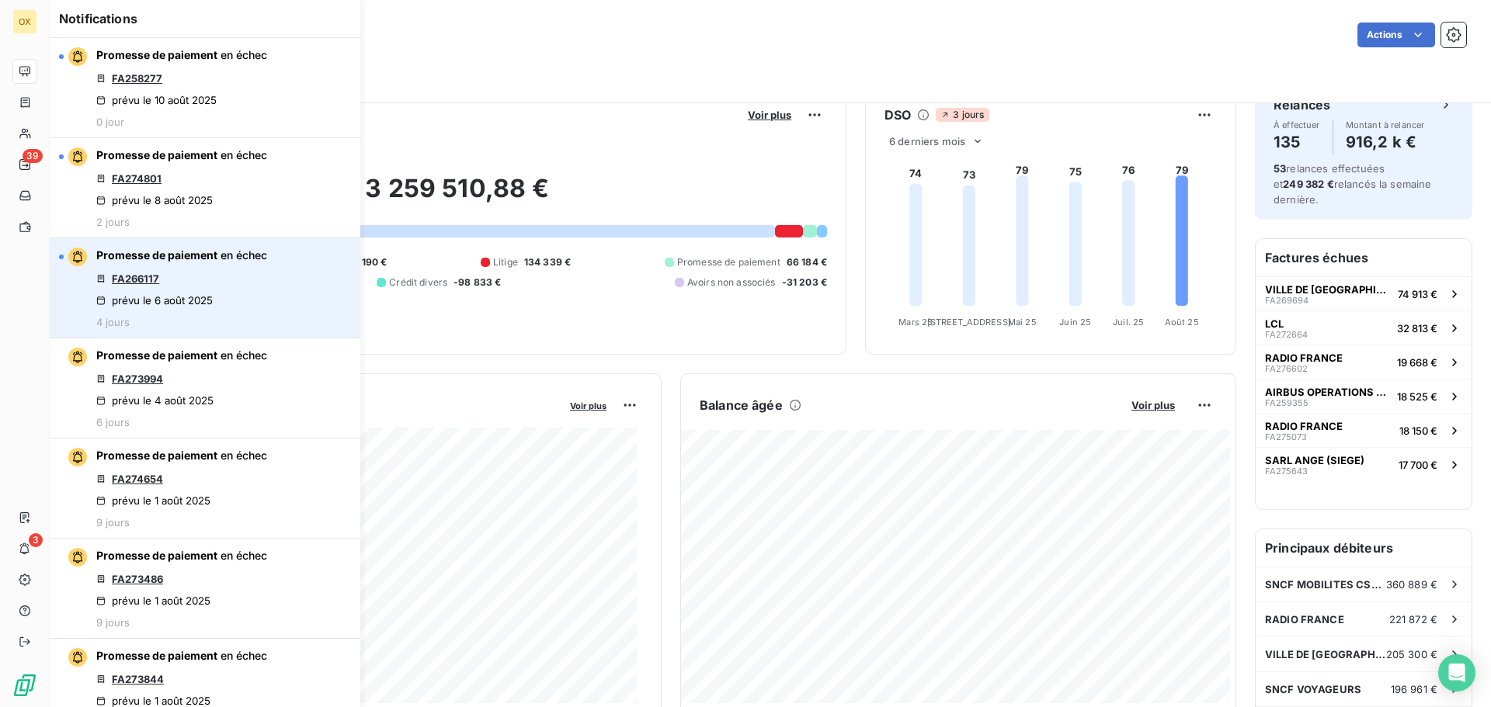
click at [151, 279] on link "FA266117" at bounding box center [135, 279] width 47 height 12
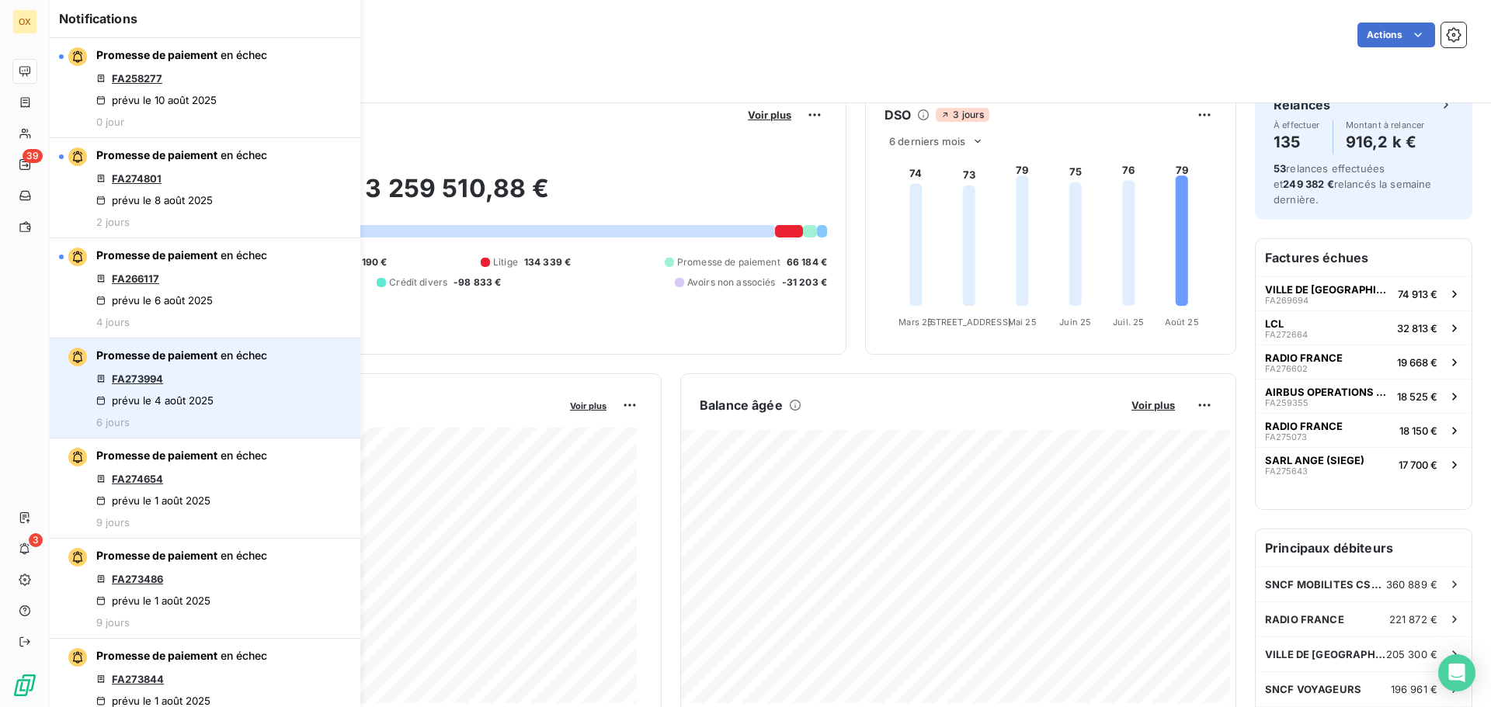
click at [145, 377] on link "FA273994" at bounding box center [137, 379] width 51 height 12
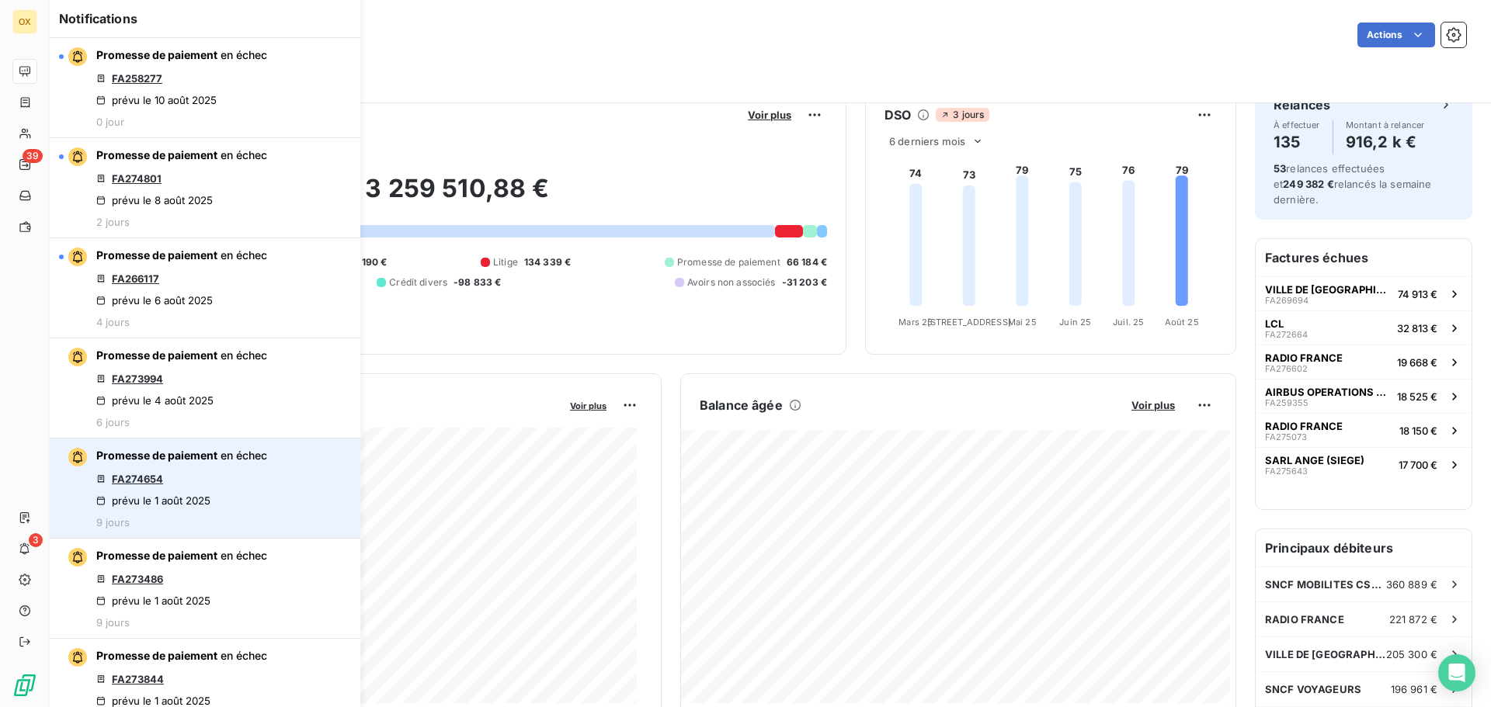
scroll to position [155, 0]
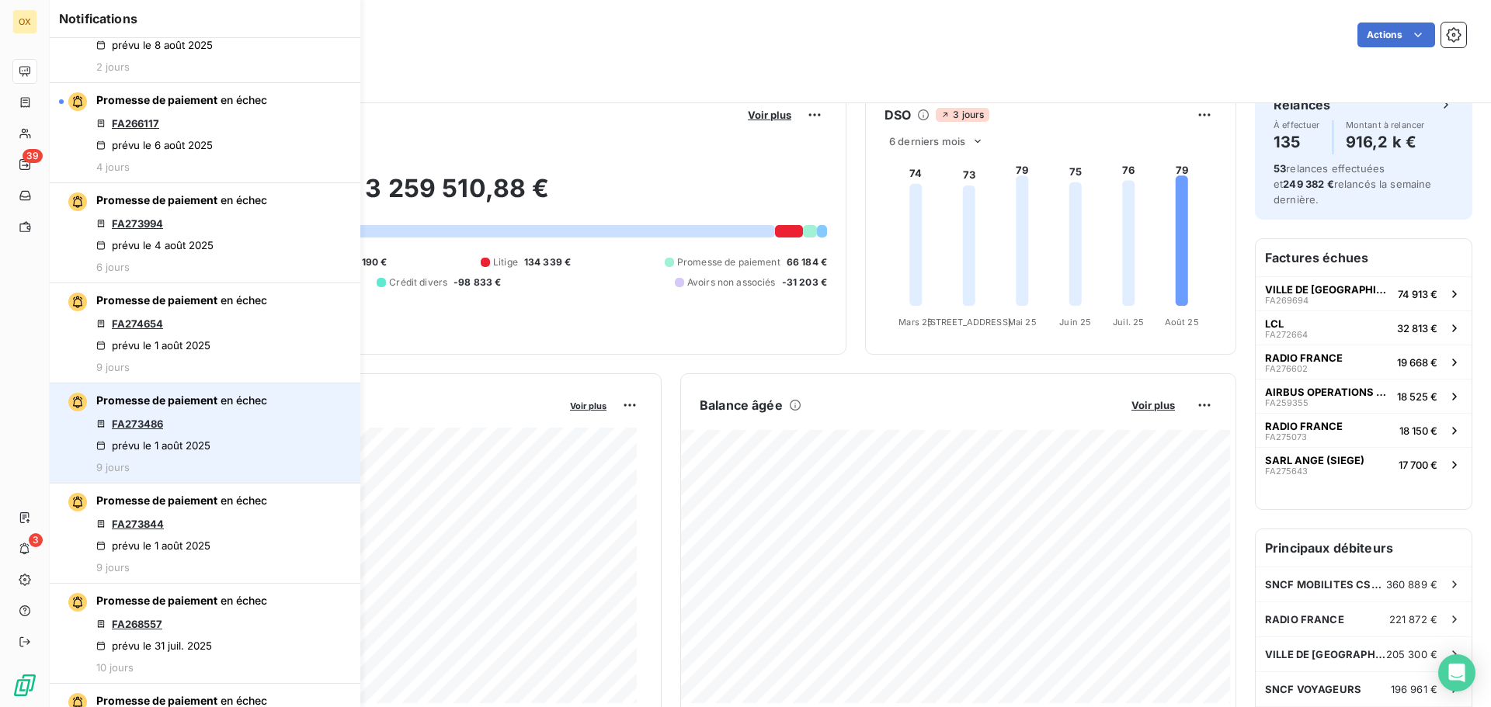
click at [141, 424] on link "FA273486" at bounding box center [137, 424] width 51 height 12
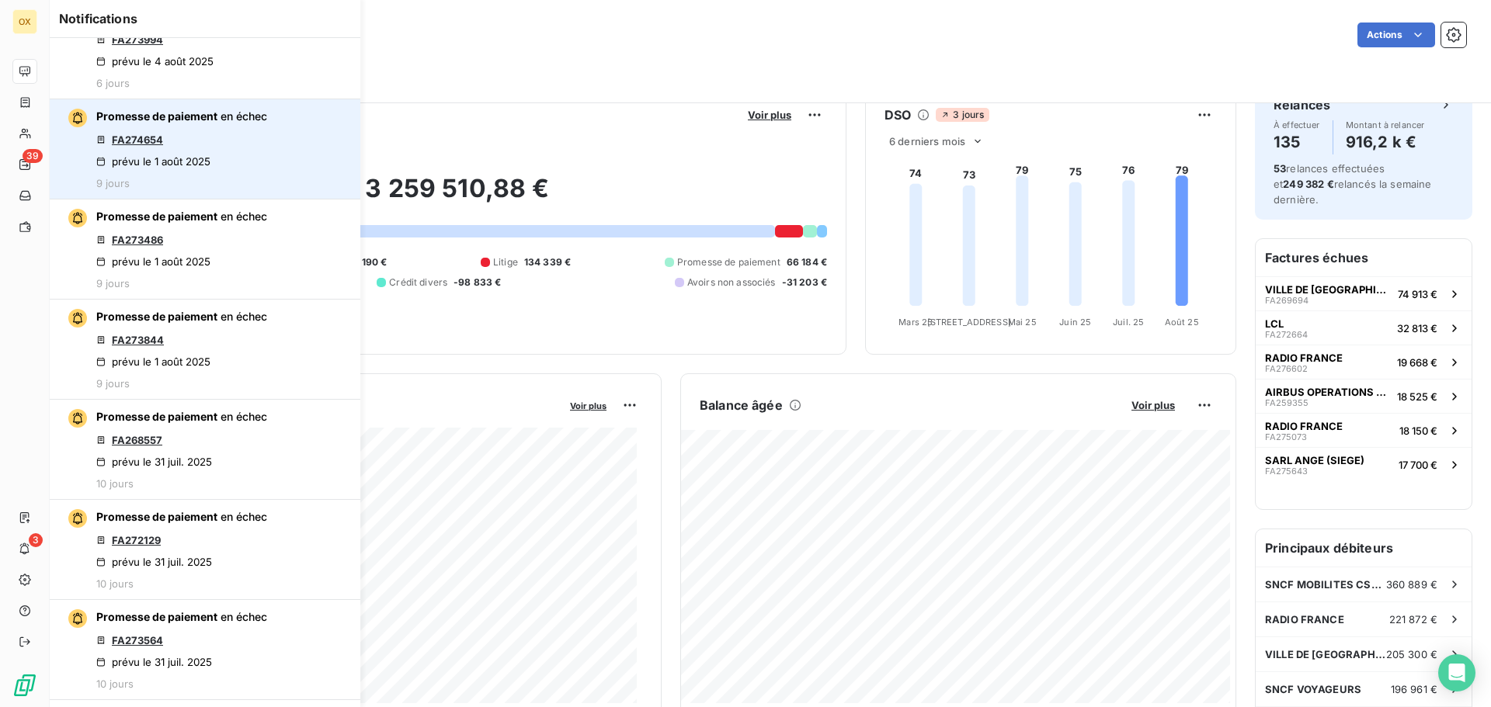
scroll to position [388, 0]
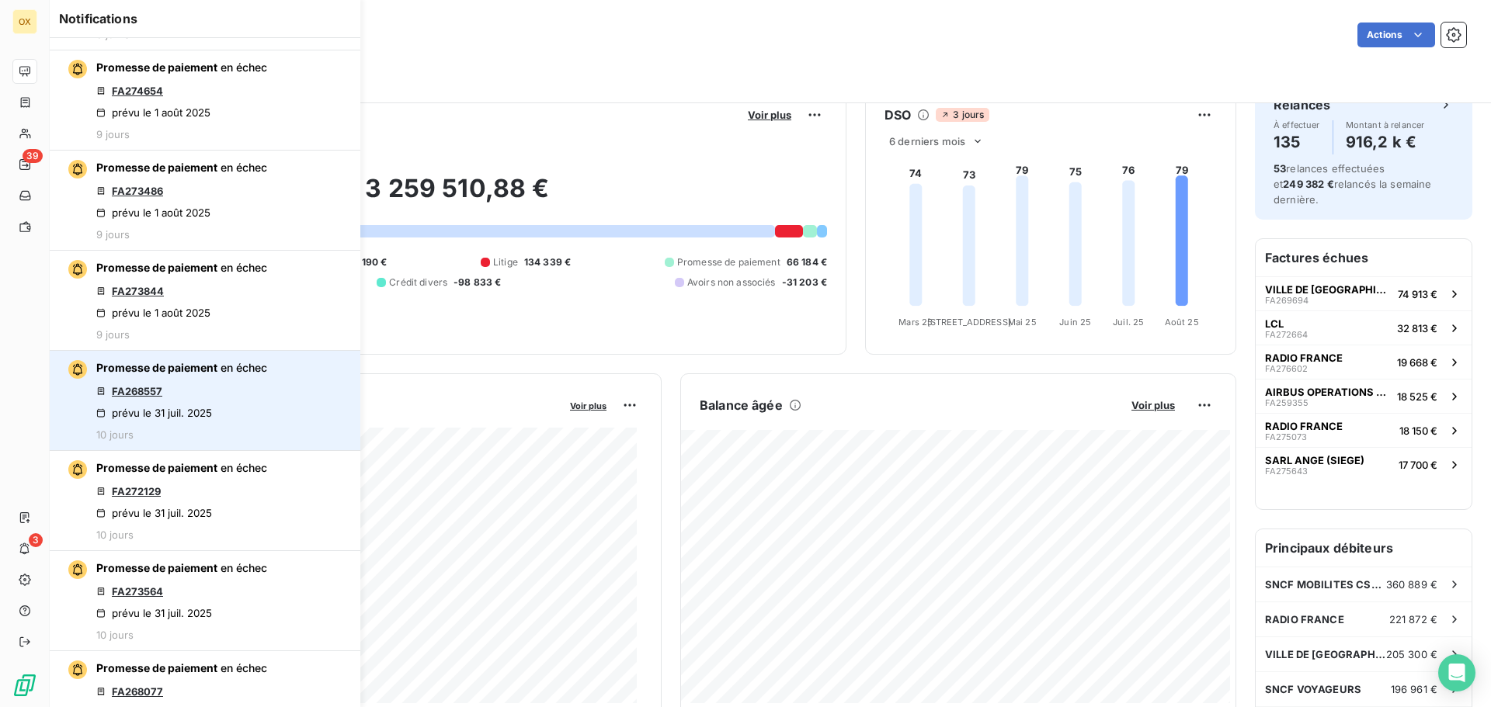
click at [140, 393] on link "FA268557" at bounding box center [137, 391] width 50 height 12
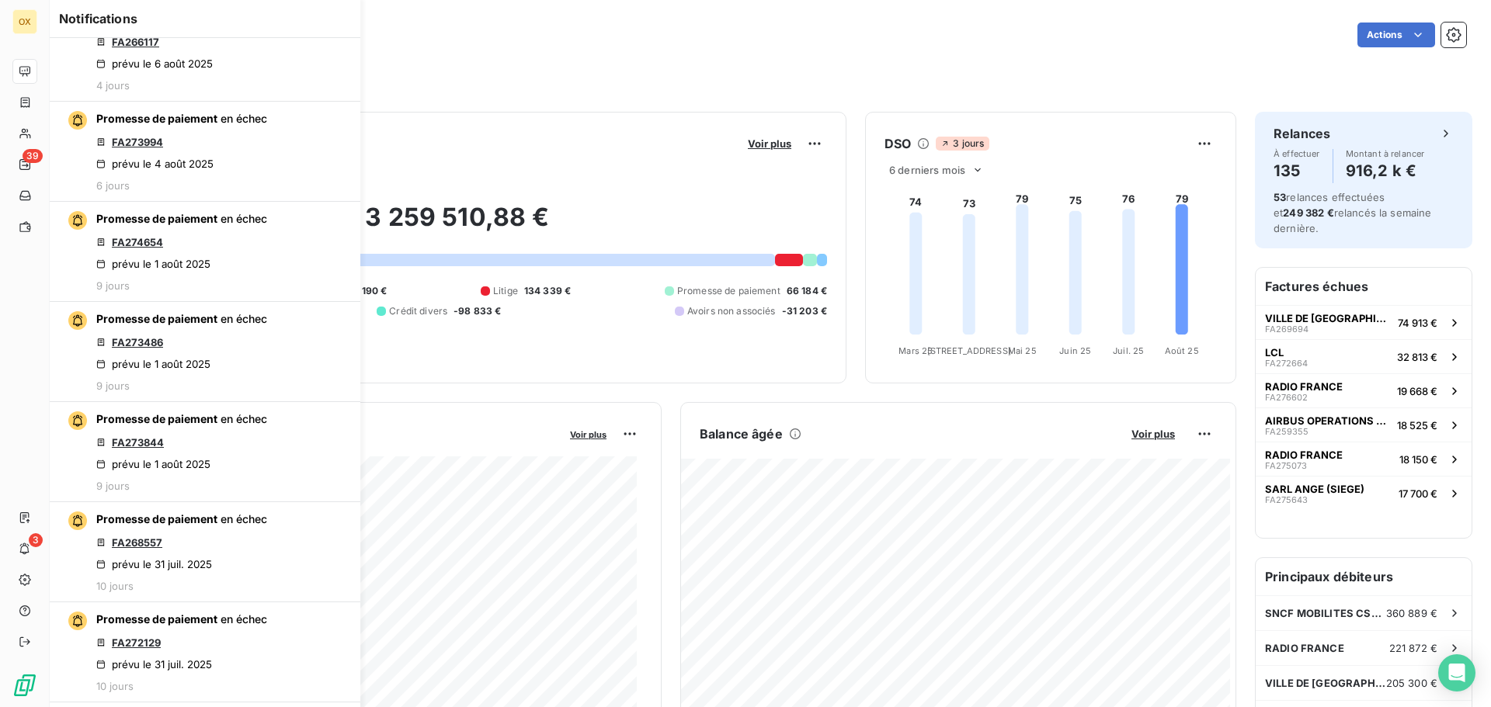
scroll to position [0, 0]
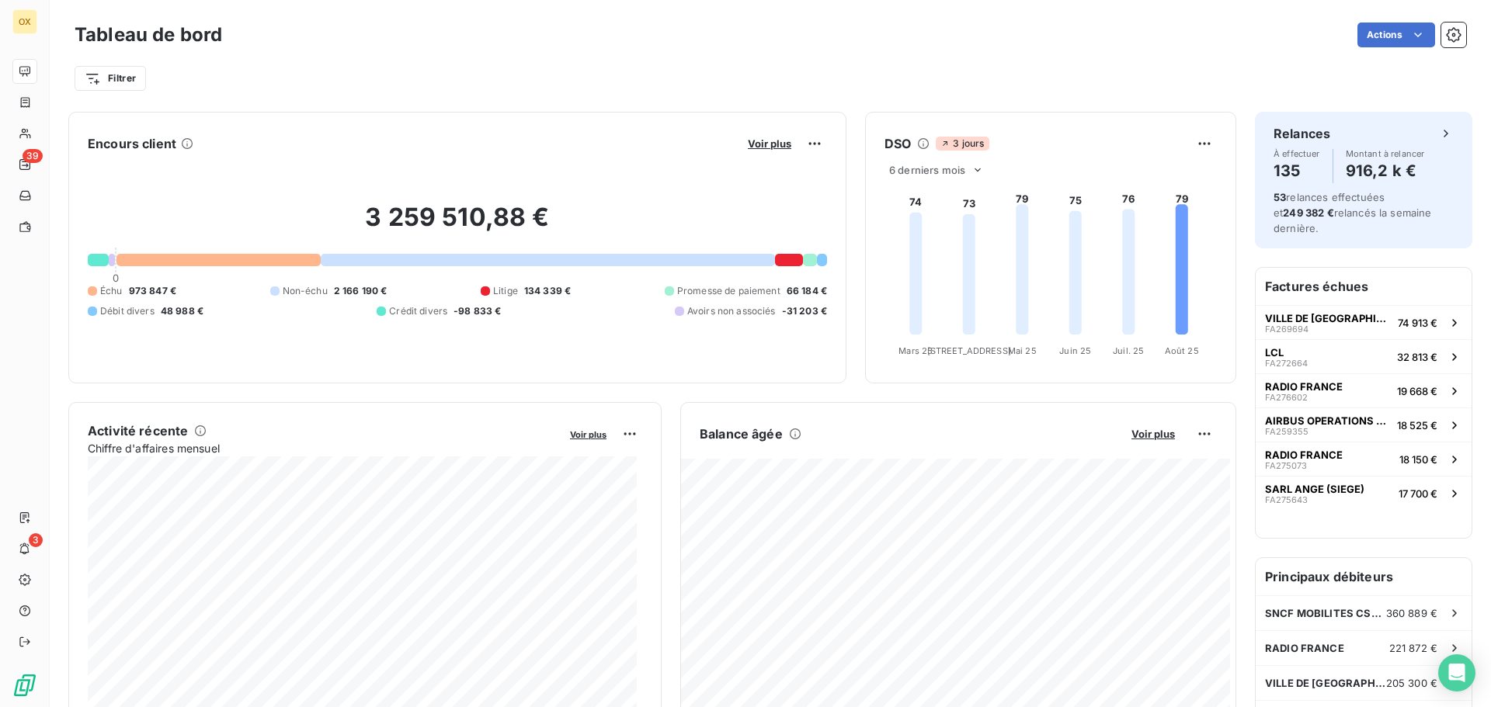
click at [454, 80] on div "Filtrer" at bounding box center [771, 79] width 1392 height 30
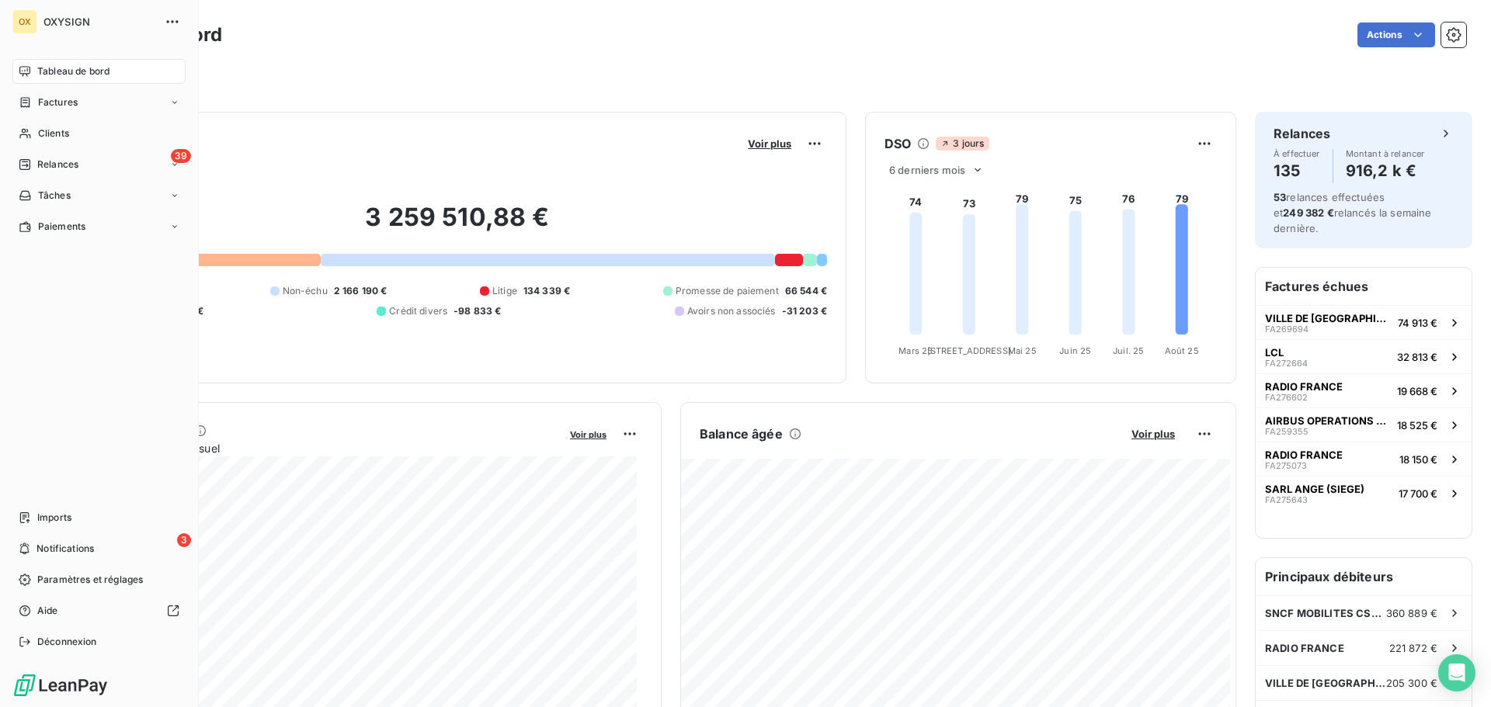
click at [42, 98] on span "Factures" at bounding box center [58, 103] width 40 height 14
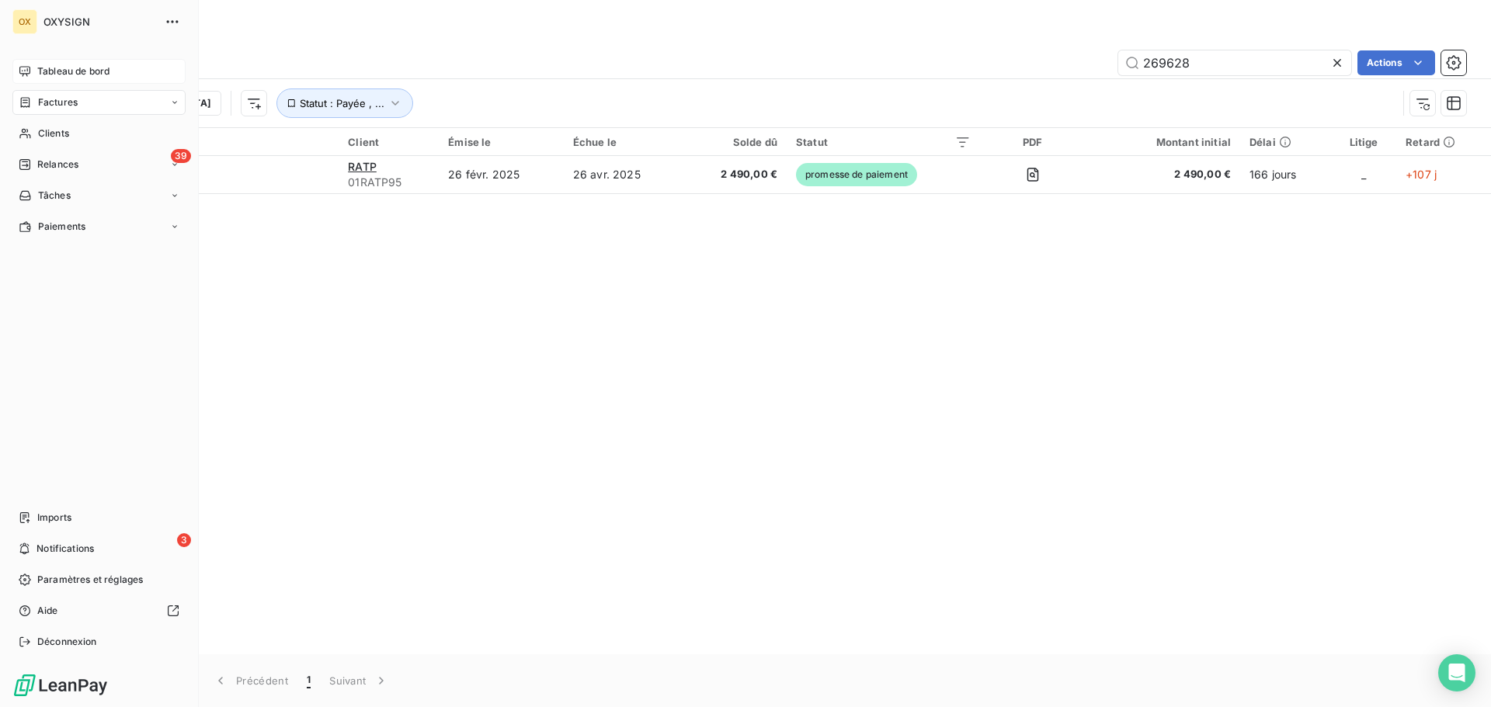
click at [60, 99] on span "Factures" at bounding box center [58, 103] width 40 height 14
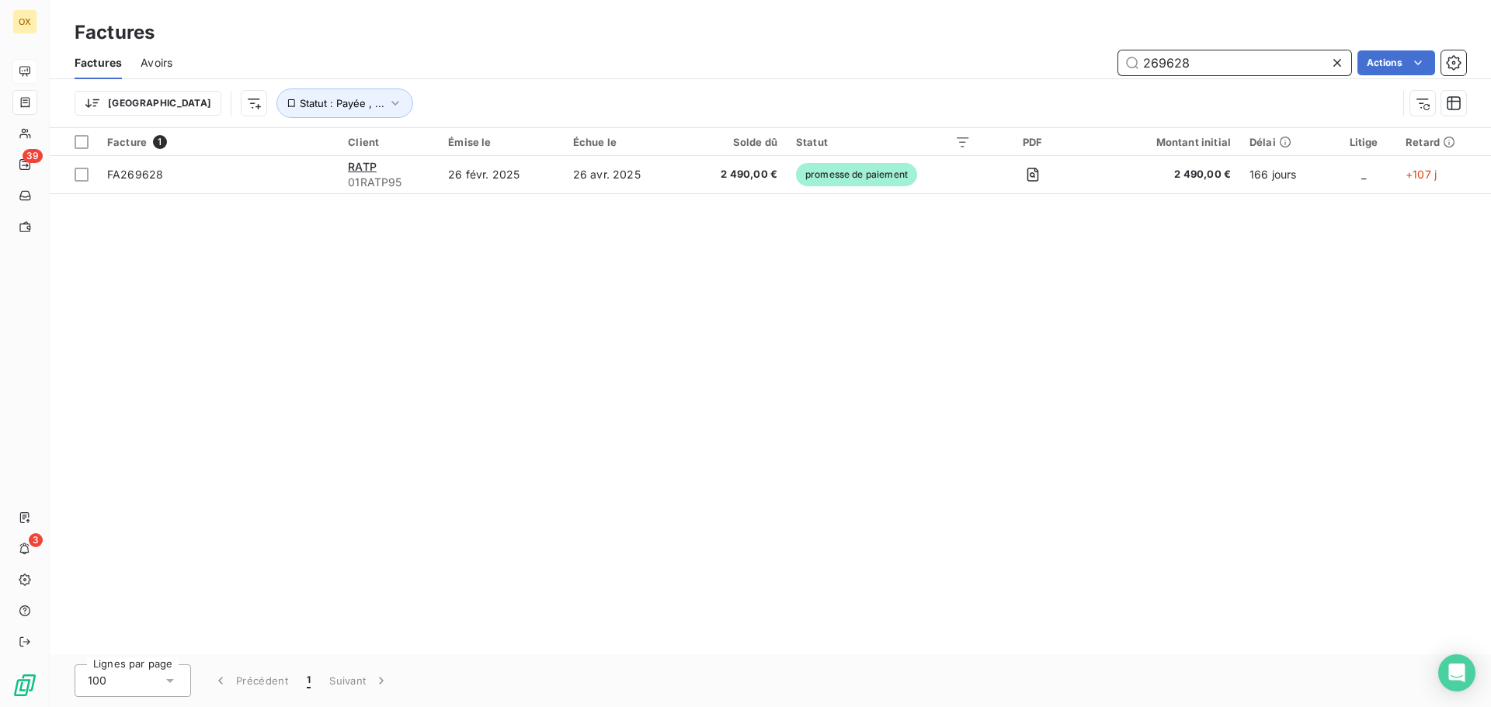
drag, startPoint x: 1218, startPoint y: 68, endPoint x: 1110, endPoint y: 77, distance: 109.1
click at [1110, 77] on div "Factures Avoirs 269628 Actions" at bounding box center [770, 63] width 1441 height 33
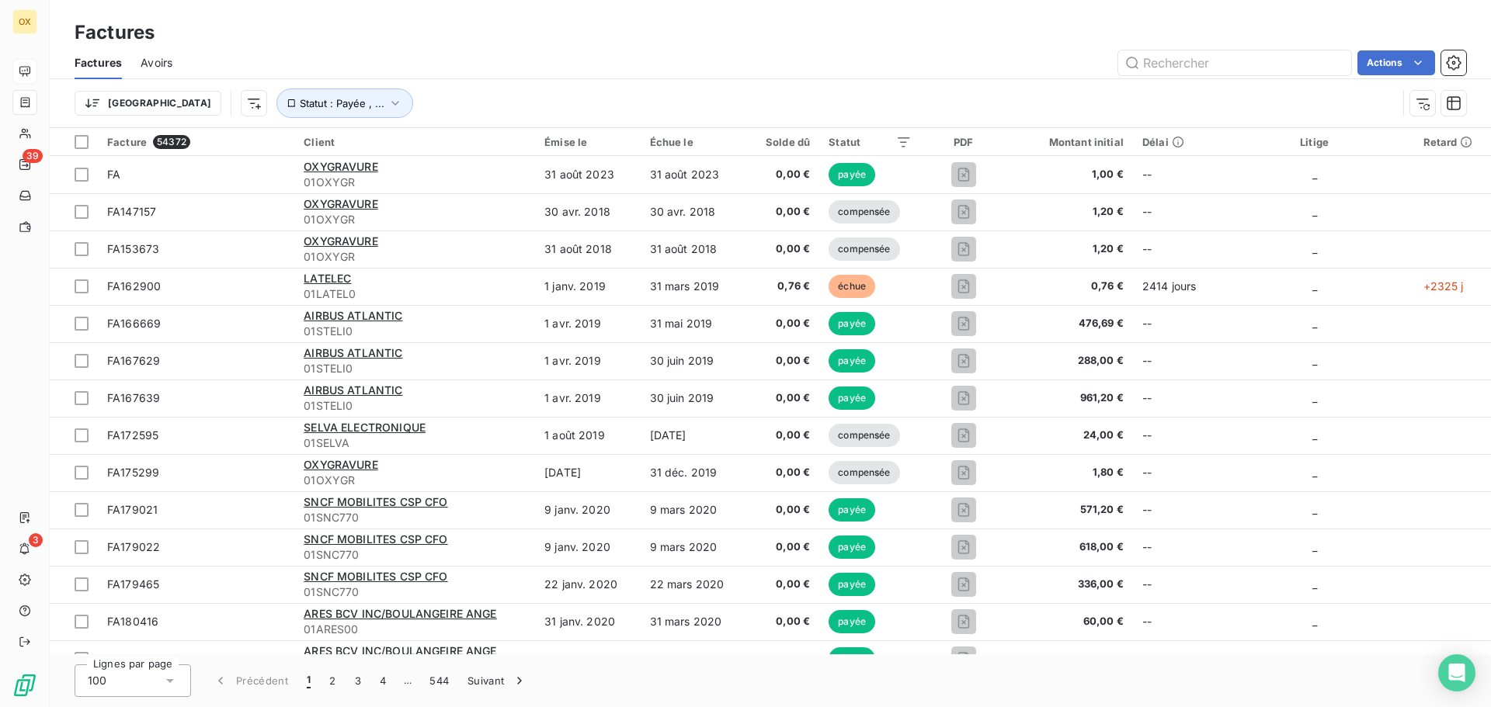
click at [263, 57] on div "Actions" at bounding box center [828, 62] width 1275 height 25
click at [1222, 60] on input "text" at bounding box center [1234, 62] width 233 height 25
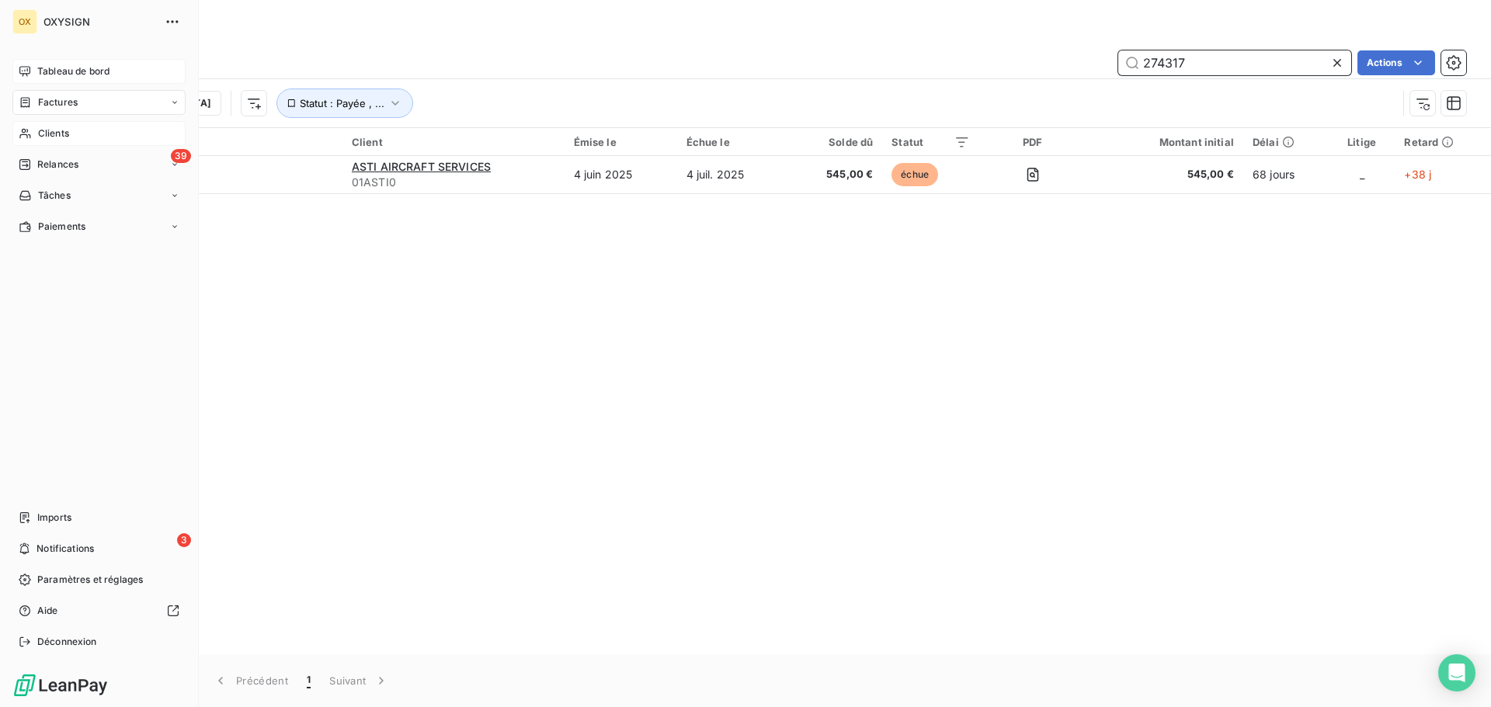
type input "274317"
click at [71, 130] on div "Clients" at bounding box center [98, 133] width 173 height 25
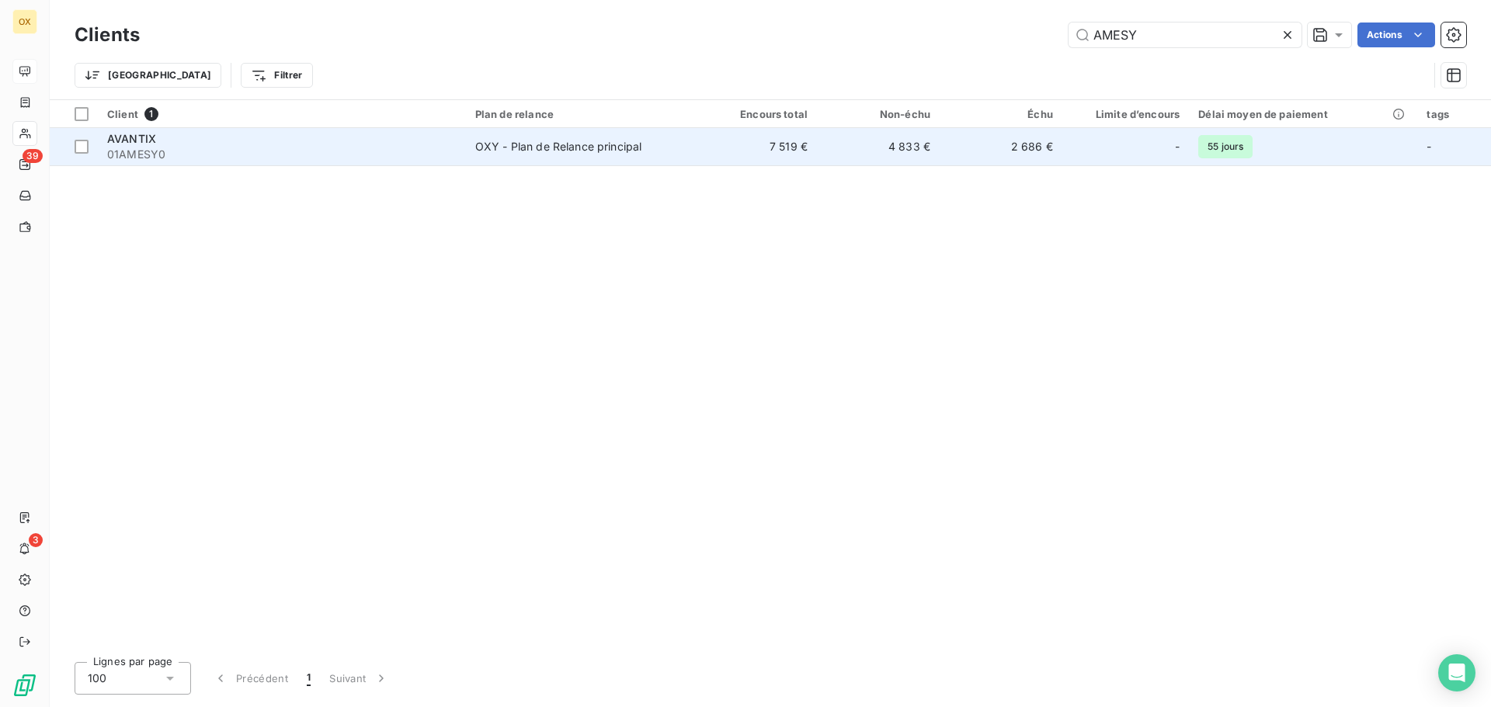
type input "AMESY"
click at [496, 153] on div "OXY - Plan de Relance principal" at bounding box center [558, 147] width 167 height 16
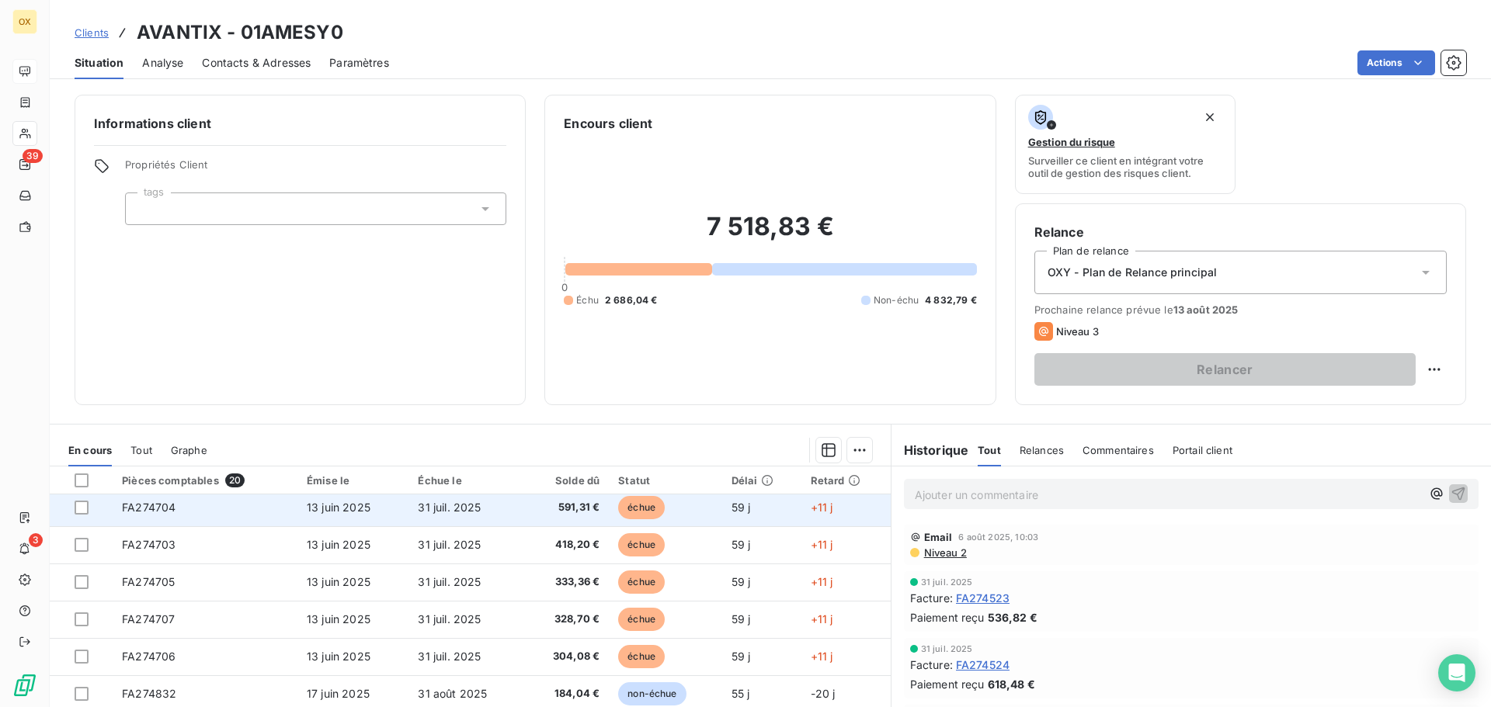
scroll to position [233, 0]
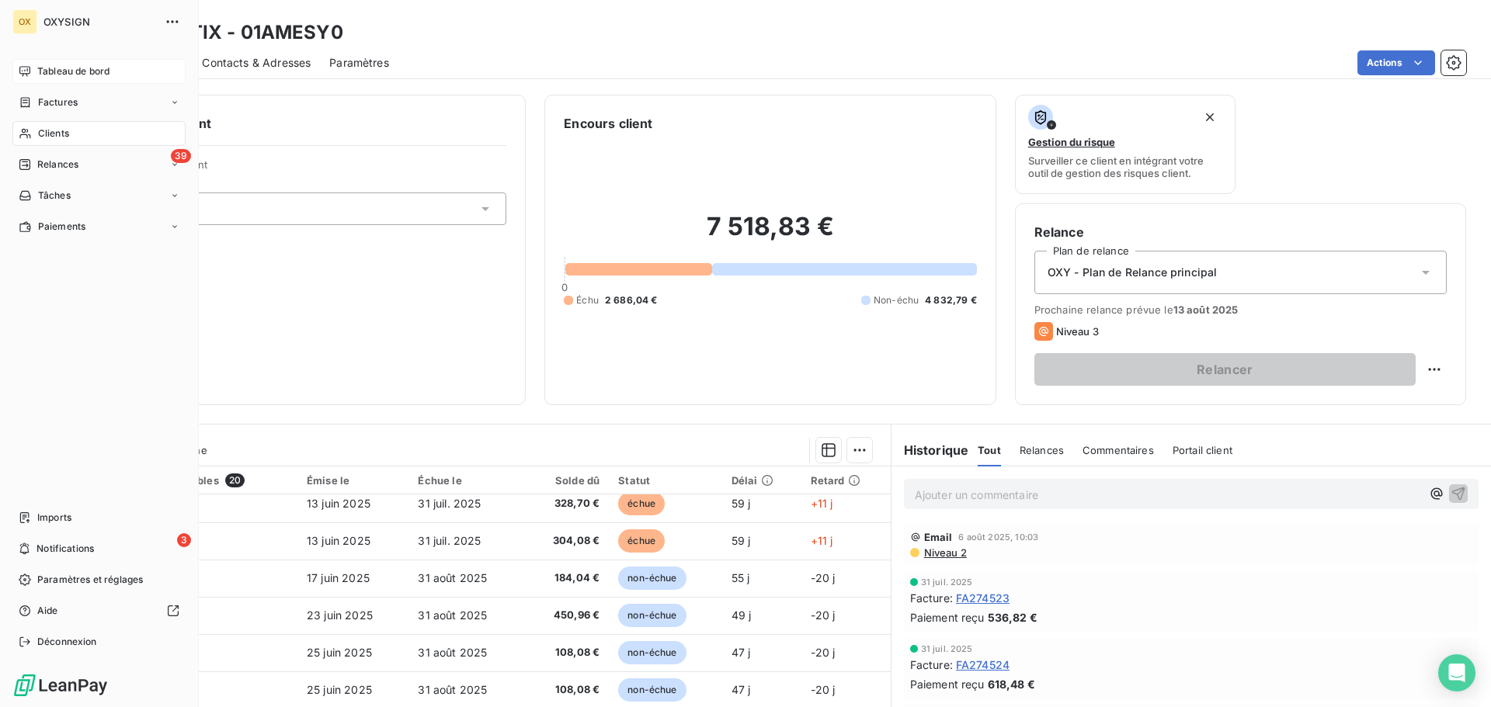
click at [65, 131] on span "Clients" at bounding box center [53, 134] width 31 height 14
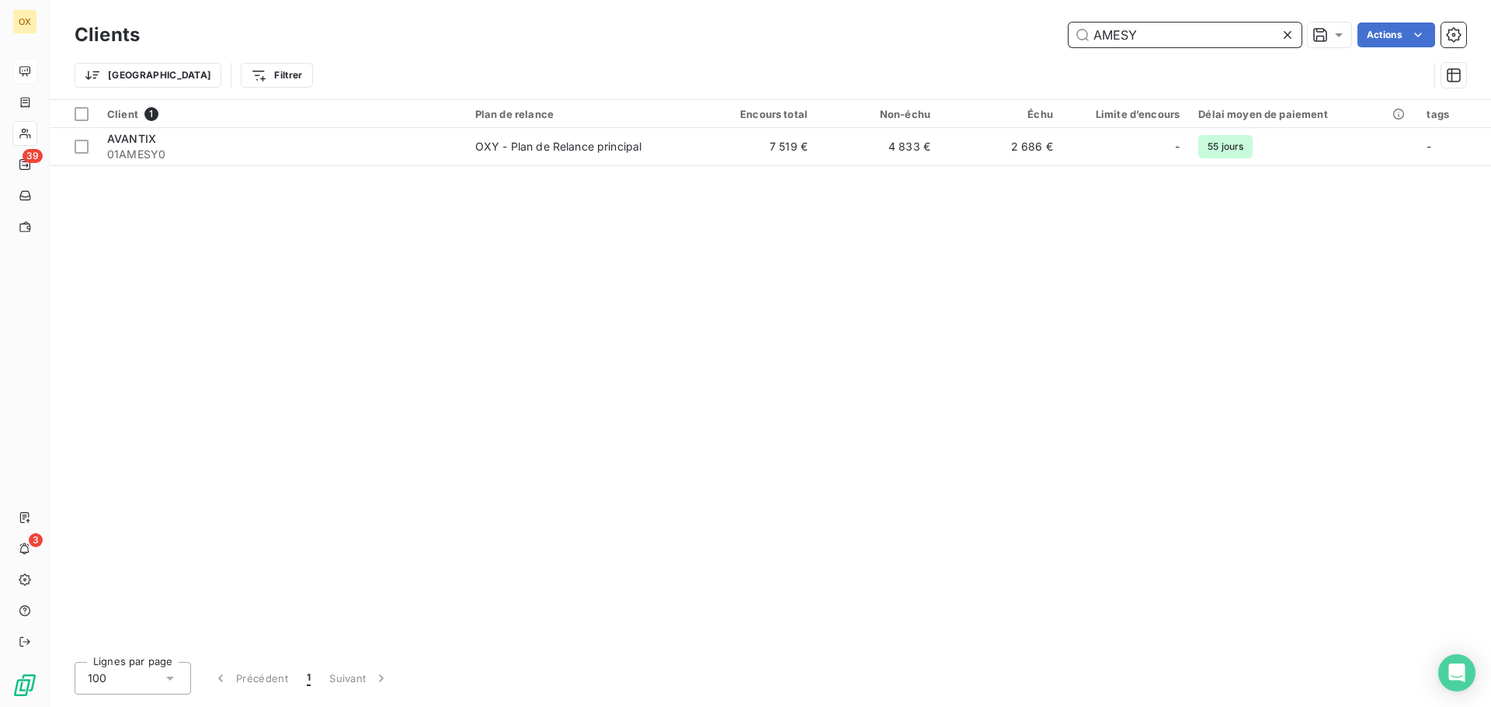
drag, startPoint x: 1175, startPoint y: 39, endPoint x: 1051, endPoint y: 47, distance: 123.7
click at [1051, 47] on div "AMESY Actions" at bounding box center [812, 35] width 1308 height 25
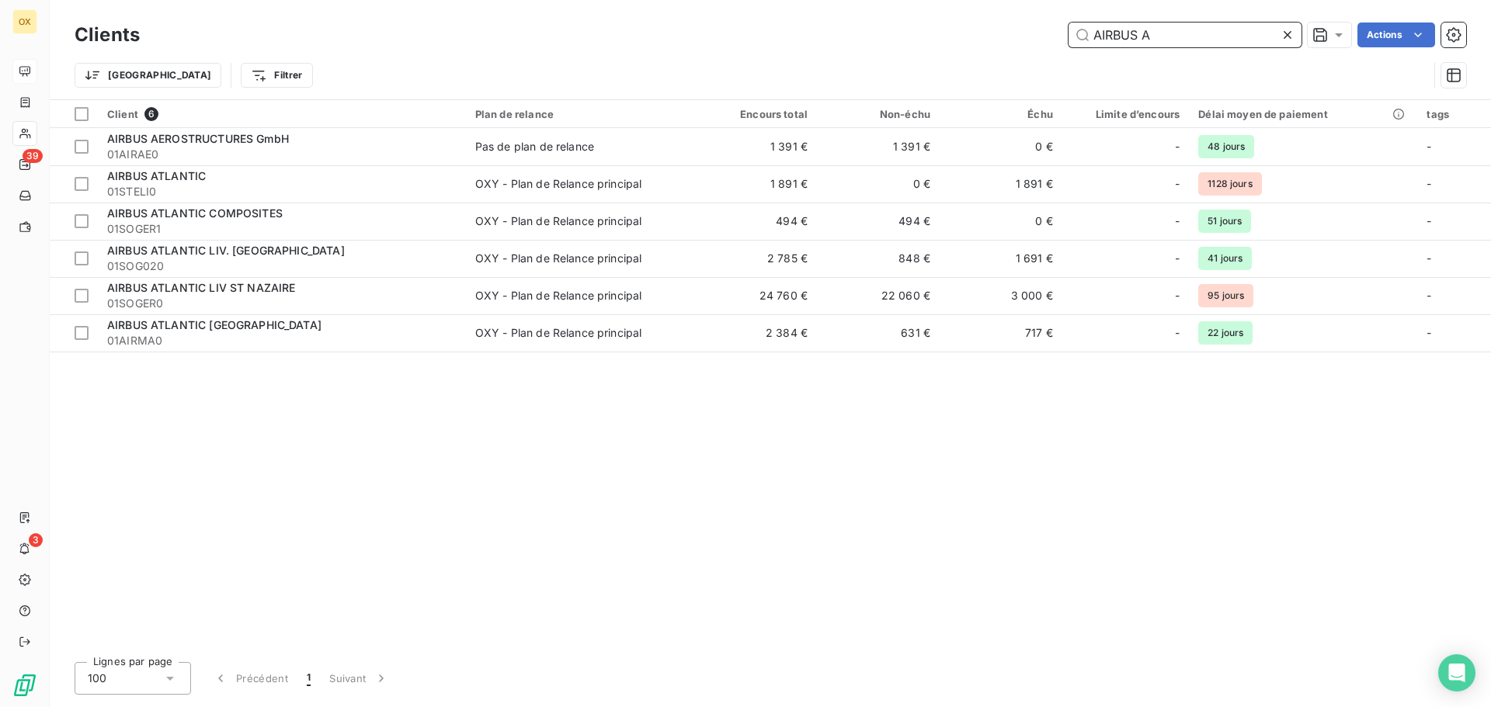
type input "AIRBUS A"
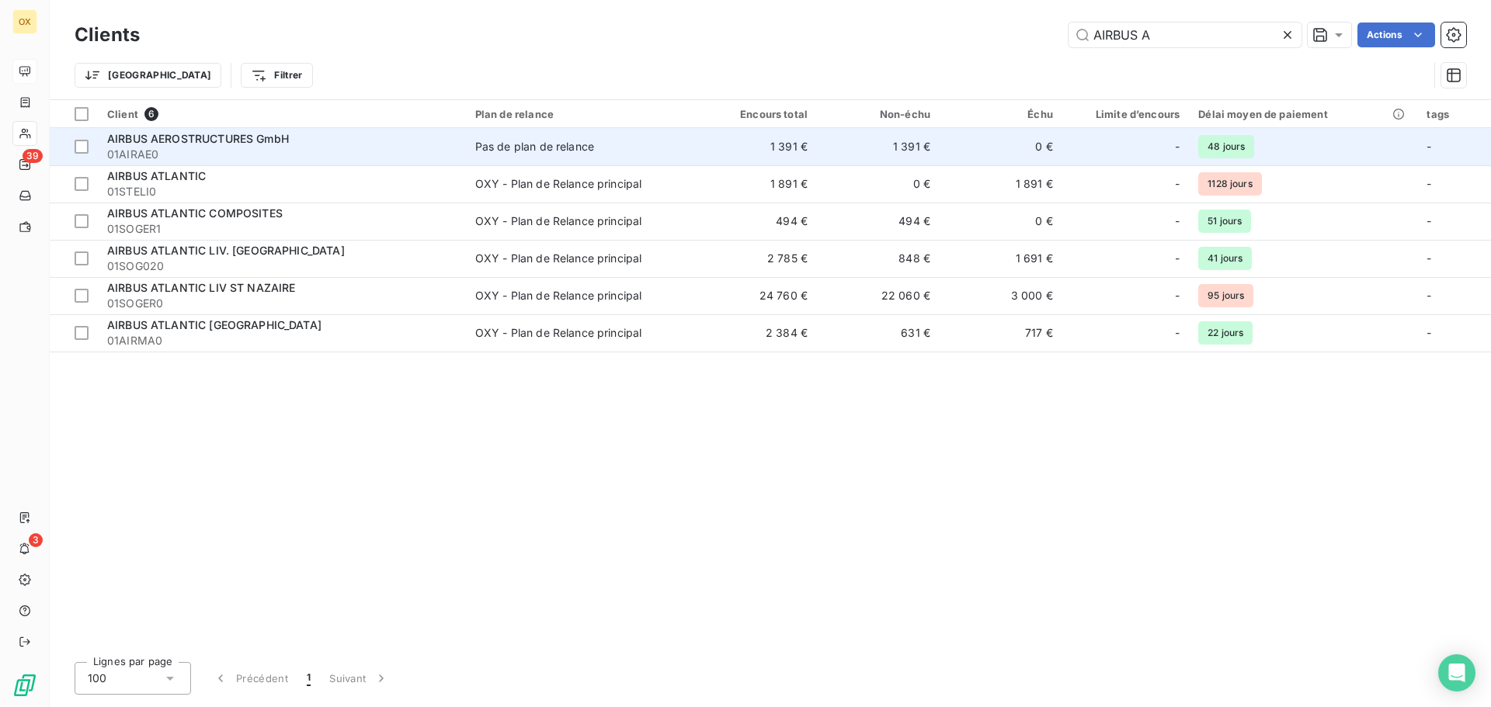
click at [535, 148] on div "Pas de plan de relance" at bounding box center [534, 147] width 119 height 16
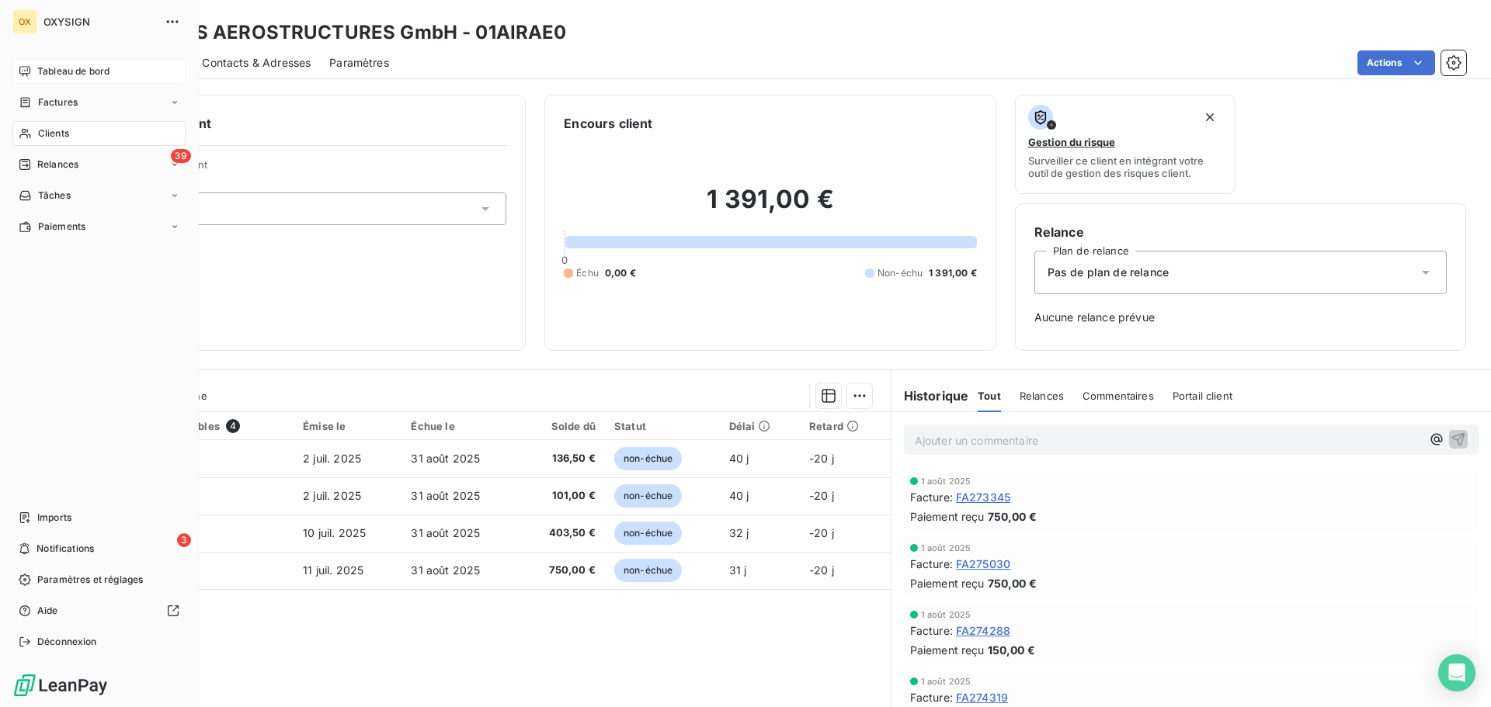
click at [43, 134] on span "Clients" at bounding box center [53, 134] width 31 height 14
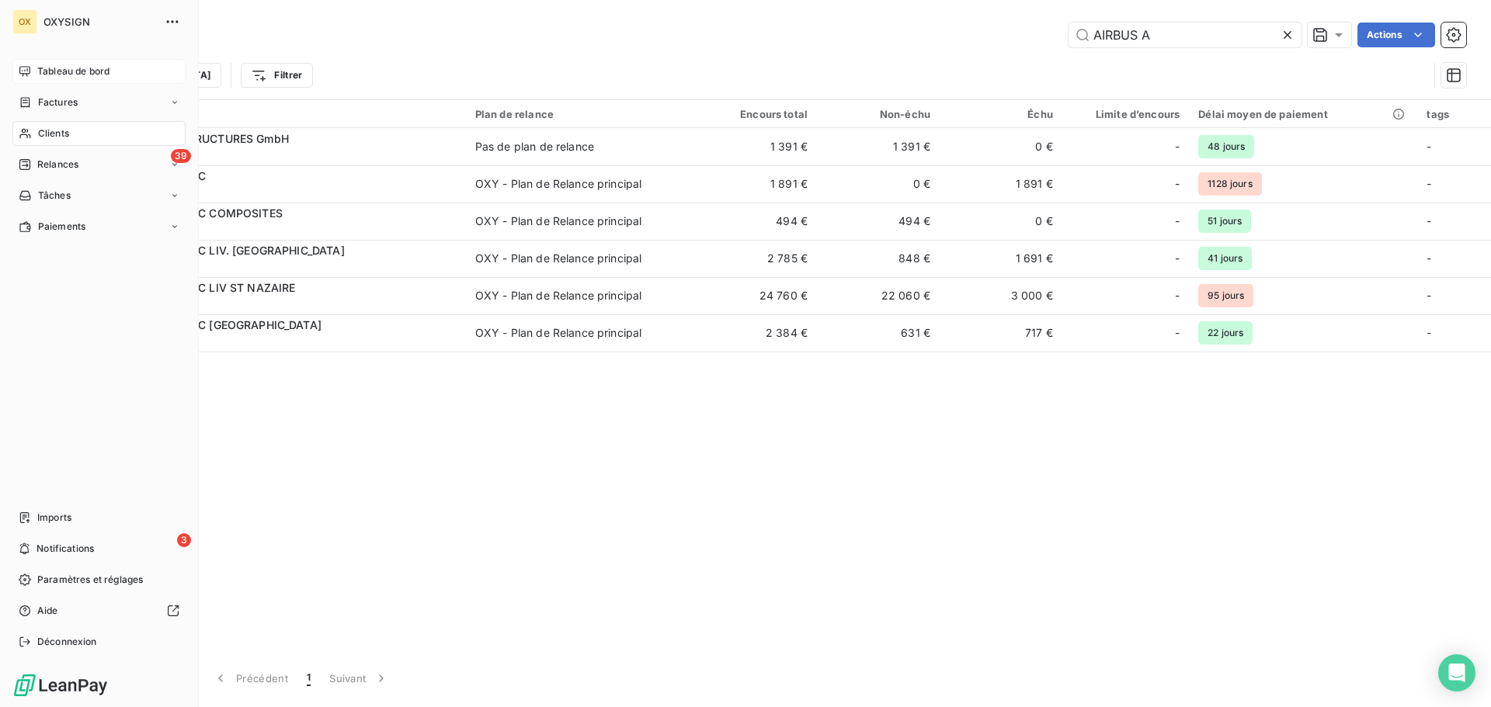
click at [82, 130] on div "Clients" at bounding box center [98, 133] width 173 height 25
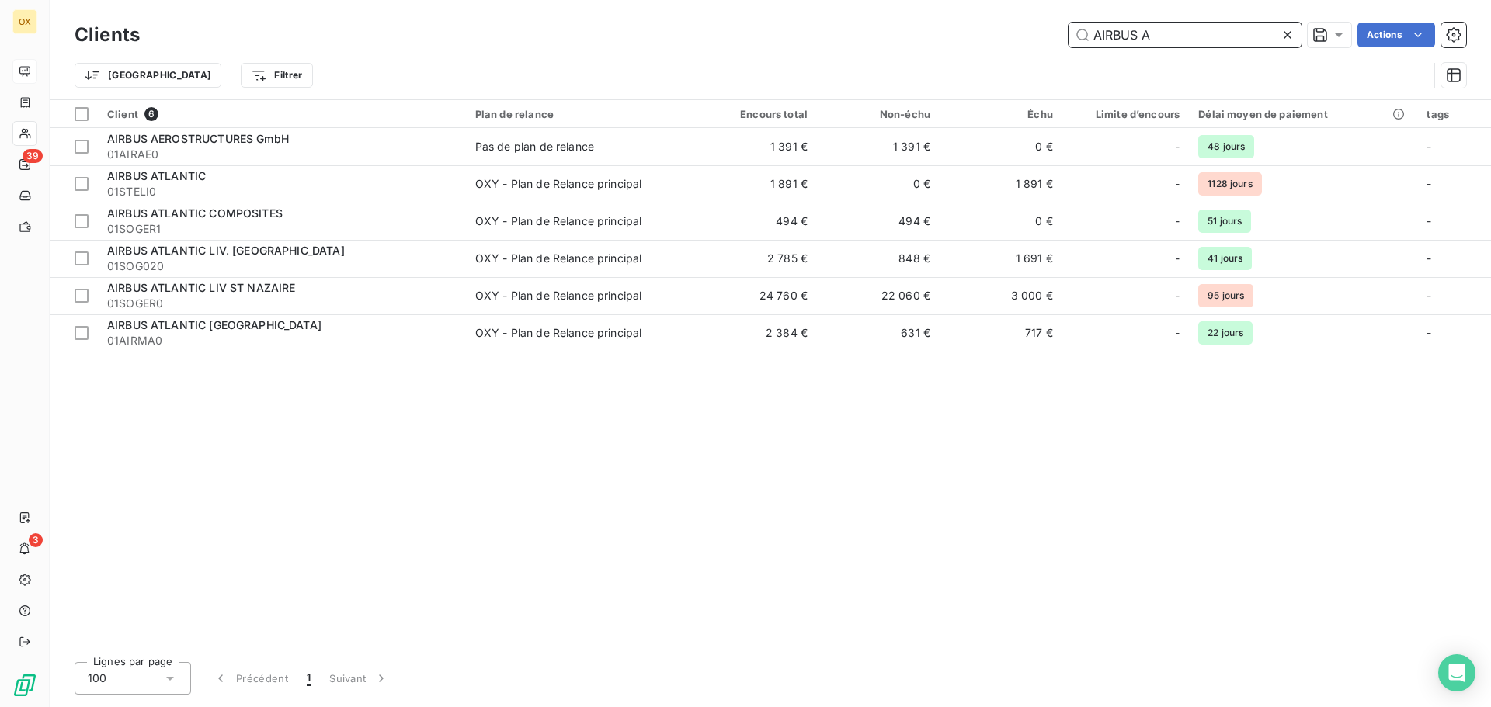
click at [1191, 39] on input "AIRBUS A" at bounding box center [1185, 35] width 233 height 25
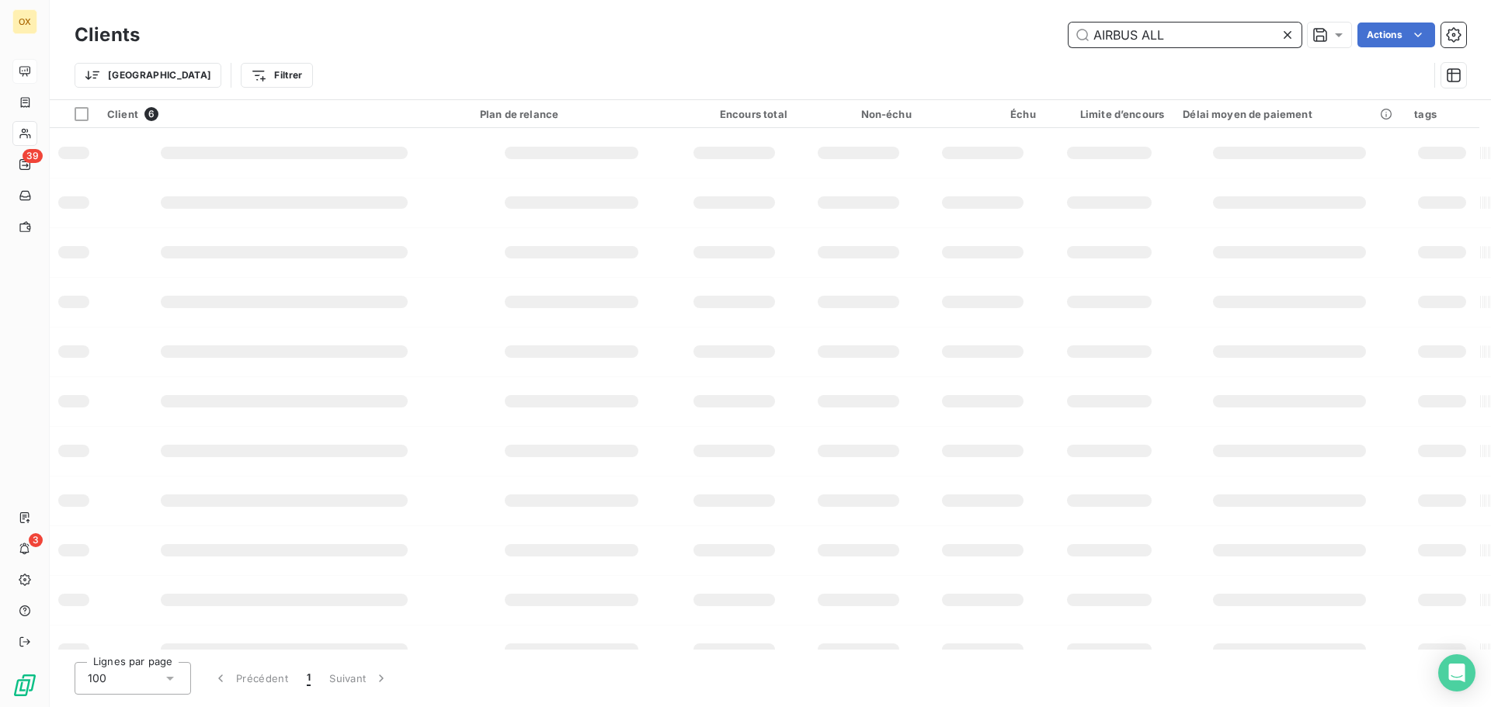
type input "AIRBUS ALLE"
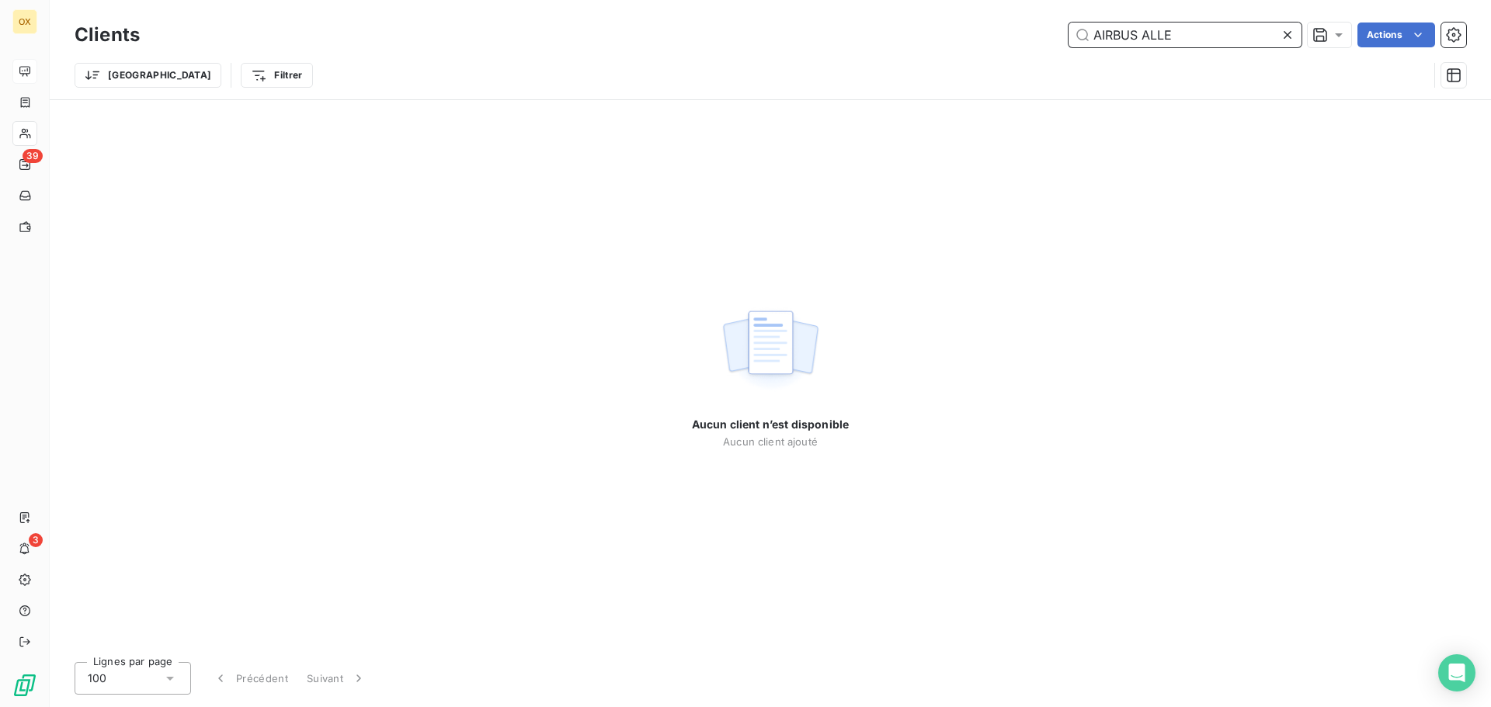
drag, startPoint x: 1118, startPoint y: 39, endPoint x: 1048, endPoint y: 45, distance: 70.9
click at [1048, 45] on div "AIRBUS ALLE Actions" at bounding box center [812, 35] width 1308 height 25
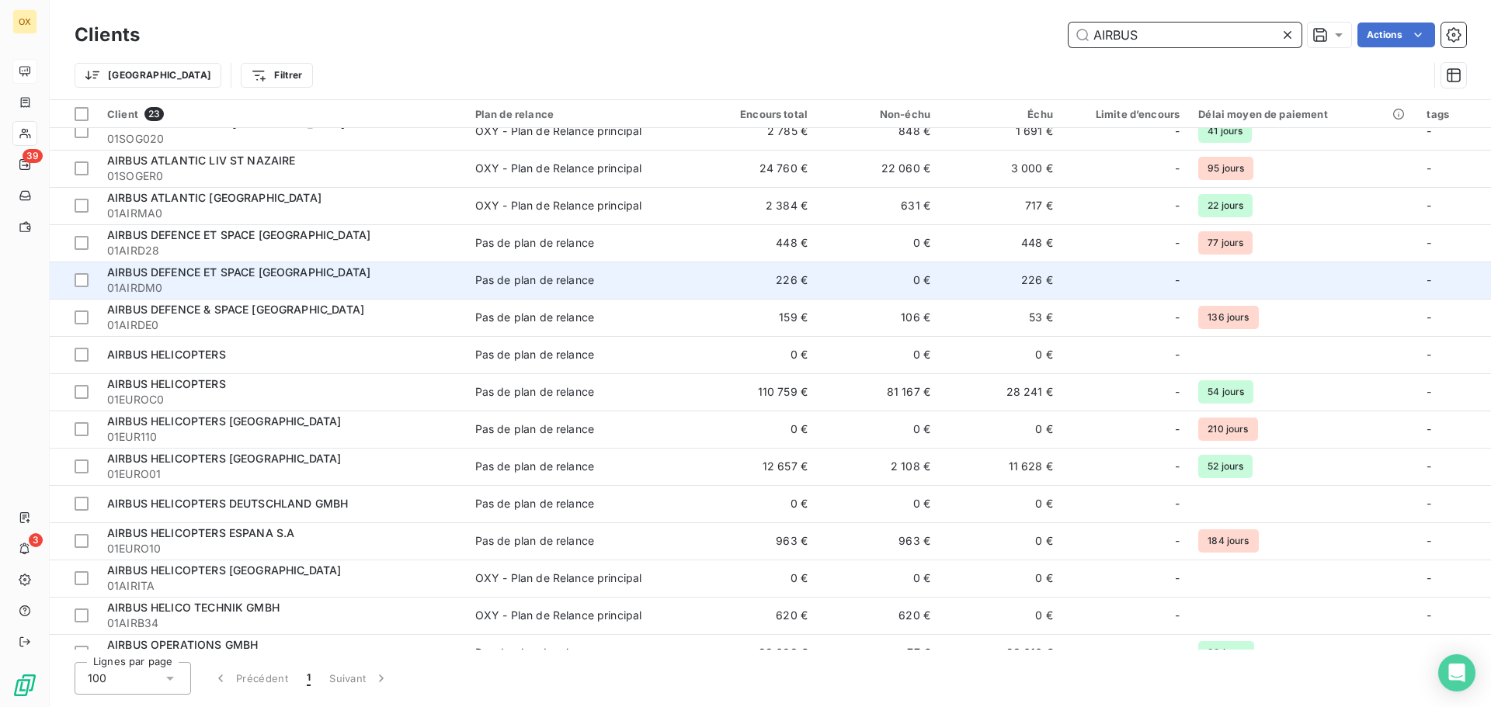
scroll to position [155, 0]
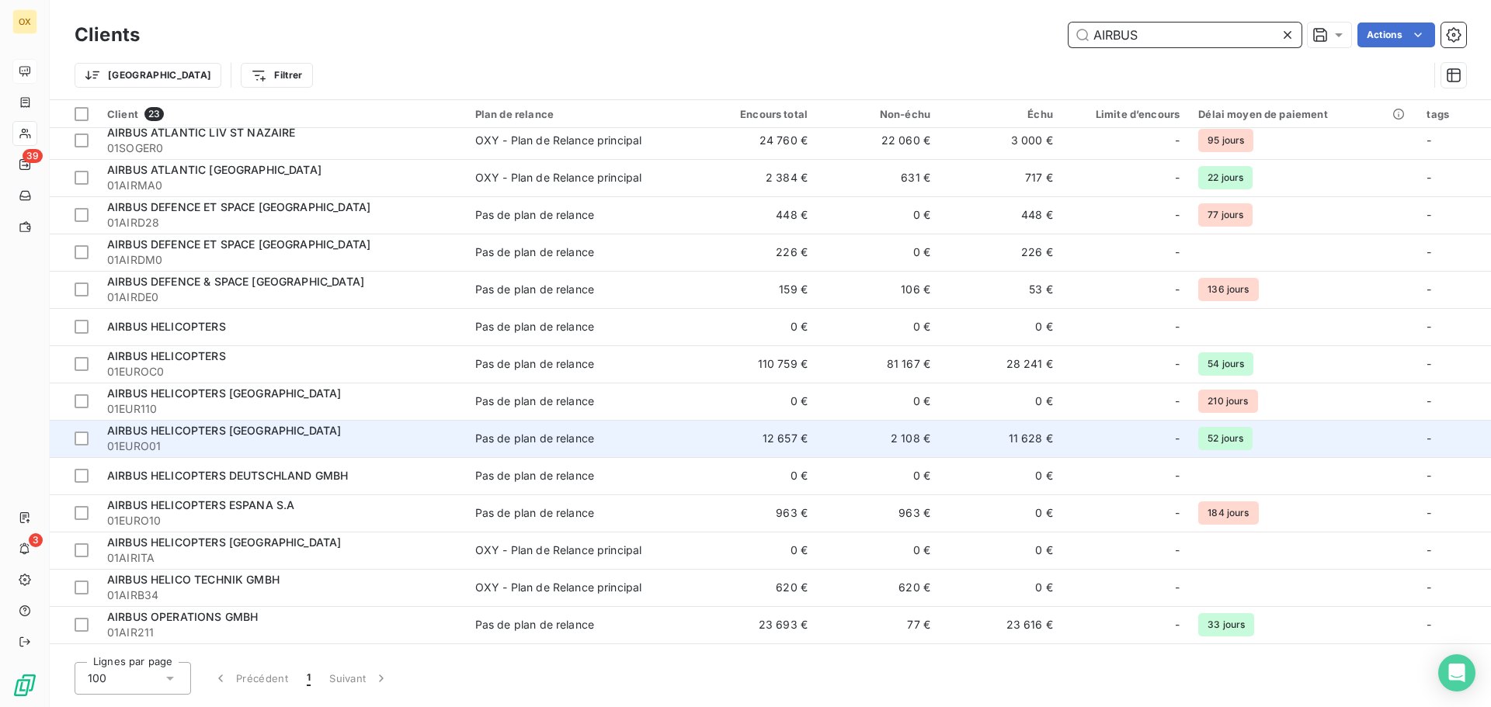
type input "AIRBUS"
click at [778, 434] on td "12 657 €" at bounding box center [755, 438] width 123 height 37
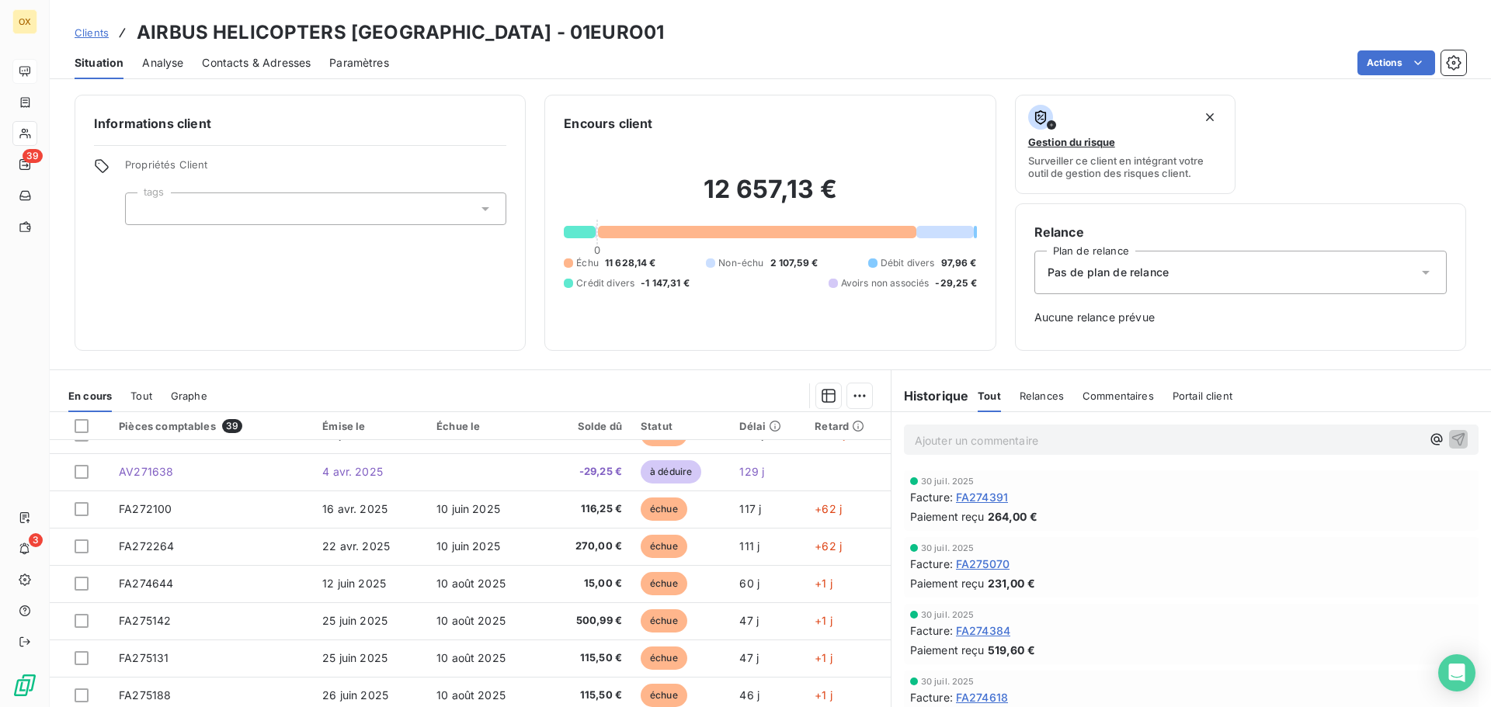
scroll to position [621, 0]
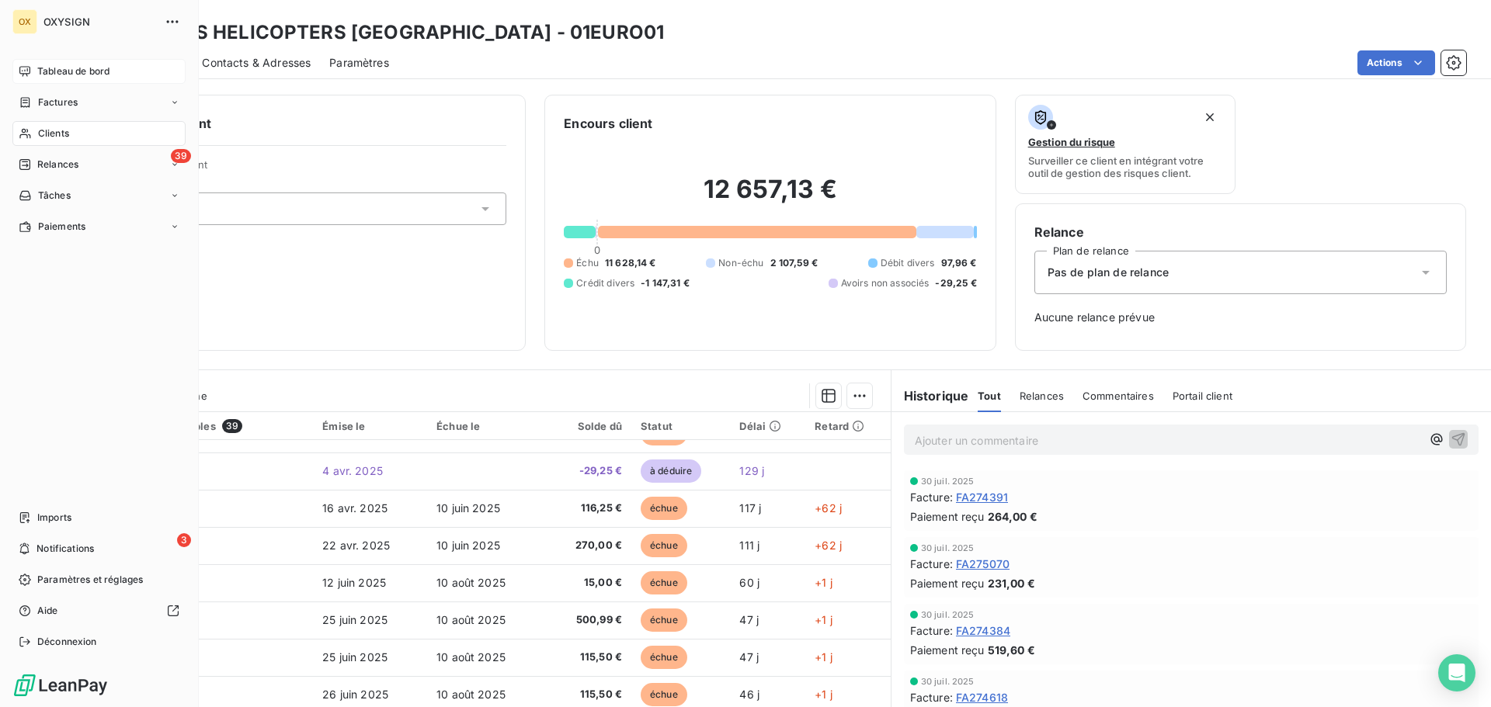
click at [43, 99] on span "Factures" at bounding box center [58, 103] width 40 height 14
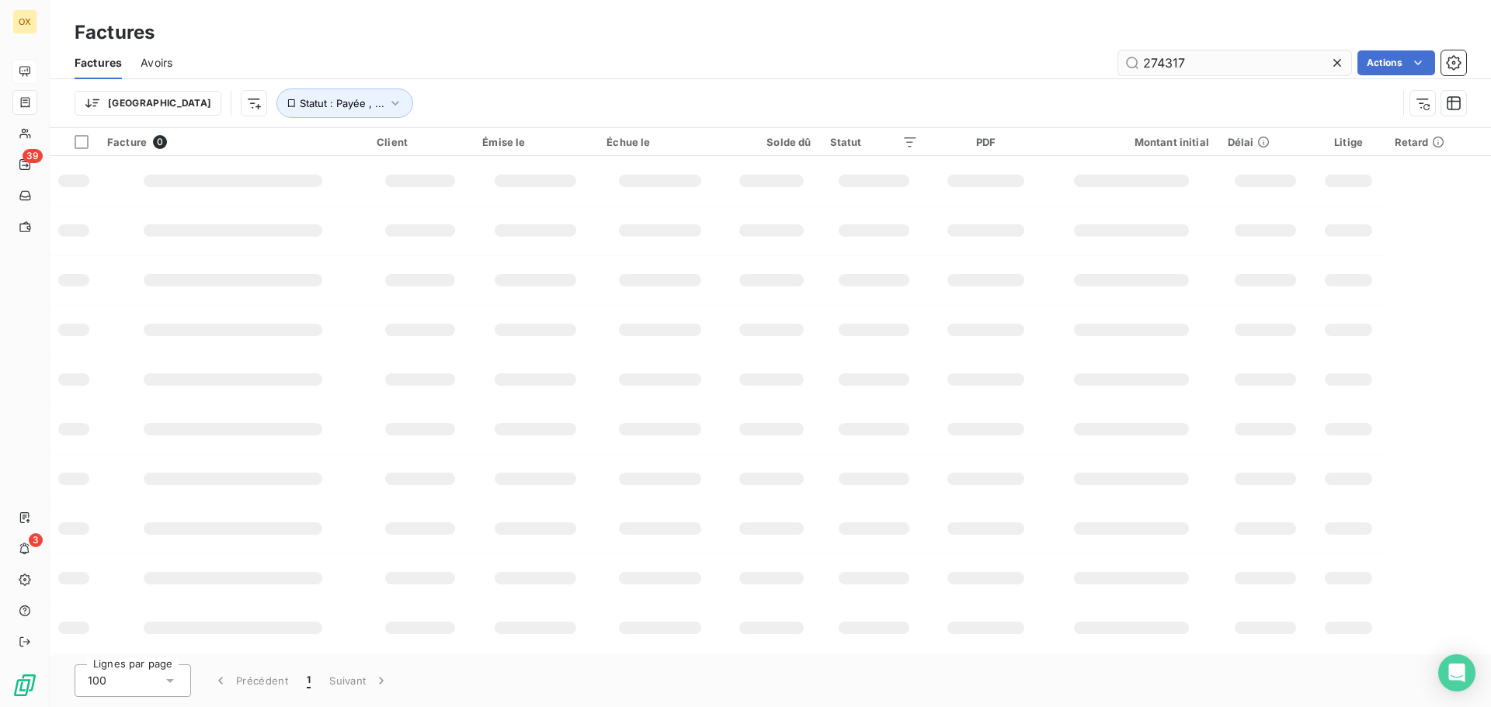
click at [1202, 66] on input "274317" at bounding box center [1234, 62] width 233 height 25
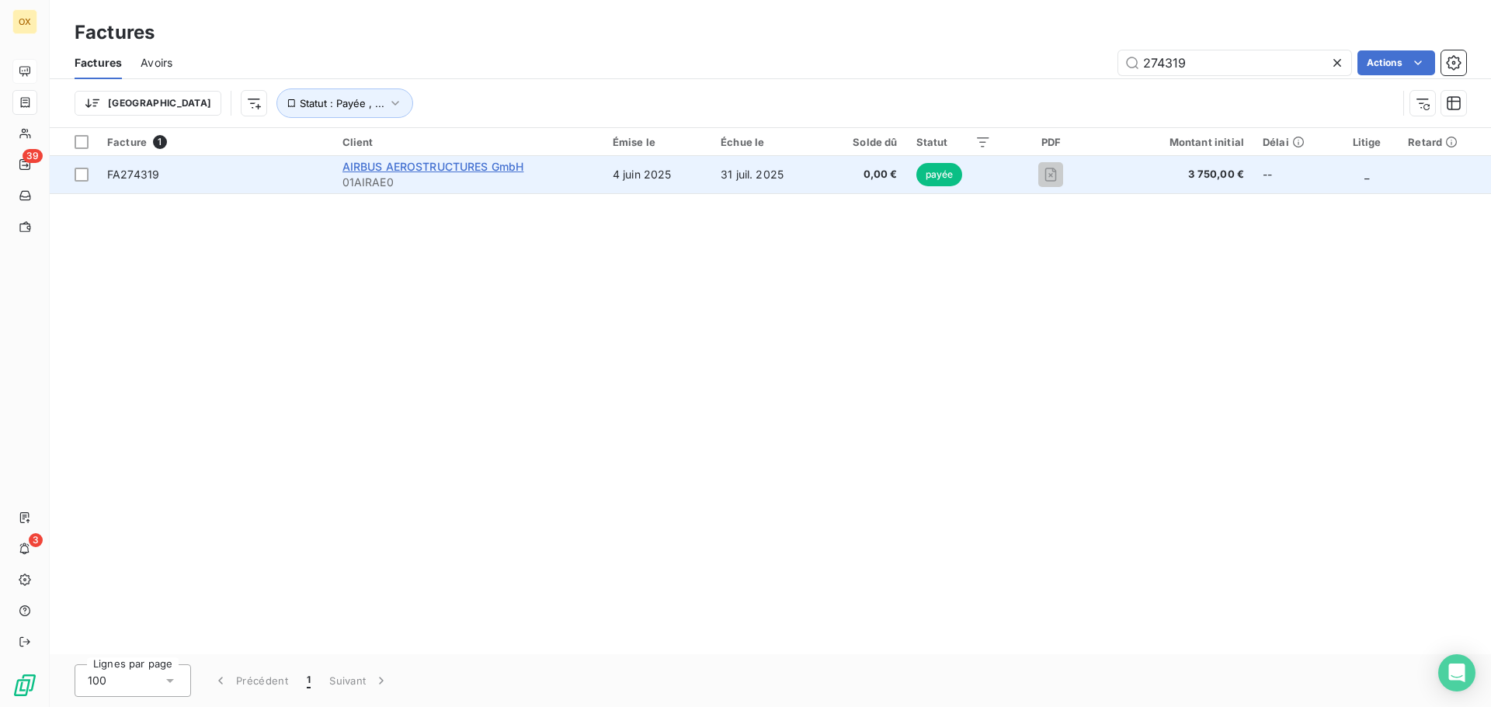
type input "274319"
click at [376, 164] on span "AIRBUS AEROSTRUCTURES GmbH" at bounding box center [433, 166] width 182 height 13
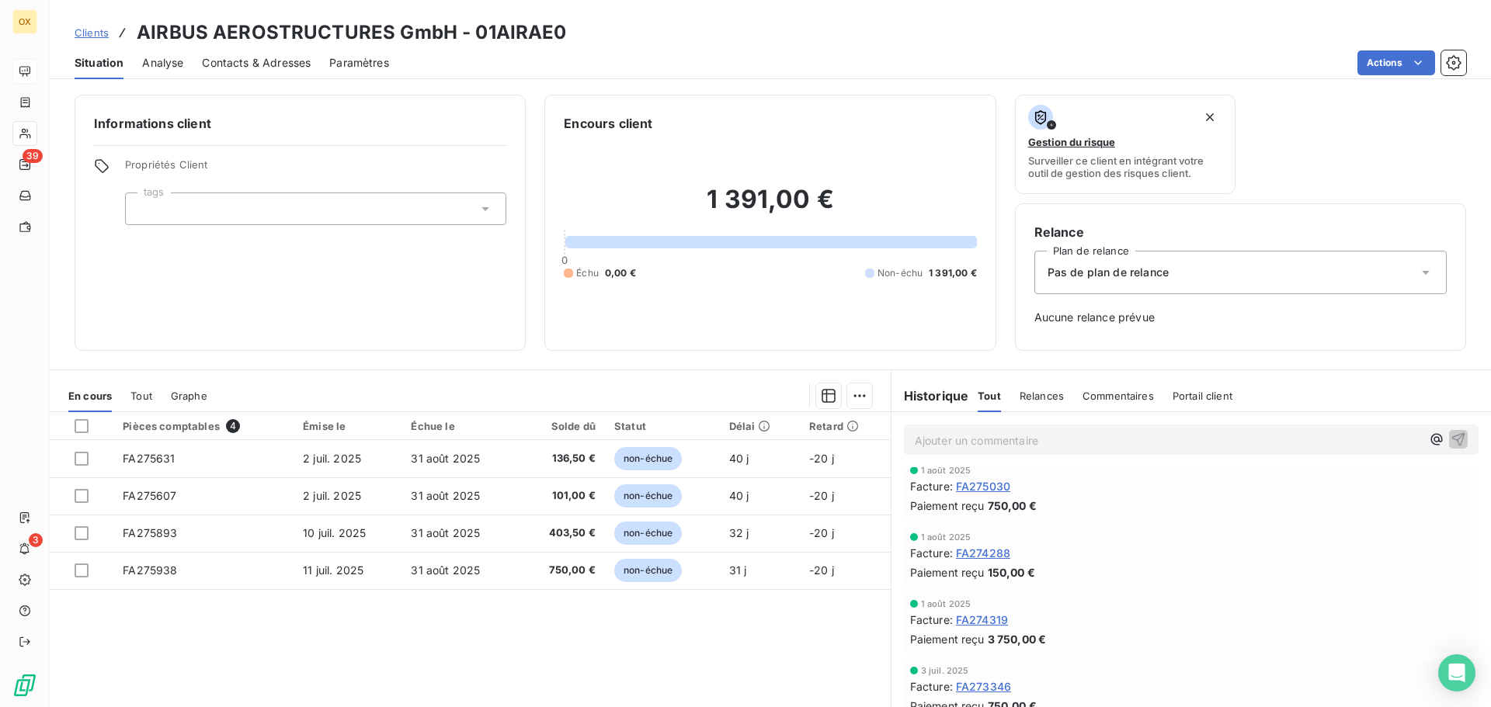
scroll to position [155, 0]
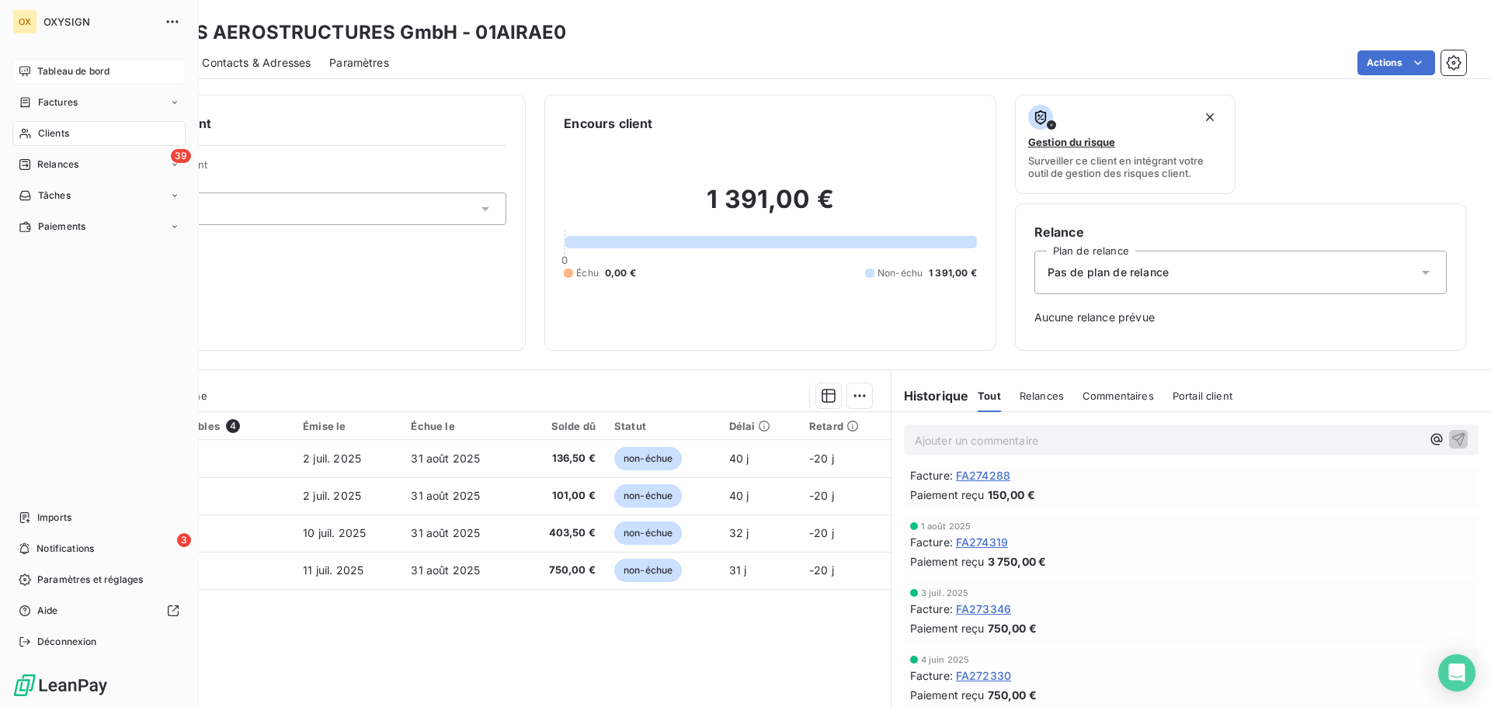
click at [71, 103] on span "Factures" at bounding box center [58, 103] width 40 height 14
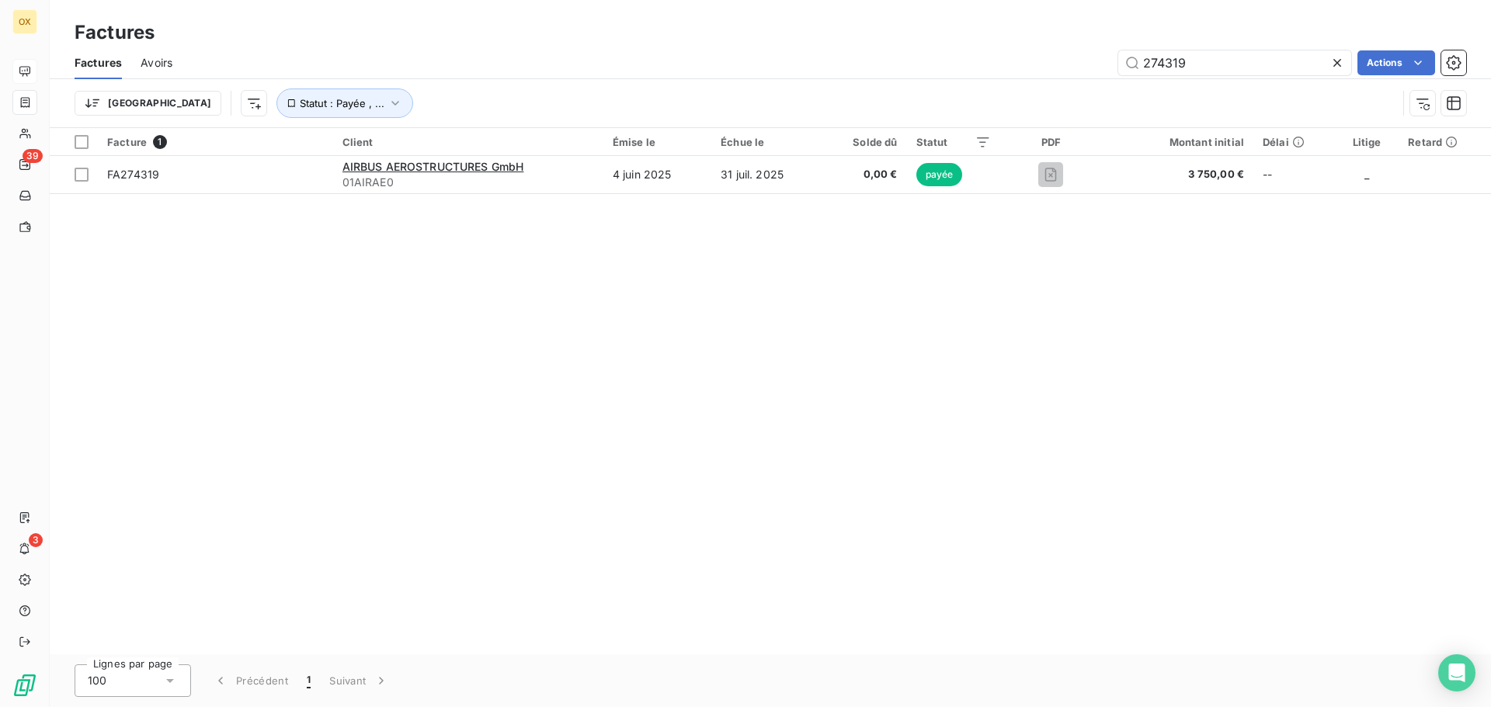
drag, startPoint x: 1249, startPoint y: 71, endPoint x: 1115, endPoint y: 83, distance: 134.1
click at [1115, 83] on div "Factures Avoirs 274319 Actions Trier Statut : Payée , ..." at bounding box center [770, 87] width 1441 height 81
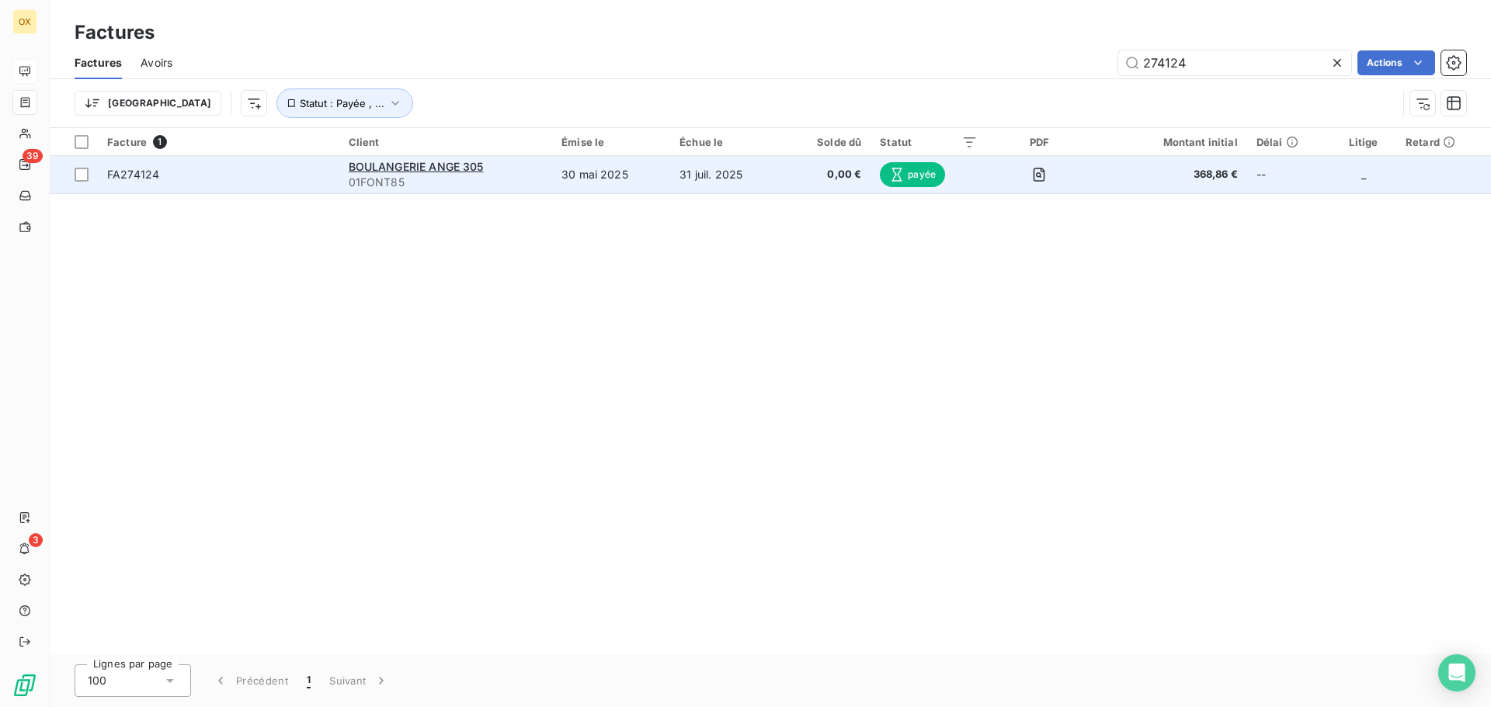
type input "274124"
click at [313, 180] on span "FA274124" at bounding box center [218, 175] width 223 height 16
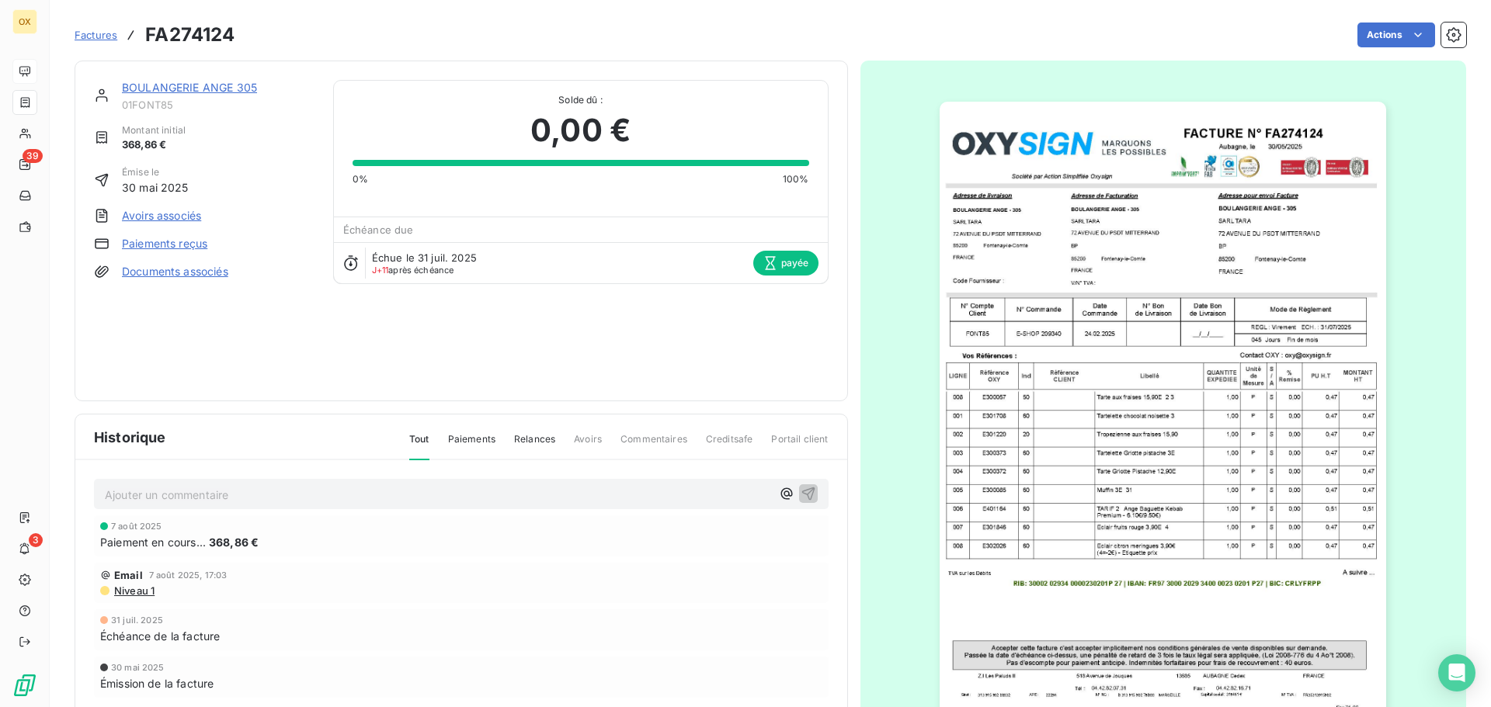
click at [217, 89] on link "BOULANGERIE ANGE 305" at bounding box center [189, 87] width 135 height 13
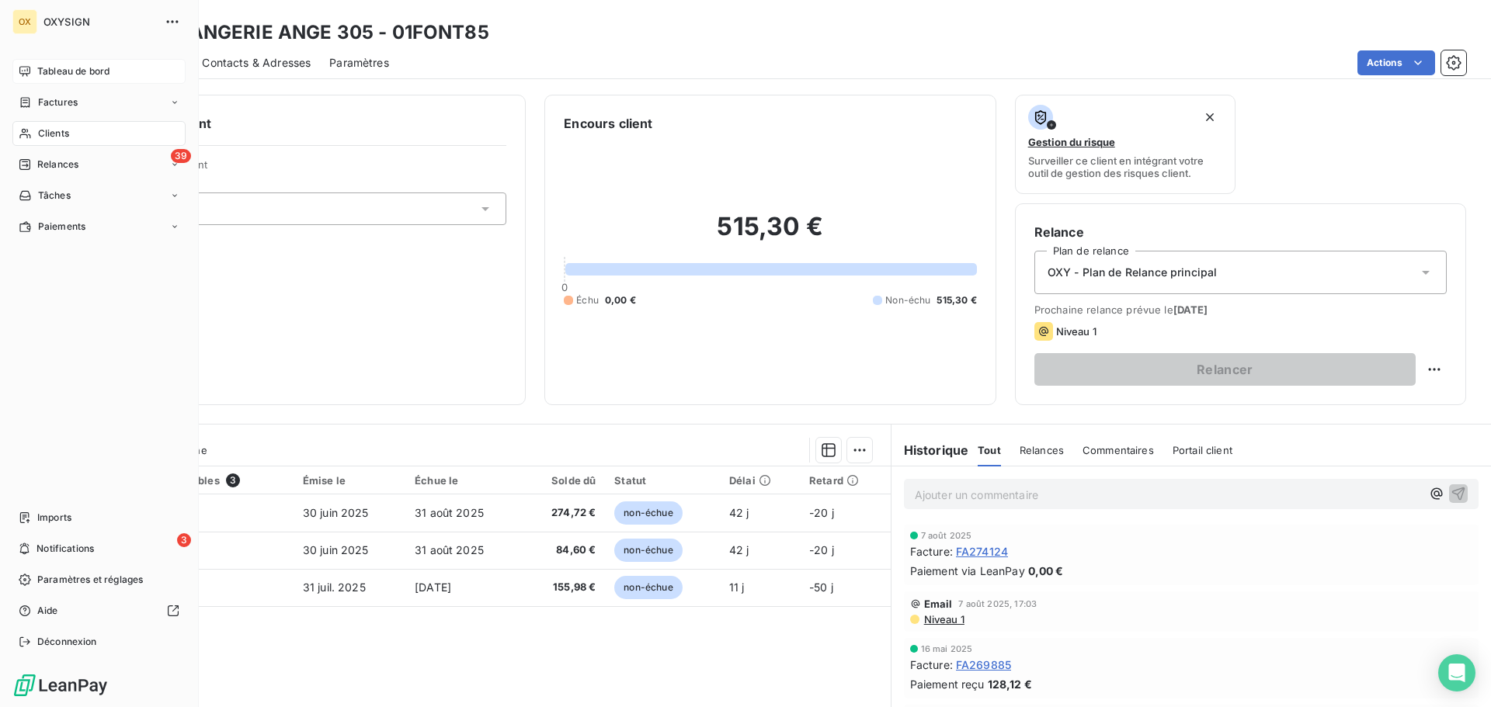
click at [49, 132] on span "Clients" at bounding box center [53, 134] width 31 height 14
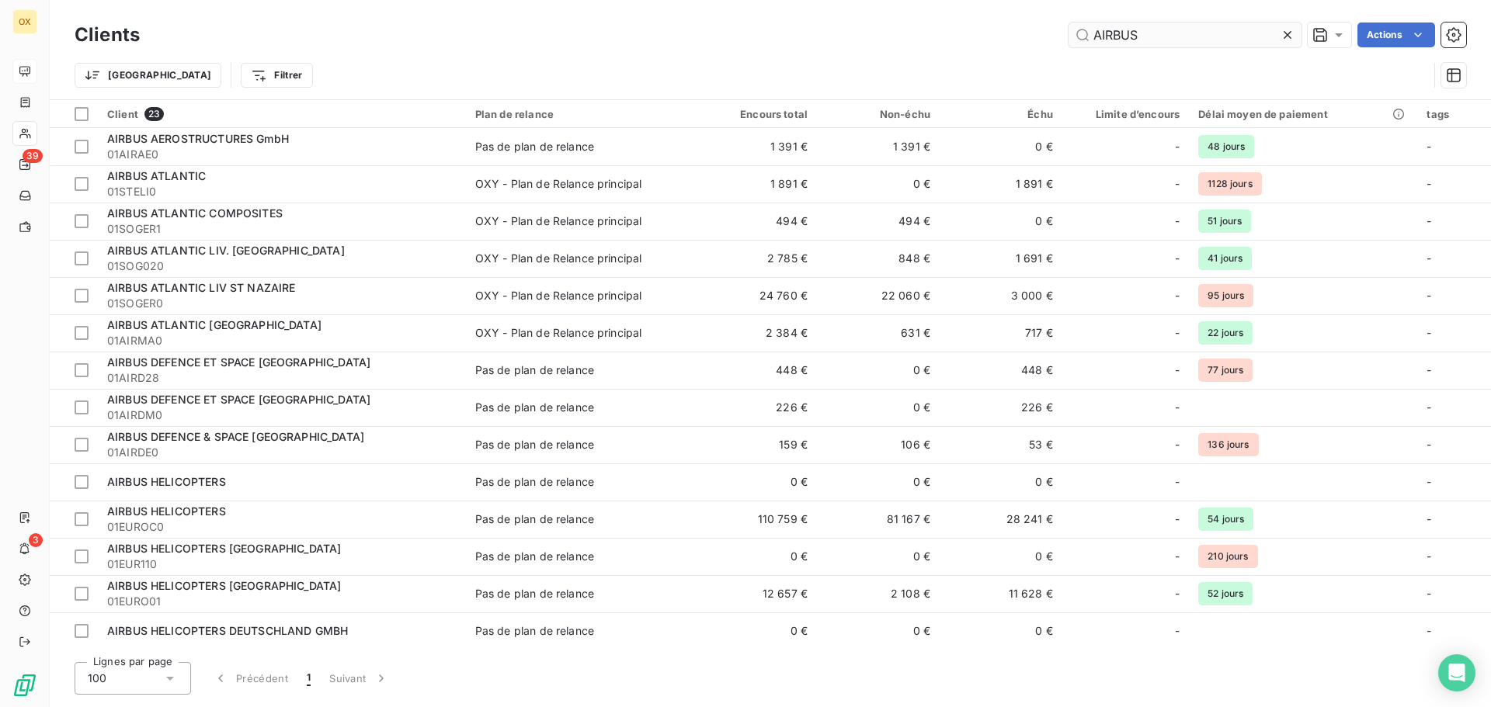
drag, startPoint x: 1178, startPoint y: 35, endPoint x: 1077, endPoint y: 44, distance: 101.4
click at [1077, 44] on input "AIRBUS" at bounding box center [1185, 35] width 233 height 25
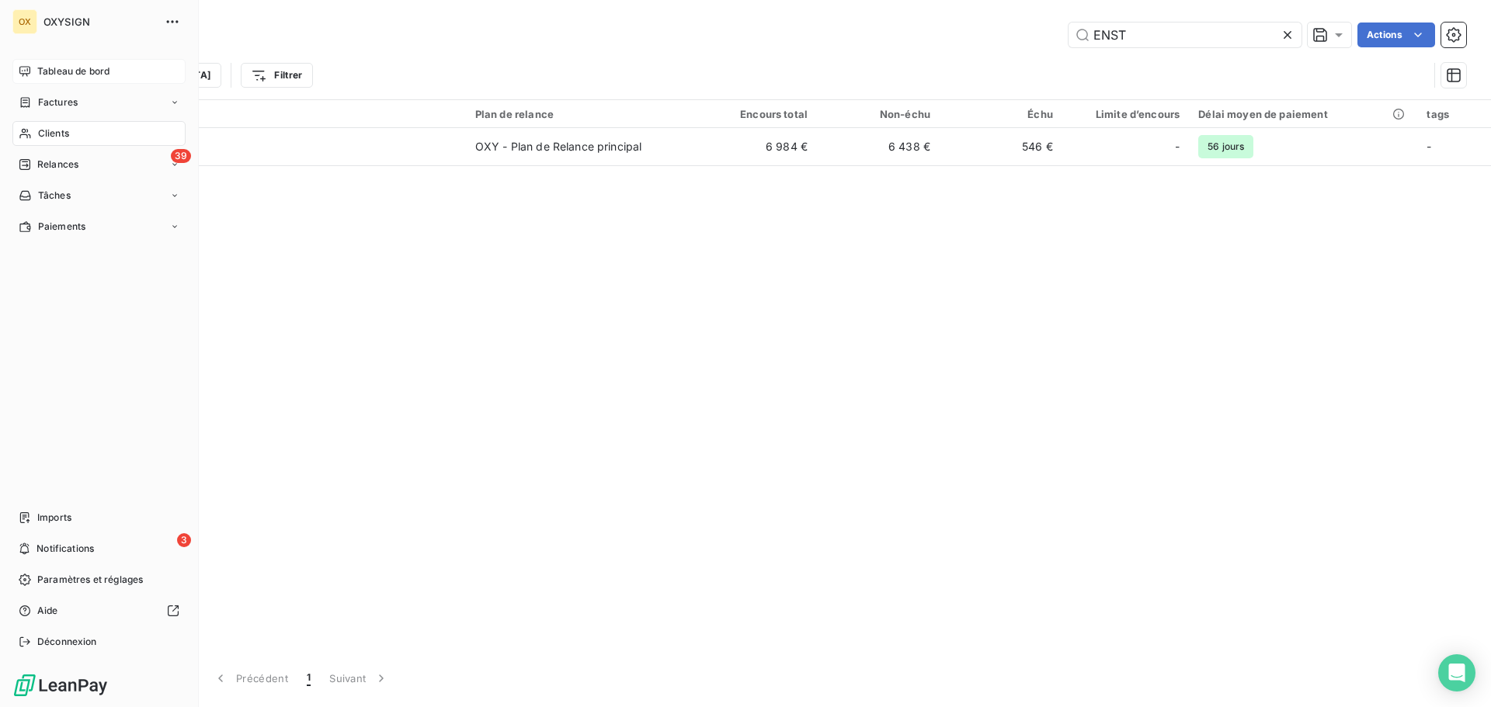
type input "ENST"
click at [32, 106] on div "Factures" at bounding box center [48, 103] width 59 height 14
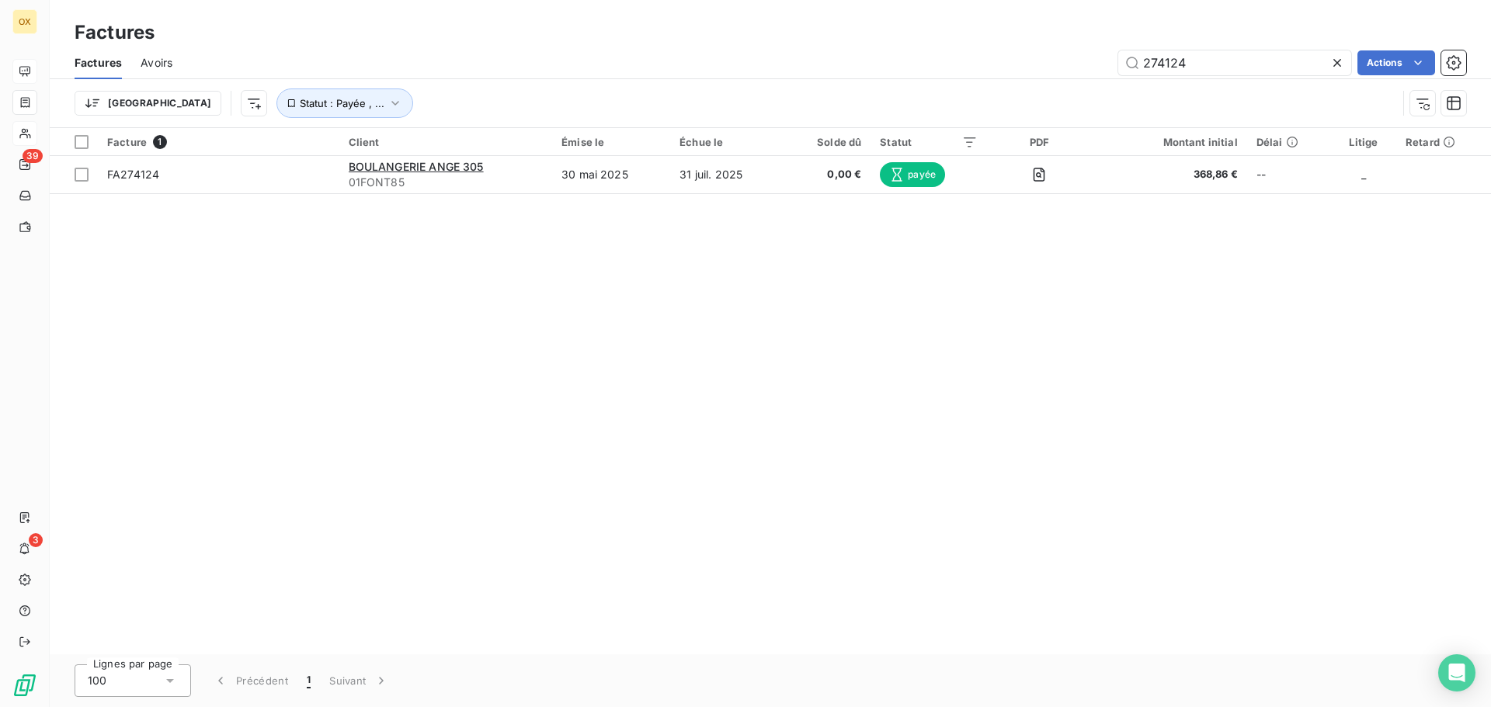
drag, startPoint x: 1219, startPoint y: 73, endPoint x: 1098, endPoint y: 78, distance: 121.2
click at [1098, 78] on div "Factures Avoirs 274124 Actions" at bounding box center [770, 63] width 1441 height 33
type input "274107"
drag, startPoint x: 1227, startPoint y: 68, endPoint x: 1136, endPoint y: 75, distance: 91.2
click at [1136, 75] on div "Factures Avoirs 274107 Actions" at bounding box center [770, 63] width 1441 height 33
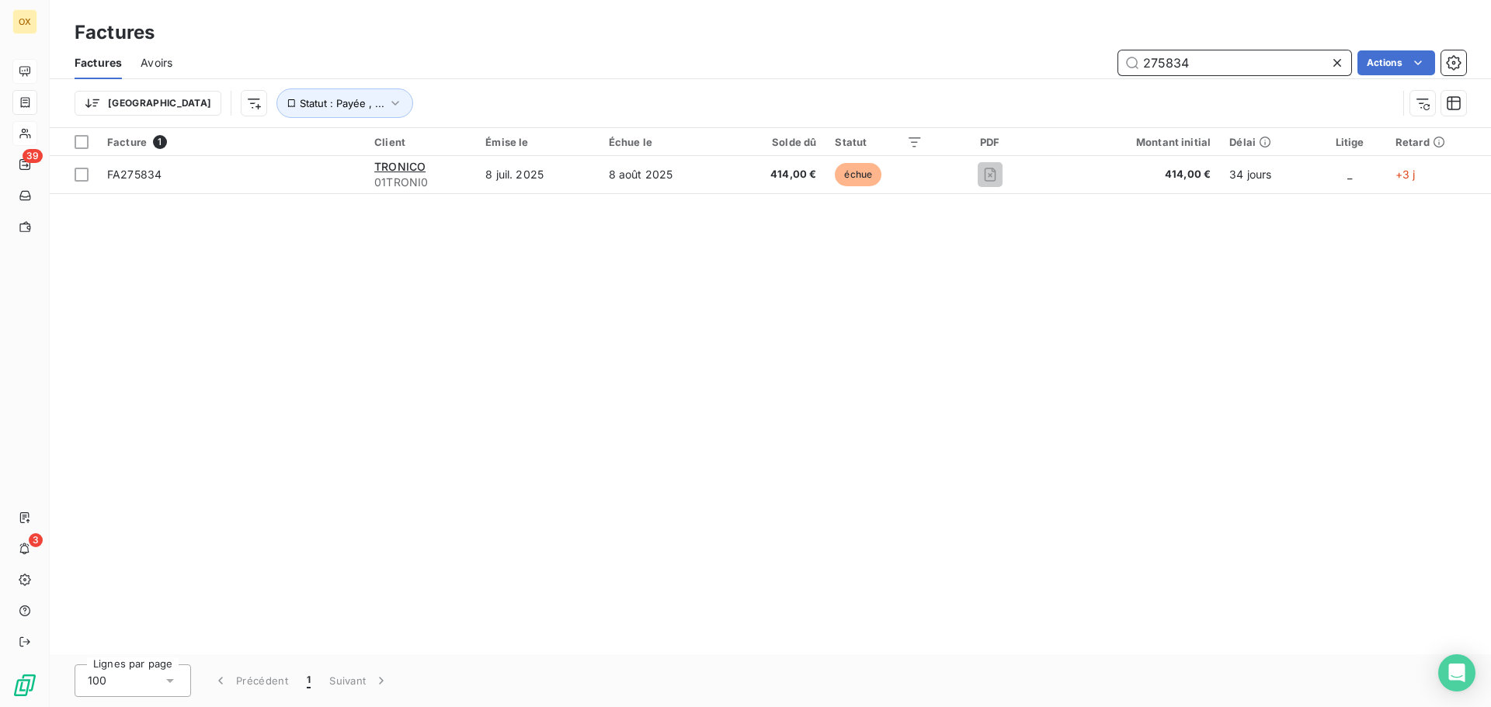
drag, startPoint x: 1242, startPoint y: 67, endPoint x: 1175, endPoint y: 68, distance: 67.6
click at [1175, 68] on input "275834" at bounding box center [1234, 62] width 233 height 25
type input "275881"
drag, startPoint x: 1205, startPoint y: 71, endPoint x: 1109, endPoint y: 67, distance: 96.4
click at [1109, 67] on div "275881 Actions" at bounding box center [828, 62] width 1275 height 25
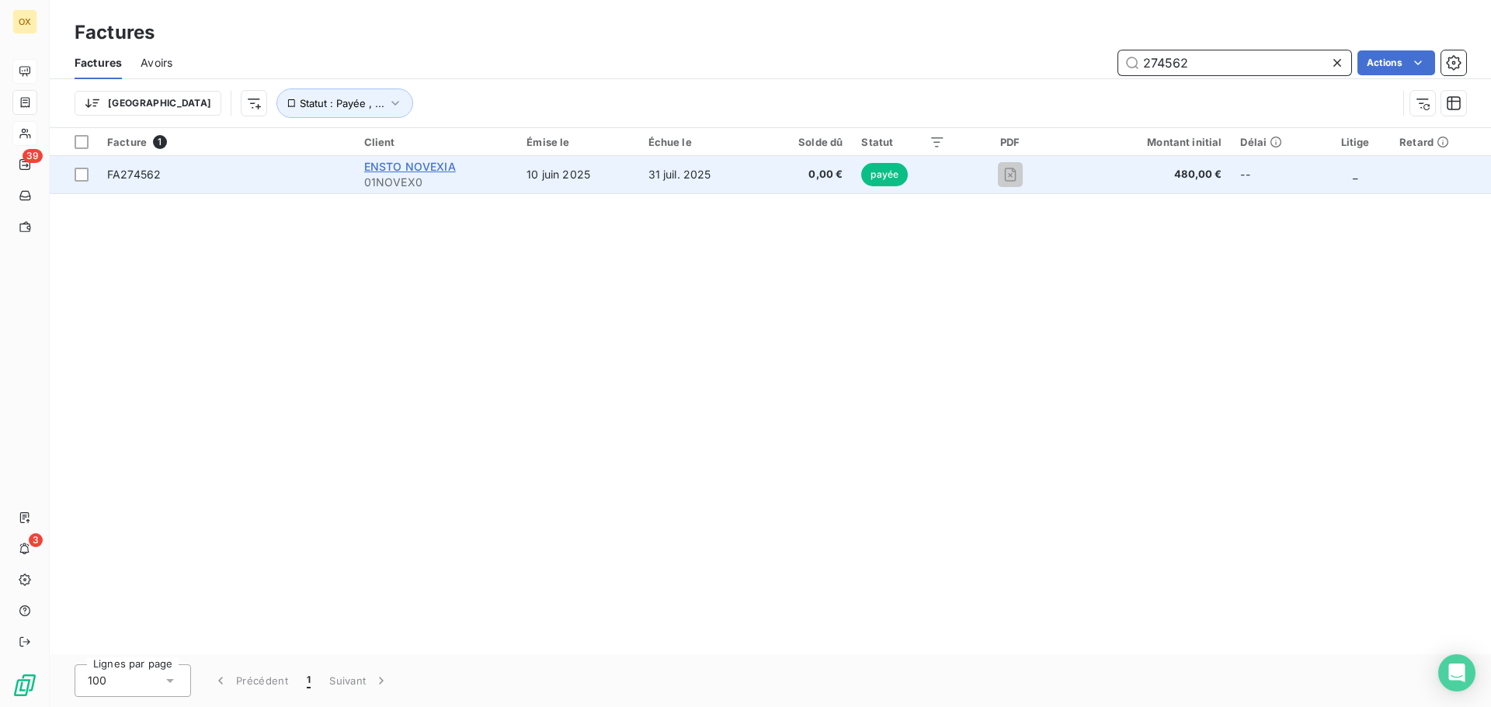
type input "274562"
click at [396, 169] on span "ENSTO NOVEXIA" at bounding box center [410, 166] width 92 height 13
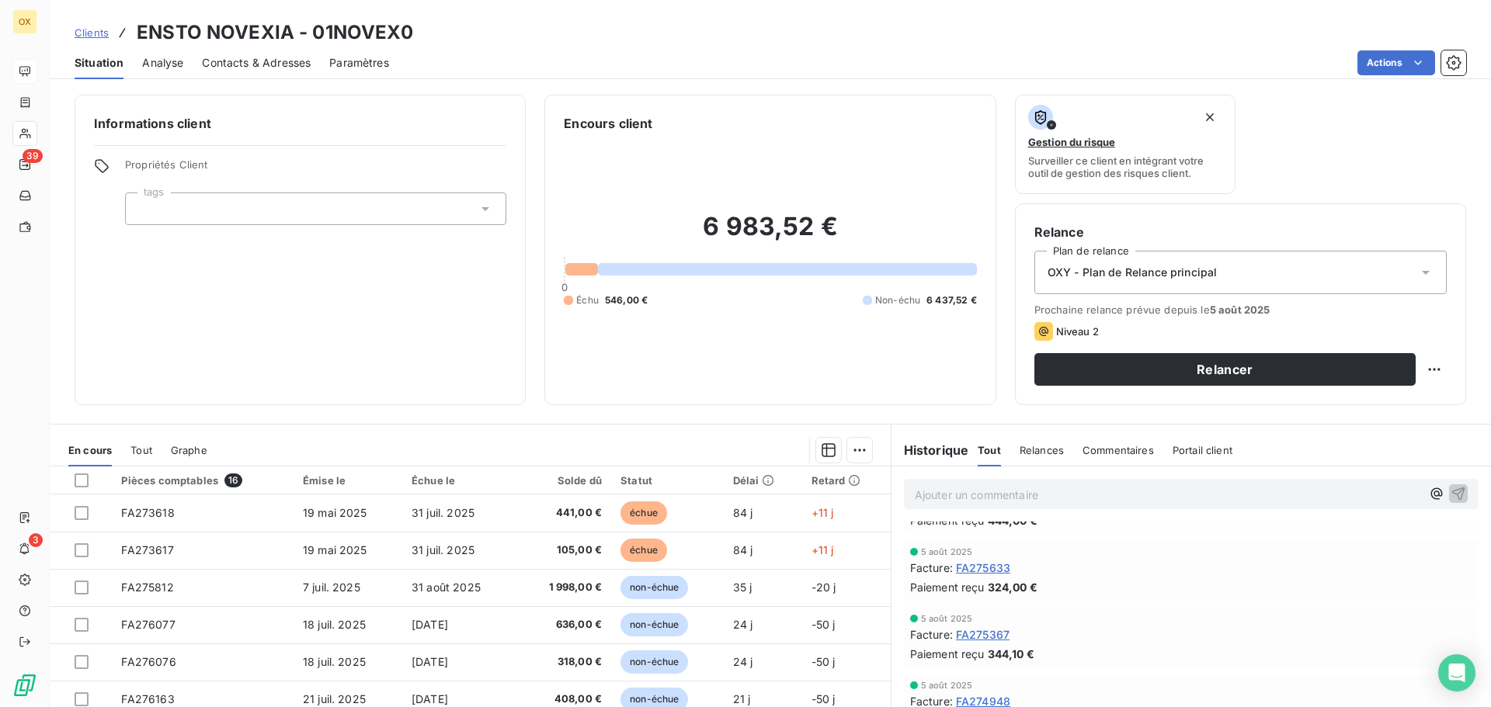
scroll to position [78, 0]
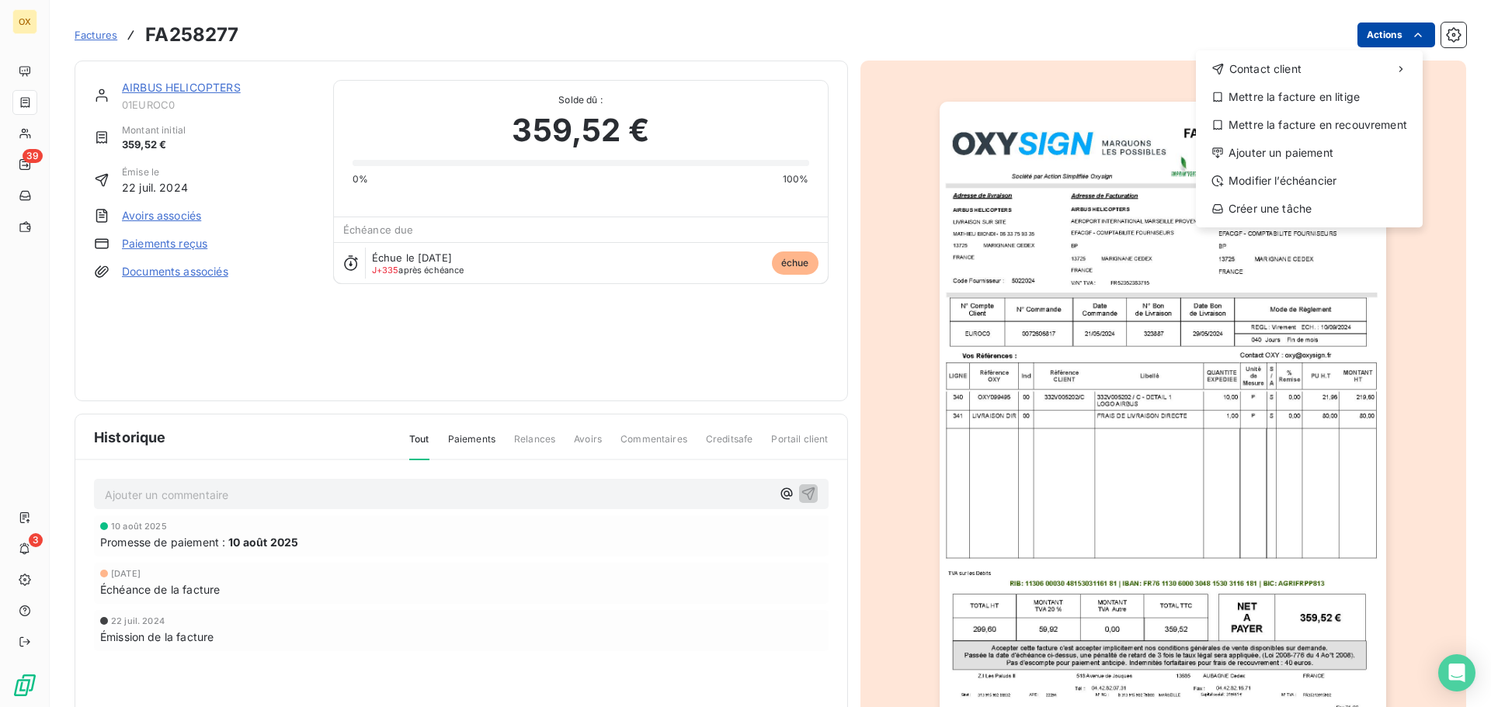
click at [1367, 36] on html "OX 39 3 Factures FA258277 Actions Contact client Mettre la facture en litige Me…" at bounding box center [745, 353] width 1491 height 707
click at [1308, 155] on div "Ajouter un paiement" at bounding box center [1309, 153] width 214 height 25
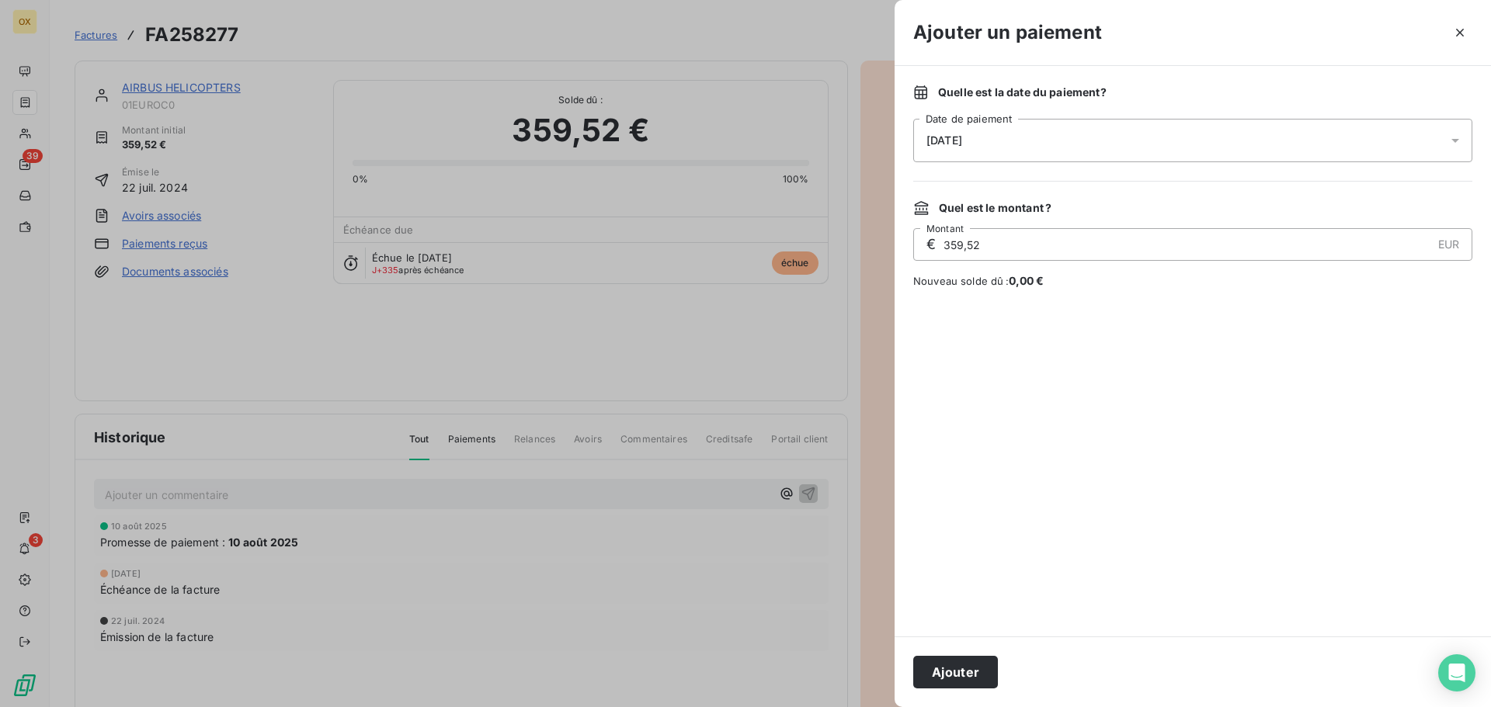
click at [959, 137] on span "11/08/2025" at bounding box center [944, 140] width 36 height 12
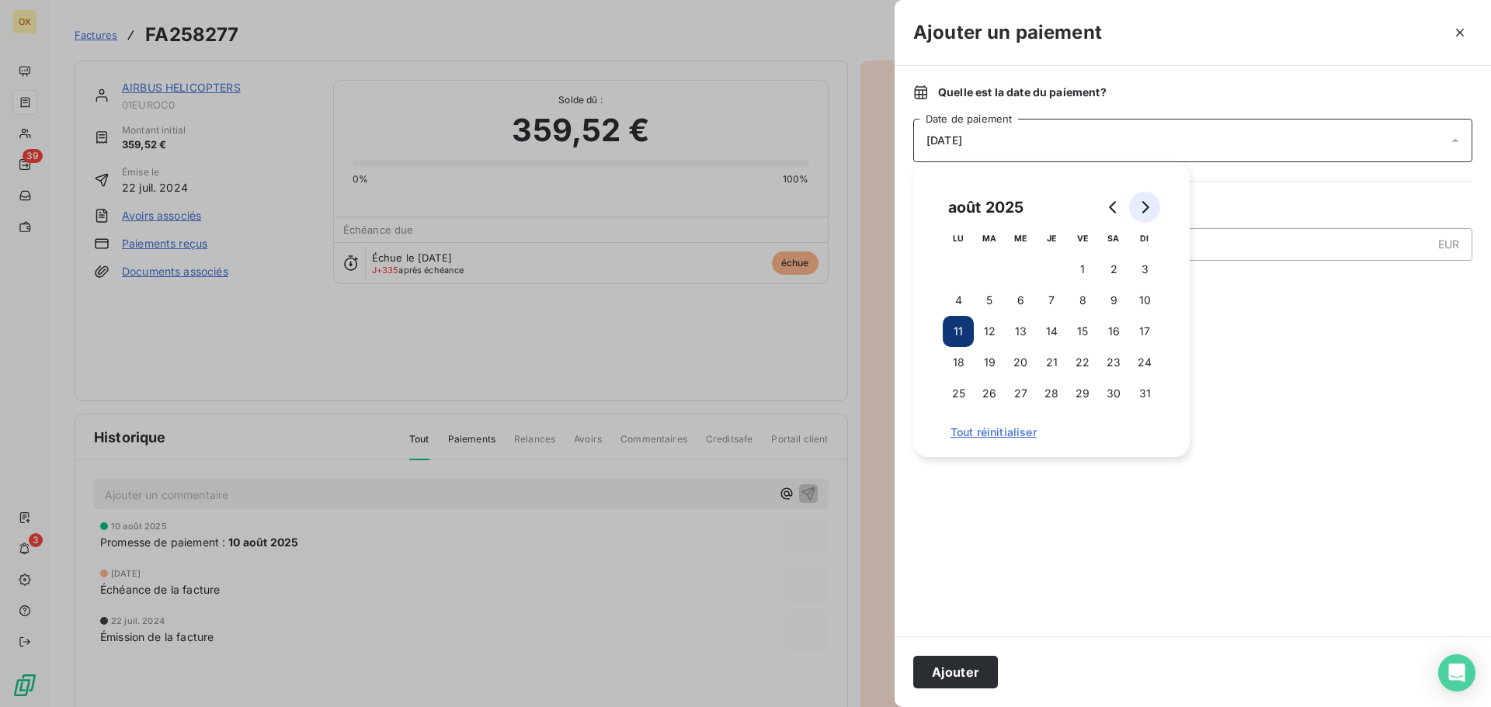
click at [1150, 199] on button "Go to next month" at bounding box center [1144, 207] width 31 height 31
click at [1023, 304] on button "10" at bounding box center [1020, 300] width 31 height 31
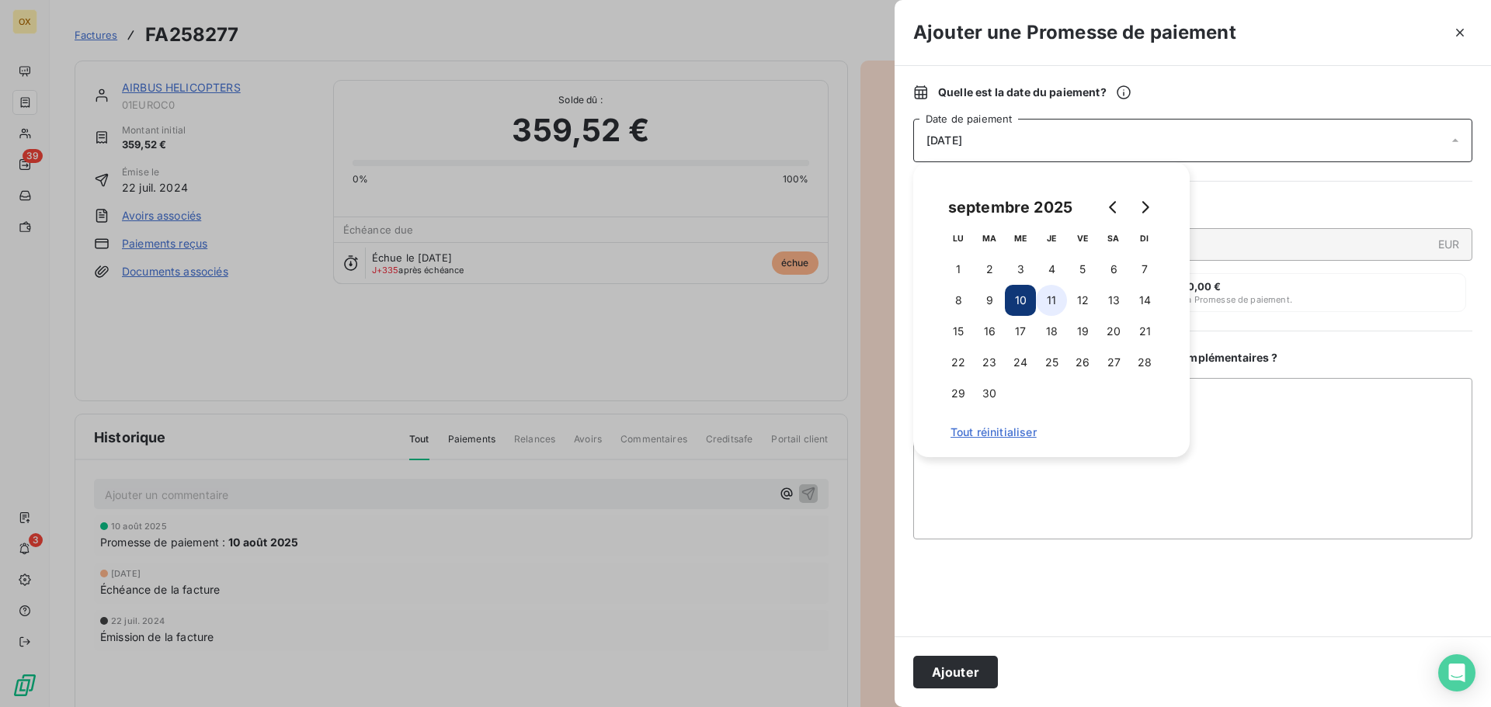
click at [1049, 305] on button "11" at bounding box center [1051, 300] width 31 height 31
click at [1023, 297] on button "10" at bounding box center [1020, 300] width 31 height 31
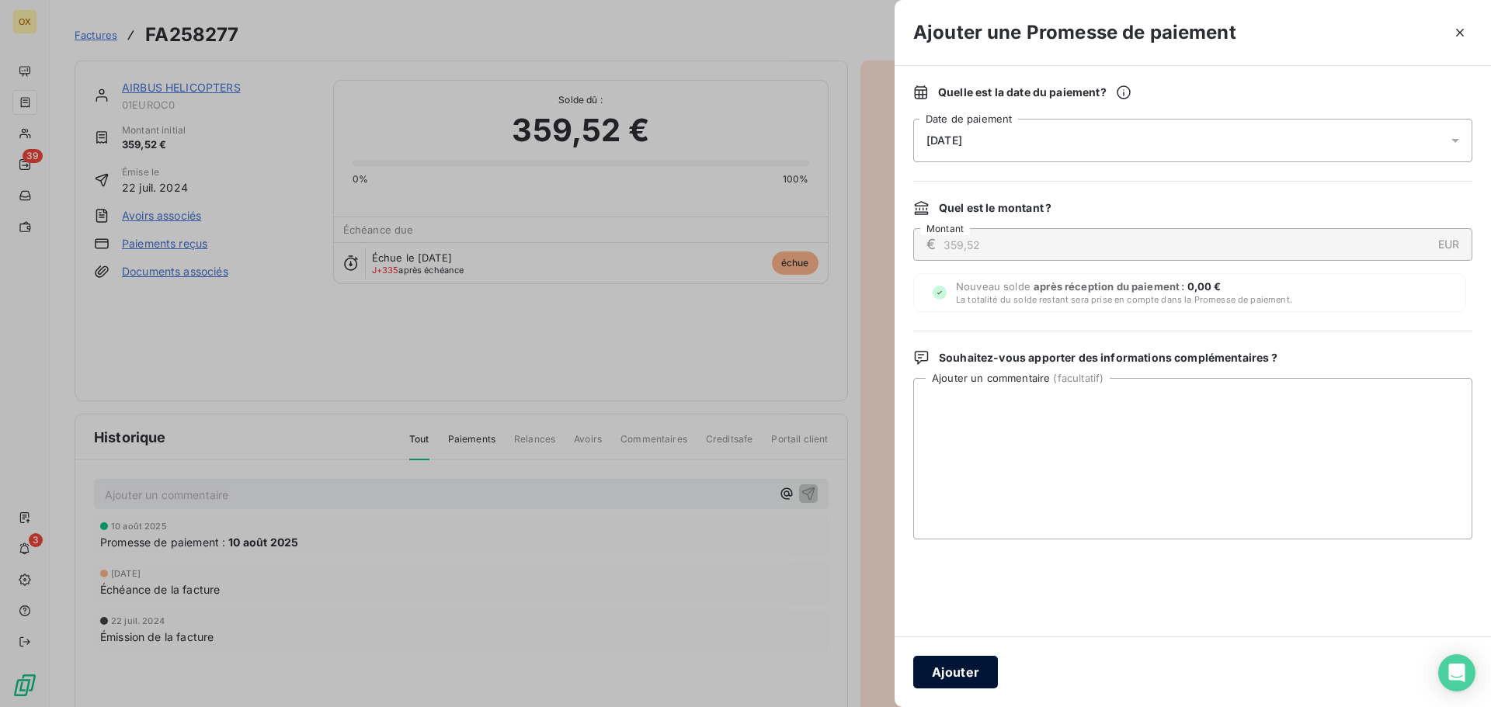
click at [975, 673] on button "Ajouter" at bounding box center [955, 672] width 85 height 33
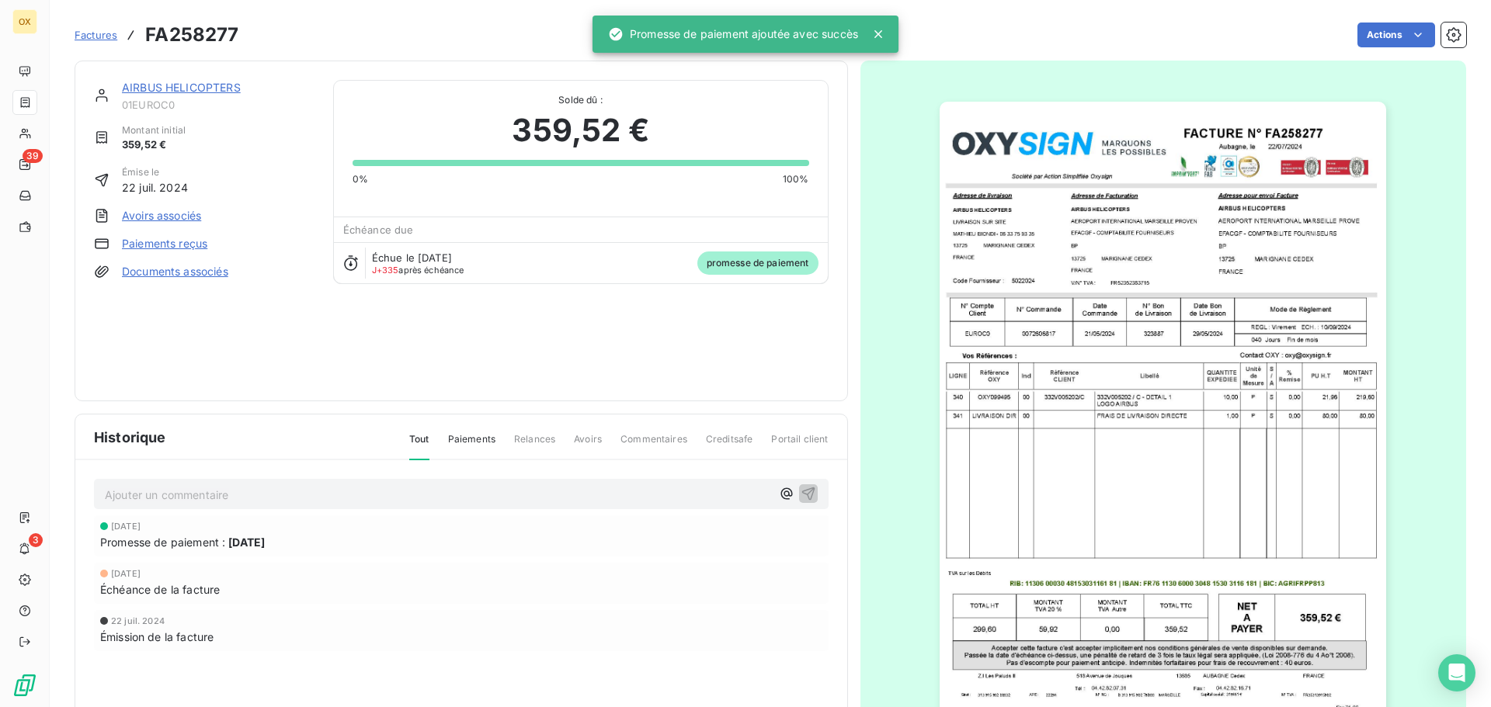
click at [224, 85] on link "AIRBUS HELICOPTERS" at bounding box center [181, 87] width 119 height 13
